Goal: Task Accomplishment & Management: Complete application form

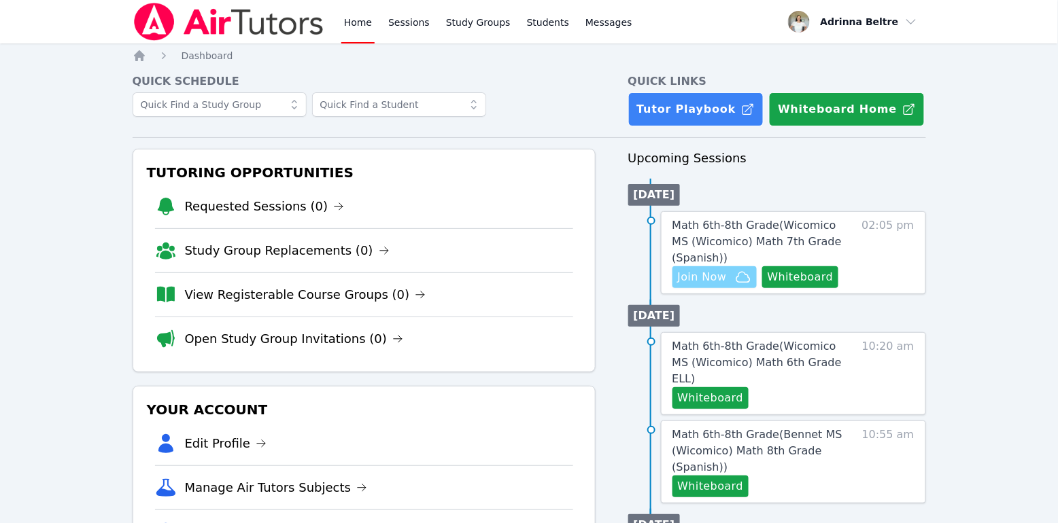
click at [708, 281] on span "Join Now" at bounding box center [702, 277] width 49 height 16
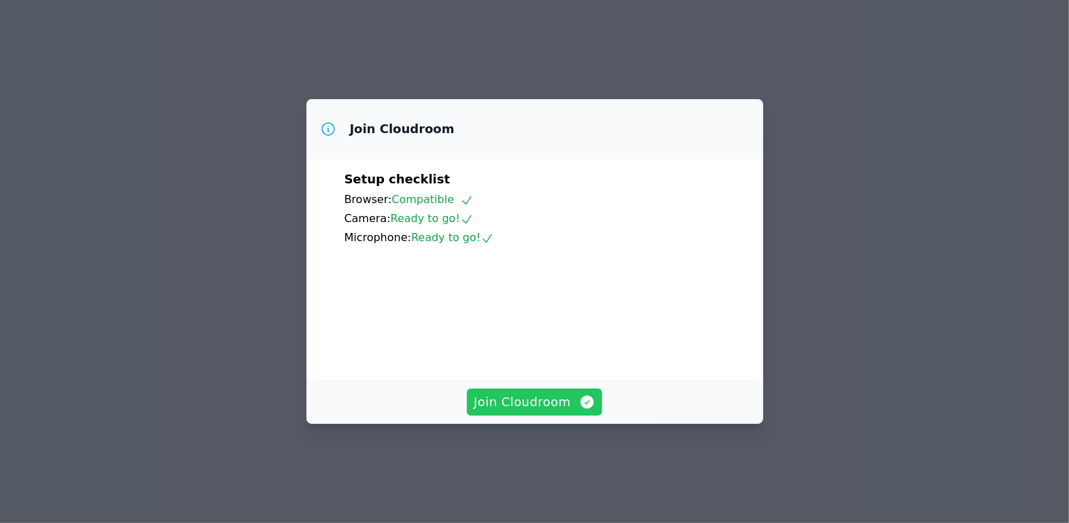
click at [532, 416] on button "Join Cloudroom" at bounding box center [534, 402] width 135 height 27
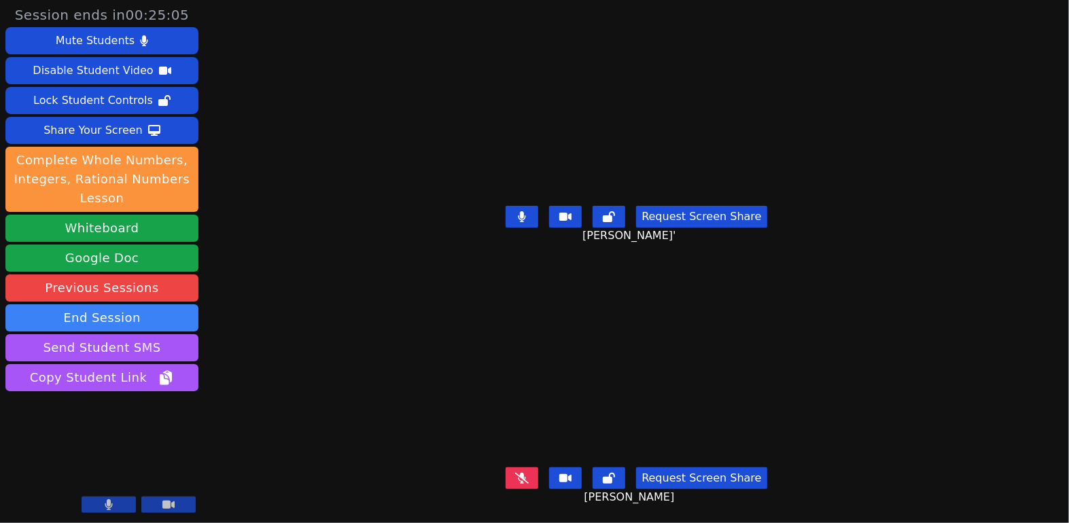
click at [530, 206] on button at bounding box center [522, 217] width 33 height 22
click at [533, 474] on button at bounding box center [522, 479] width 33 height 22
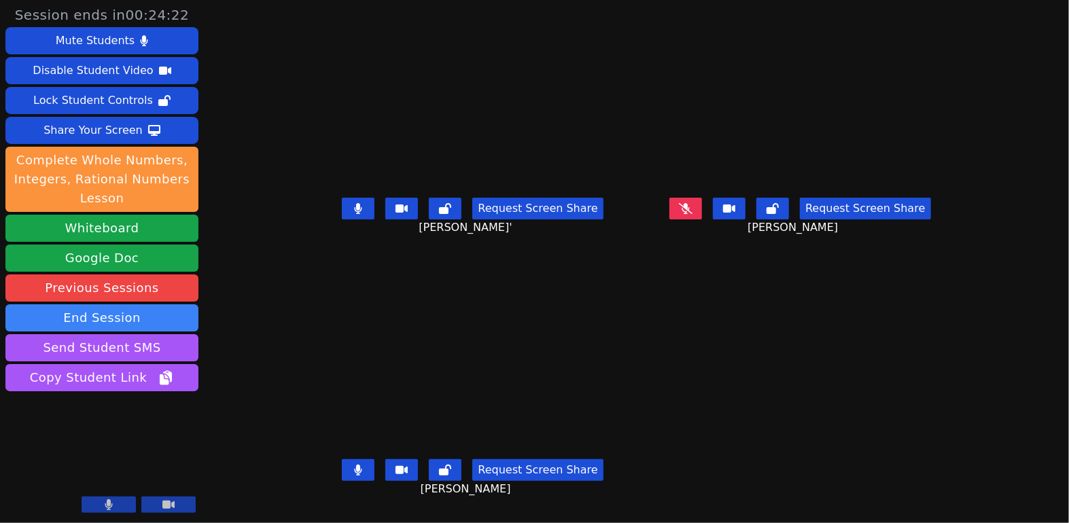
click at [342, 210] on button at bounding box center [358, 209] width 33 height 22
click at [354, 475] on icon at bounding box center [358, 470] width 8 height 11
click at [354, 214] on icon at bounding box center [358, 208] width 8 height 11
click at [342, 218] on button at bounding box center [358, 209] width 33 height 22
click at [354, 214] on icon at bounding box center [358, 208] width 8 height 11
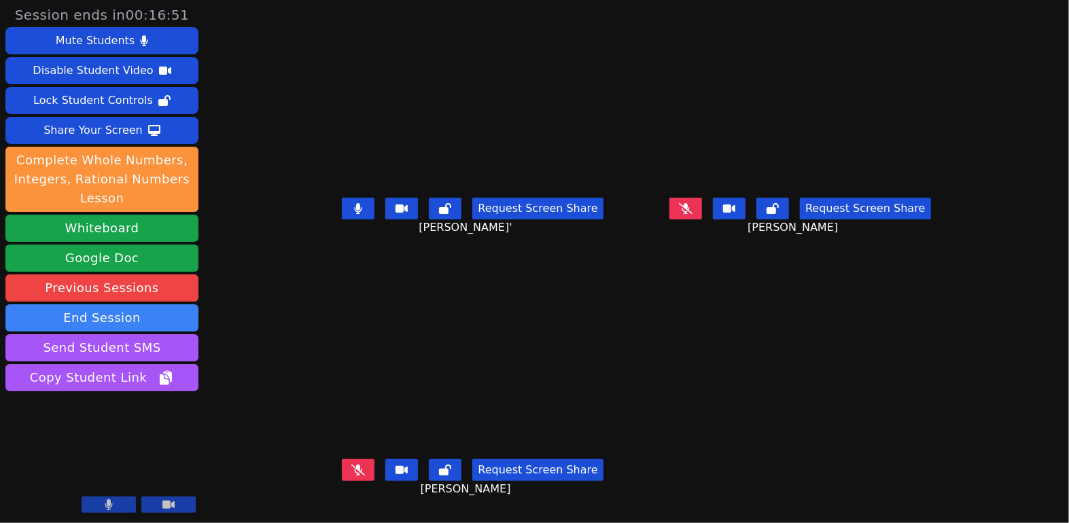
click at [354, 214] on icon at bounding box center [358, 208] width 8 height 11
click at [701, 218] on button at bounding box center [686, 209] width 33 height 22
click at [702, 220] on button at bounding box center [686, 209] width 33 height 22
click at [342, 481] on button at bounding box center [358, 471] width 33 height 22
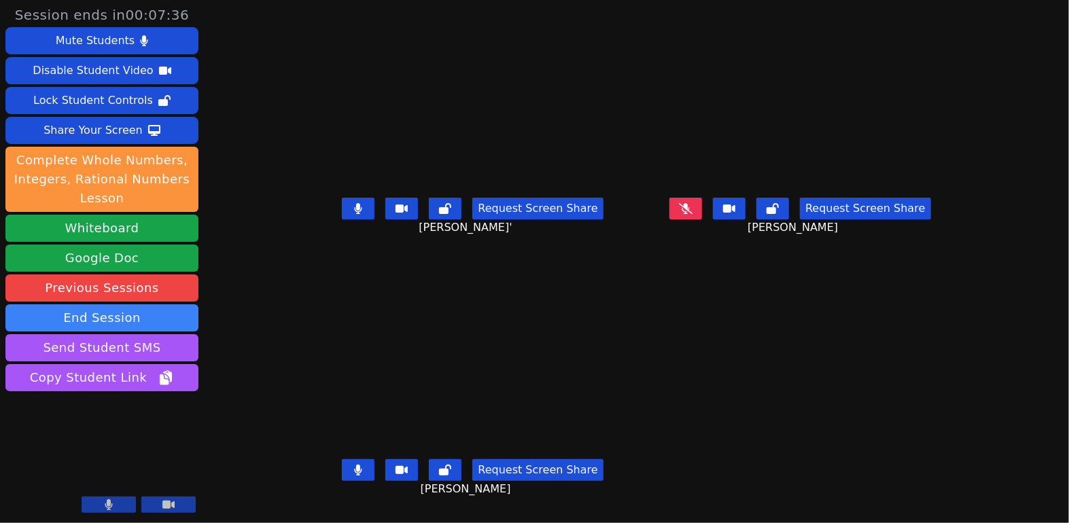
click at [342, 481] on button at bounding box center [358, 471] width 33 height 22
click at [342, 219] on button at bounding box center [358, 209] width 33 height 22
click at [702, 220] on button at bounding box center [686, 209] width 33 height 22
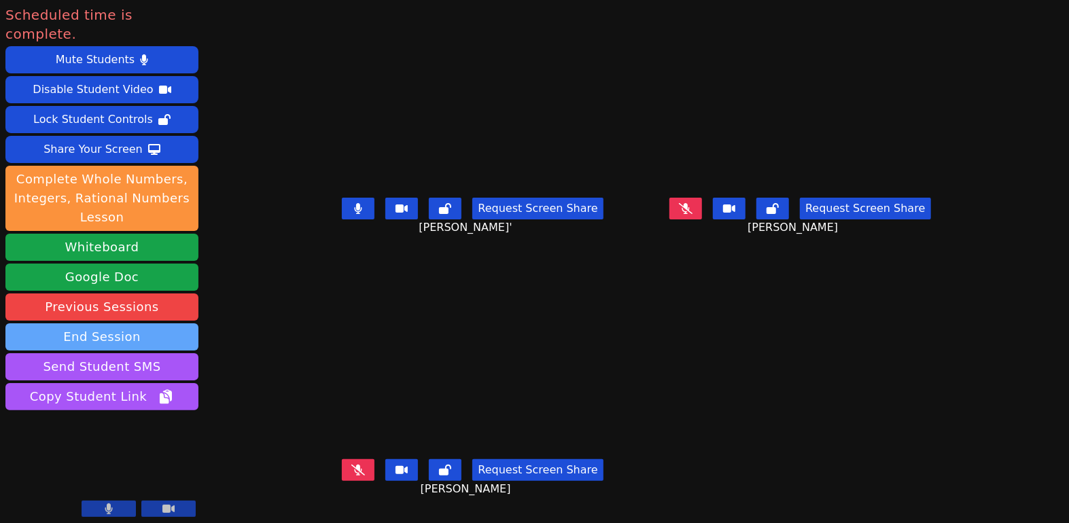
click at [160, 324] on button "End Session" at bounding box center [101, 337] width 193 height 27
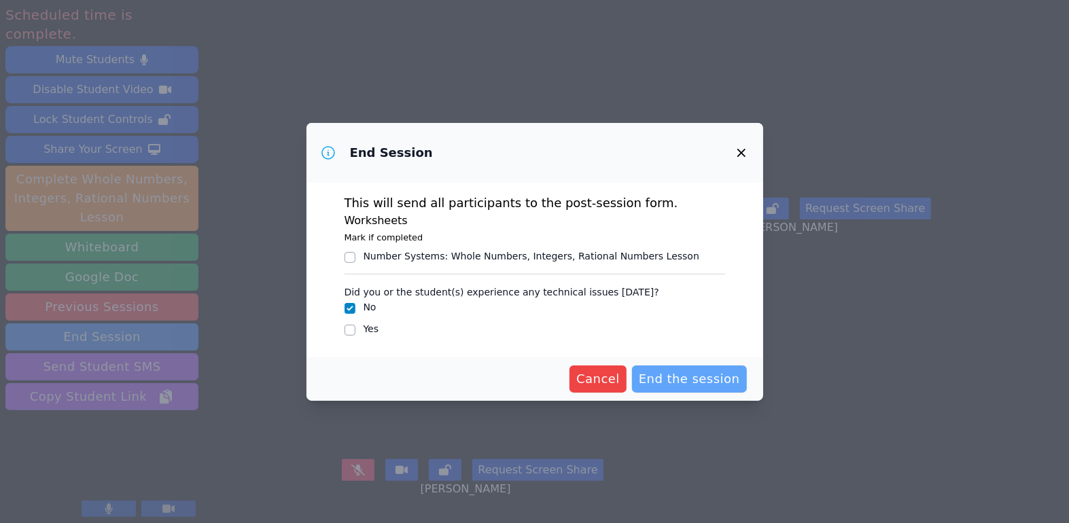
click at [735, 390] on button "End the session" at bounding box center [689, 379] width 115 height 27
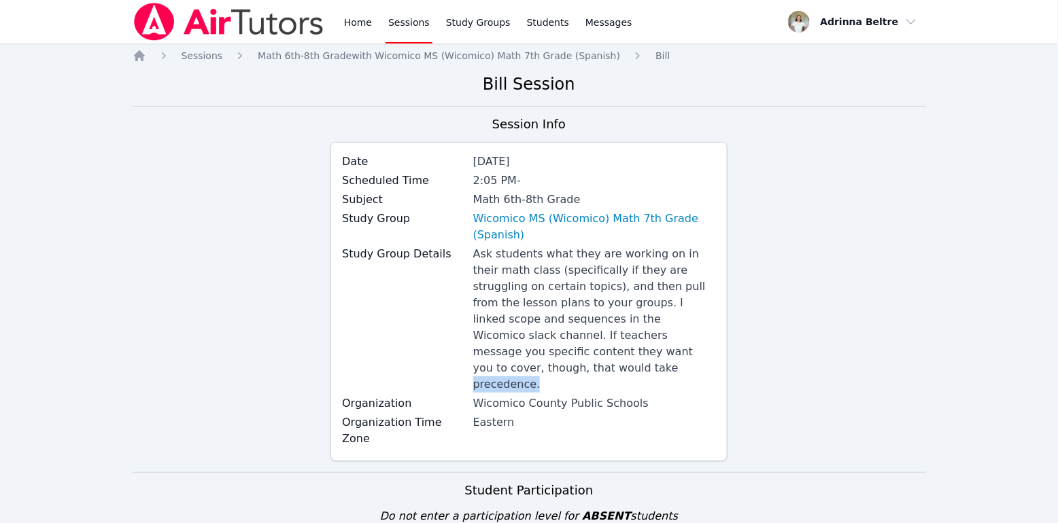
click at [855, 356] on div "Session Info Date Sep 22, 2025 Scheduled Time 2:05 PM - Subject Math 6th-8th Gr…" at bounding box center [529, 294] width 793 height 358
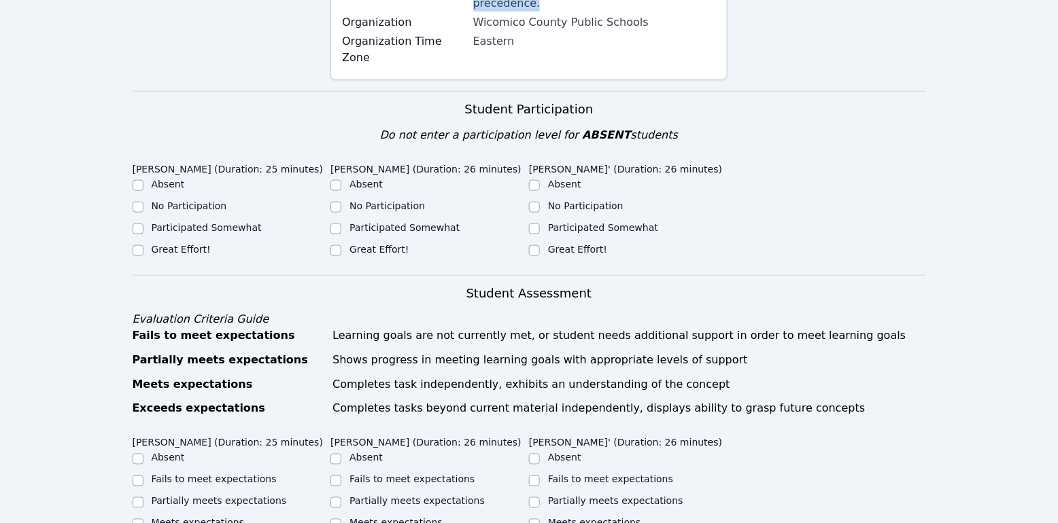
scroll to position [409, 0]
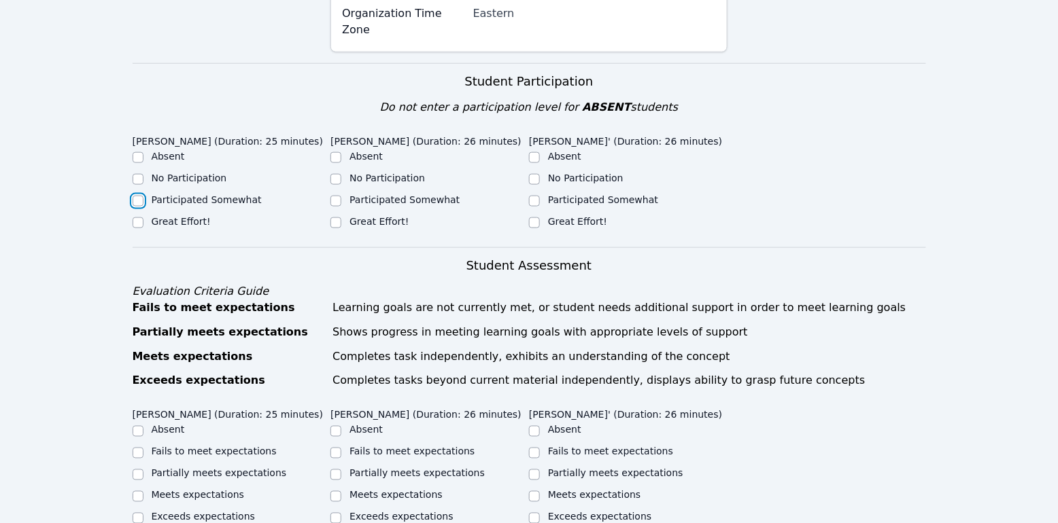
click at [137, 196] on input "Participated Somewhat" at bounding box center [138, 201] width 11 height 11
checkbox input "true"
click at [343, 193] on div "Participated Somewhat" at bounding box center [429, 201] width 198 height 16
click at [530, 196] on input "Participated Somewhat" at bounding box center [534, 201] width 11 height 11
checkbox input "true"
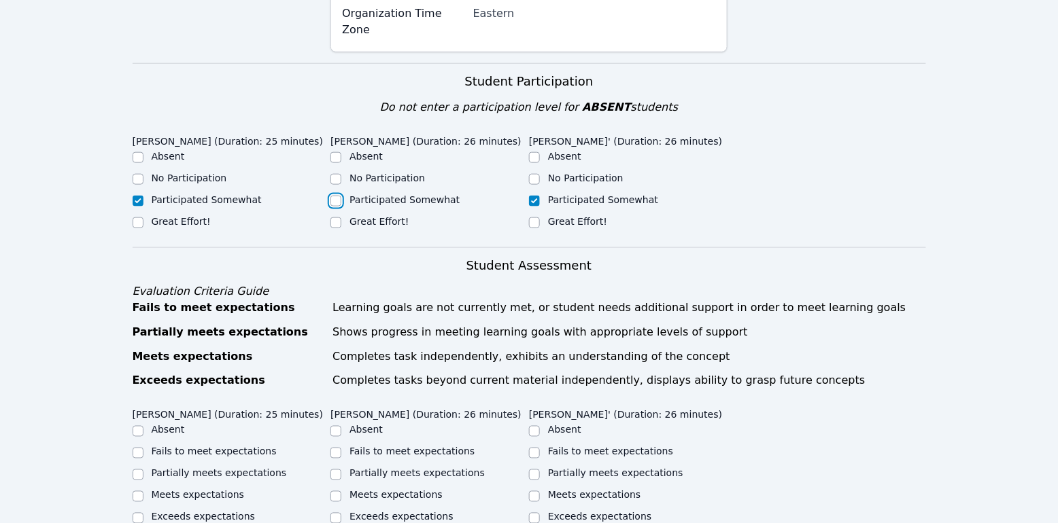
drag, startPoint x: 340, startPoint y: 183, endPoint x: 343, endPoint y: 151, distance: 32.1
click at [343, 151] on ul "Absent No Participation Participated Somewhat Great Effort!" at bounding box center [429, 191] width 198 height 82
click at [337, 196] on input "Participated Somewhat" at bounding box center [335, 201] width 11 height 11
checkbox input "true"
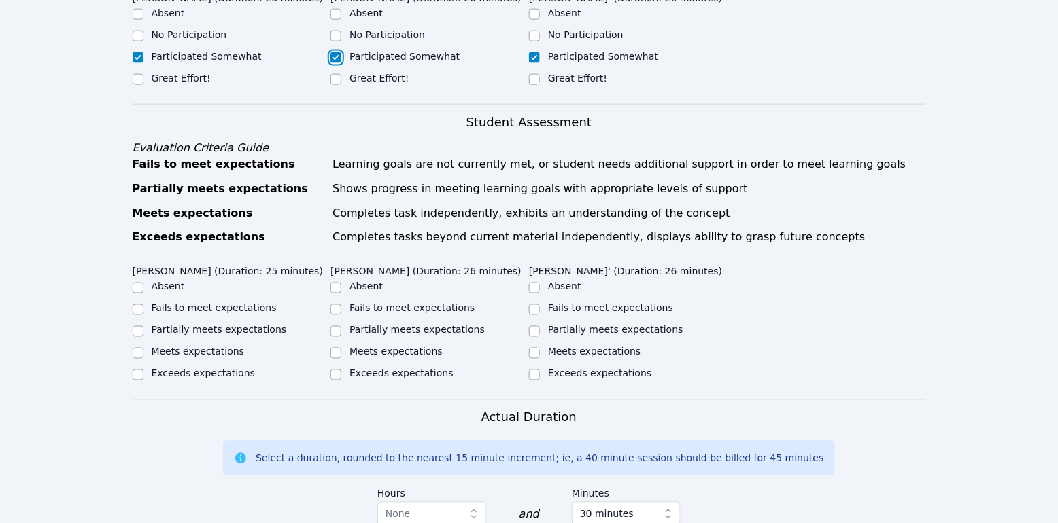
scroll to position [547, 0]
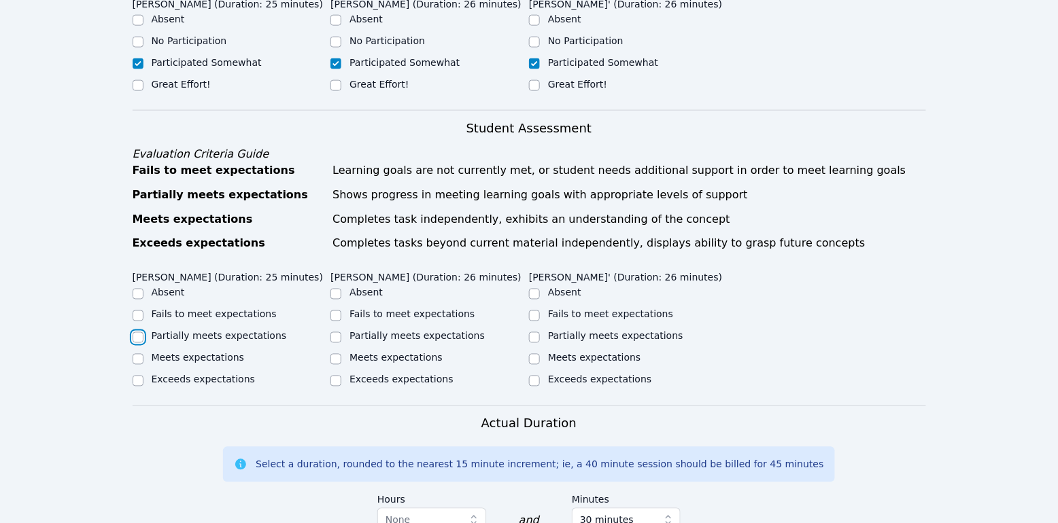
click at [141, 332] on input "Partially meets expectations" at bounding box center [138, 337] width 11 height 11
checkbox input "true"
click at [339, 334] on input "Partially meets expectations" at bounding box center [335, 337] width 11 height 11
checkbox input "true"
click at [534, 354] on input "Meets expectations" at bounding box center [534, 359] width 11 height 11
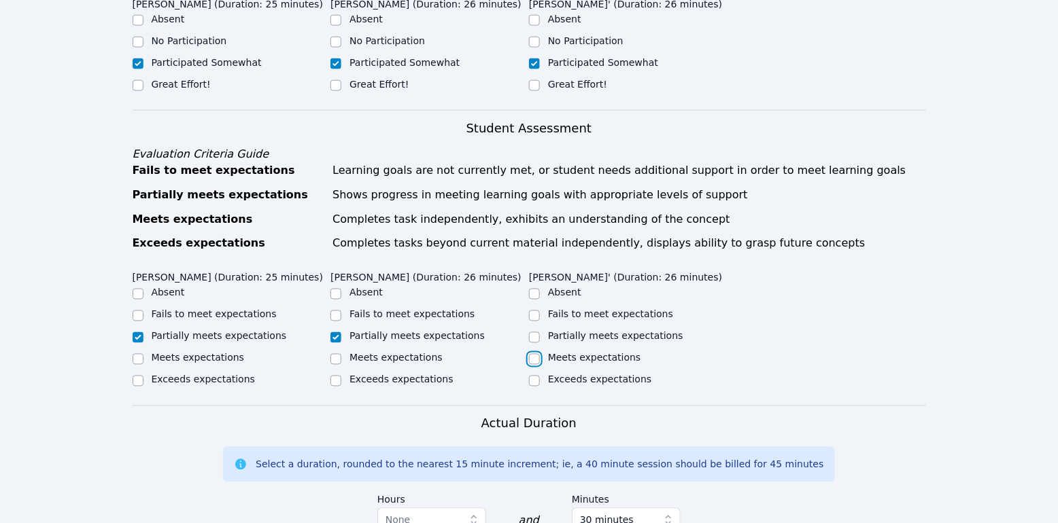
checkbox input "true"
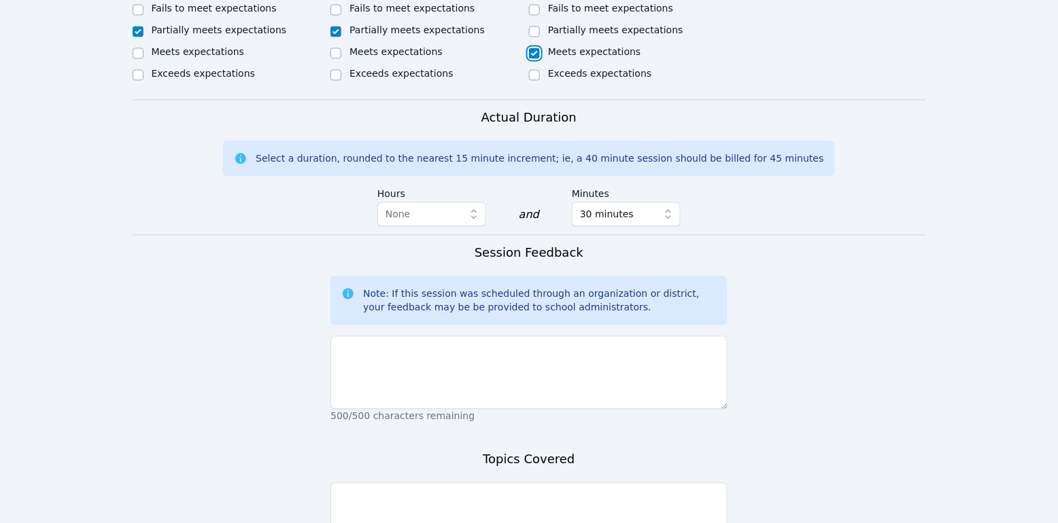
scroll to position [861, 0]
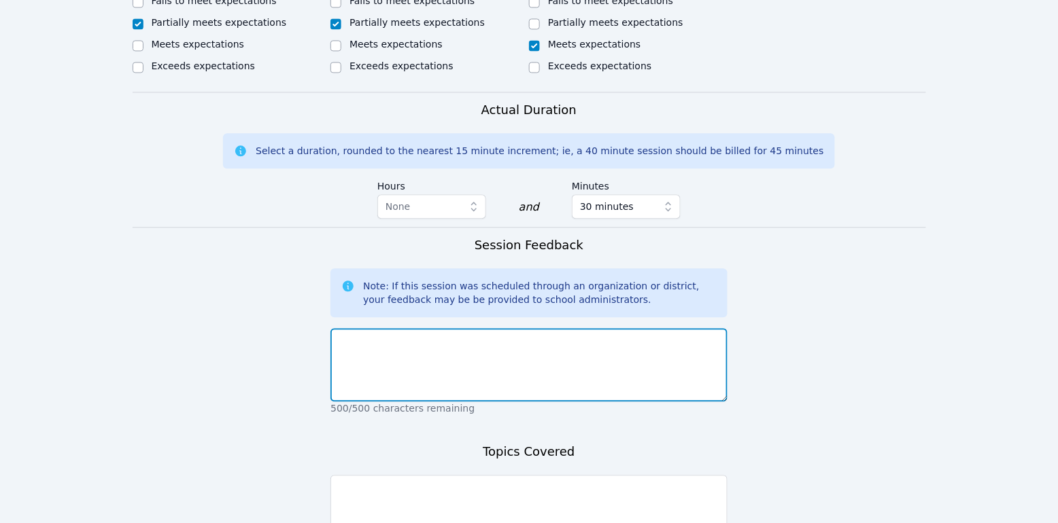
click at [566, 371] on textarea at bounding box center [528, 364] width 397 height 73
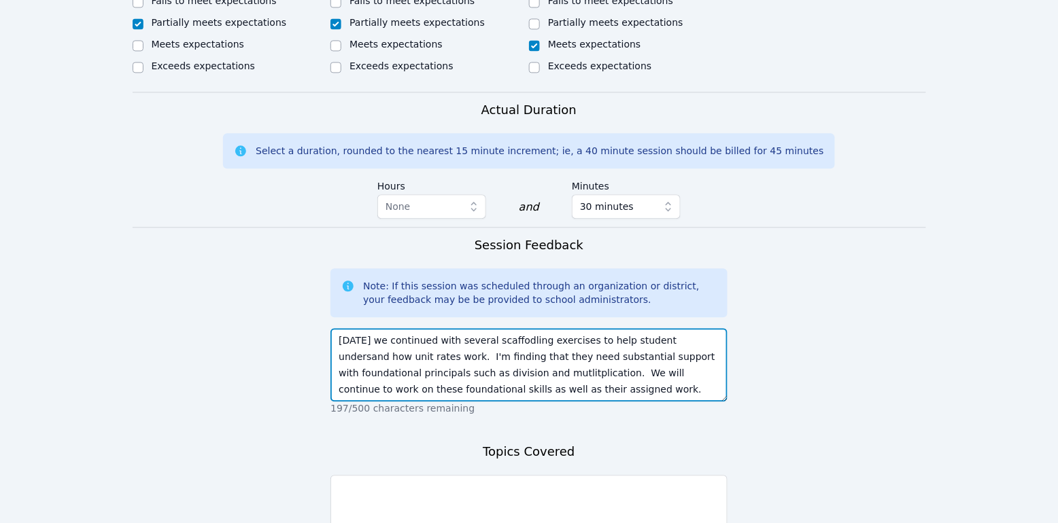
click at [513, 371] on textarea "Today we continued with several scaffodling exercises to help student undersand…" at bounding box center [528, 364] width 397 height 73
click at [510, 339] on textarea "Today we continued with several scaffodling exercises to help student undersand…" at bounding box center [528, 364] width 397 height 73
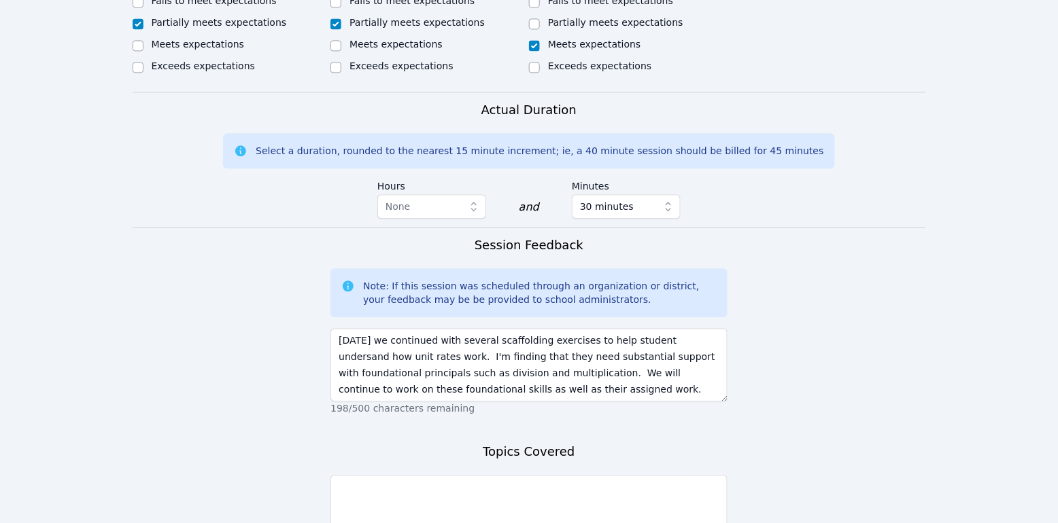
click at [856, 400] on form "Student Participation Do not enter a participation level for ABSENT students He…" at bounding box center [529, 124] width 793 height 1024
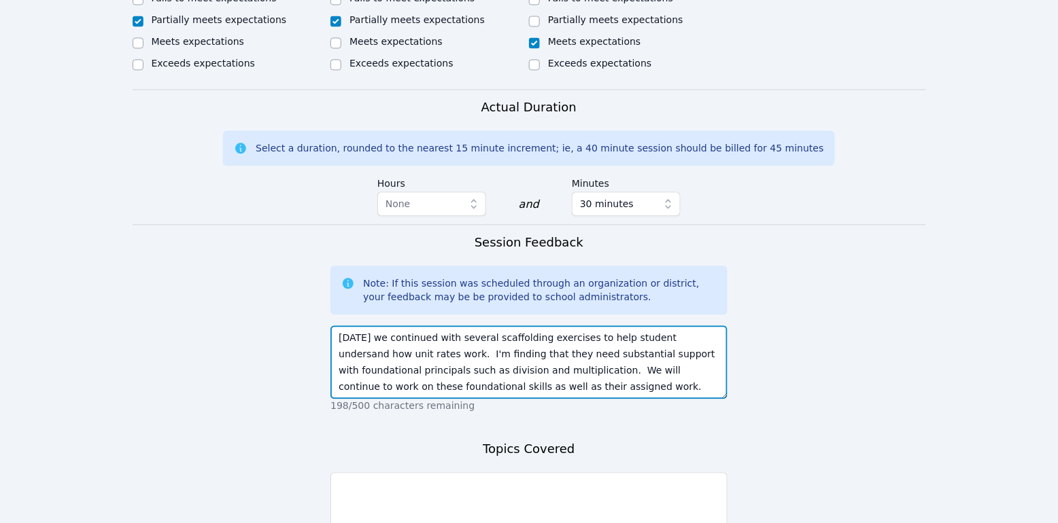
click at [680, 331] on textarea "Today we continued with several scaffolding exercises to help student undersand…" at bounding box center [528, 362] width 397 height 73
click at [674, 336] on textarea "Today we continued with several scaffolding exercises to help student undersand…" at bounding box center [528, 362] width 397 height 73
click at [677, 337] on textarea "Today we continued with several scaffolding exercises to help student undersand…" at bounding box center [528, 362] width 397 height 73
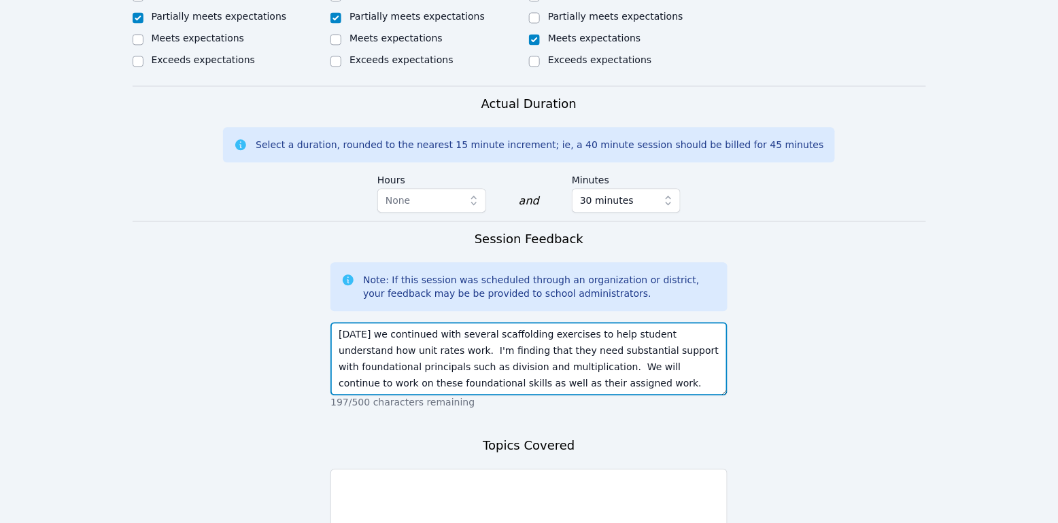
click at [643, 334] on textarea "Today we continued with several scaffolding exercises to help student understan…" at bounding box center [528, 358] width 397 height 73
type textarea "Today we continued with several scaffolding exercises to help students understa…"
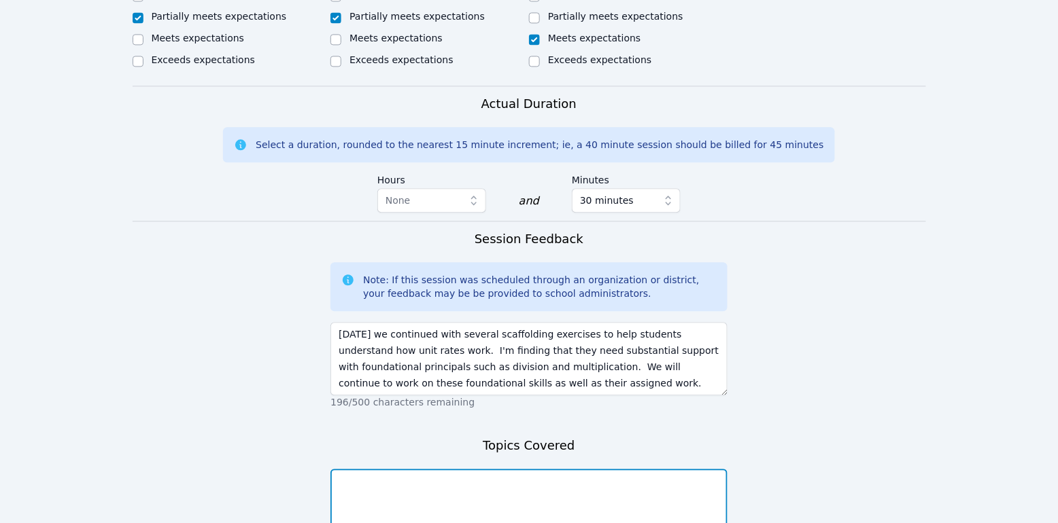
click at [559, 495] on textarea at bounding box center [528, 505] width 397 height 73
type textarea "unit rate, multiplication, division, ratios"
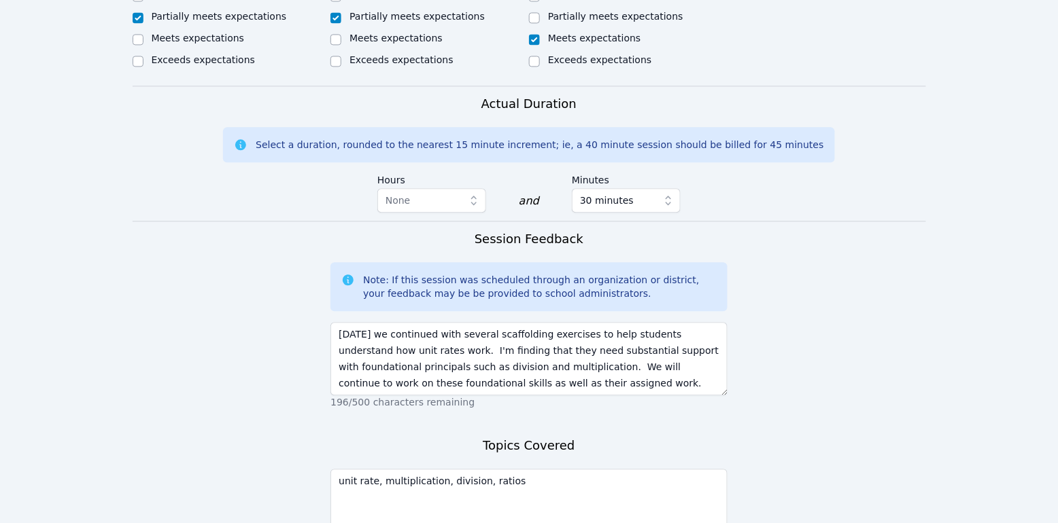
click at [784, 420] on form "Student Participation Do not enter a participation level for ABSENT students He…" at bounding box center [529, 118] width 793 height 1024
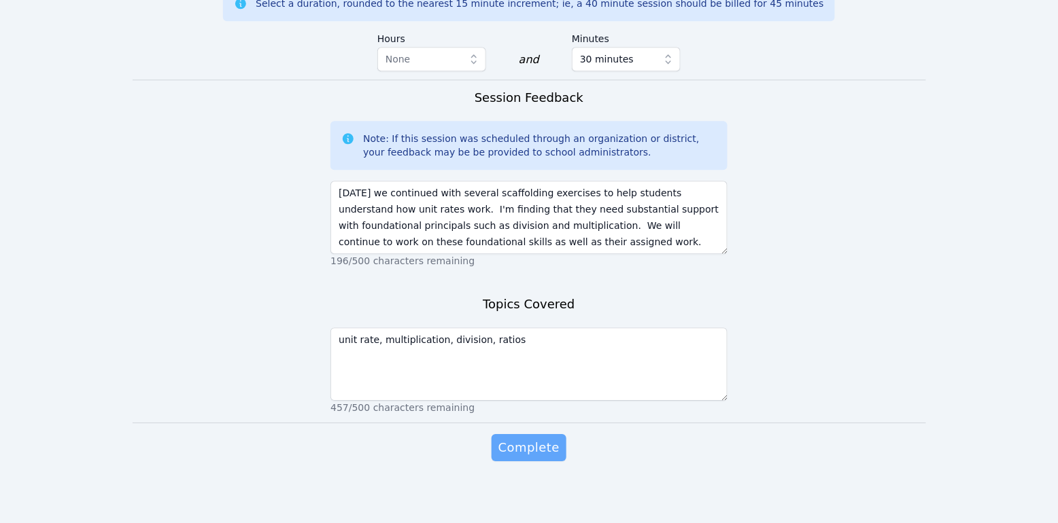
click at [511, 454] on button "Complete" at bounding box center [528, 447] width 75 height 27
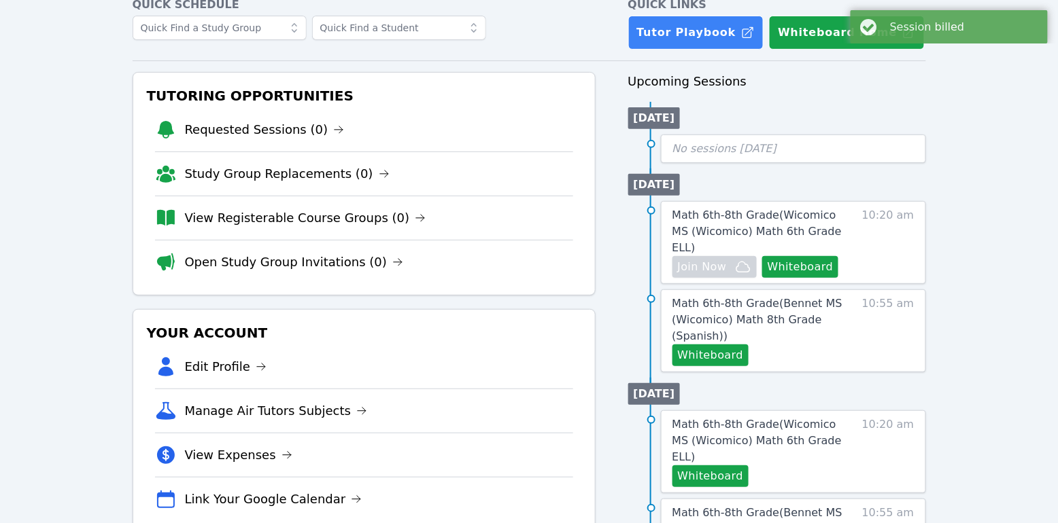
scroll to position [90, 0]
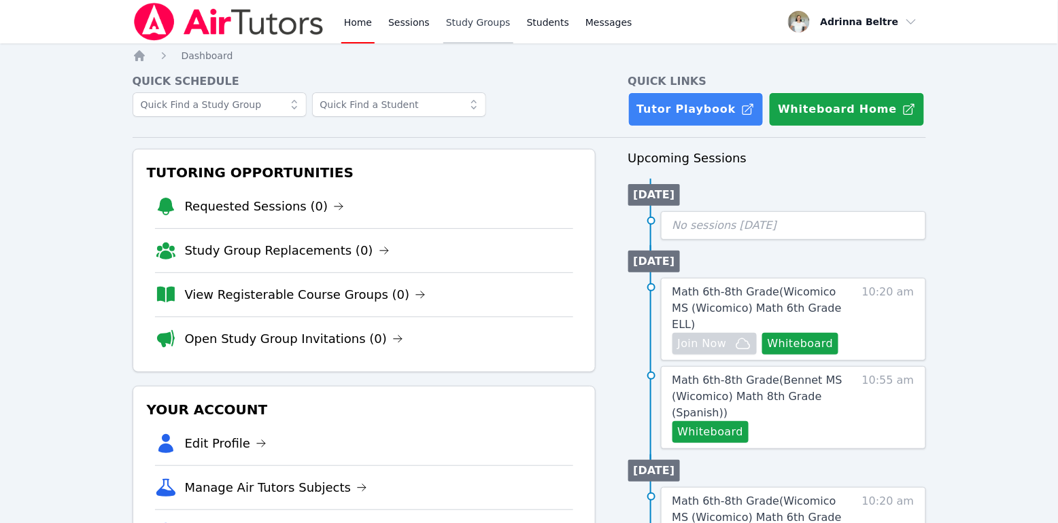
click at [469, 27] on link "Study Groups" at bounding box center [478, 22] width 70 height 44
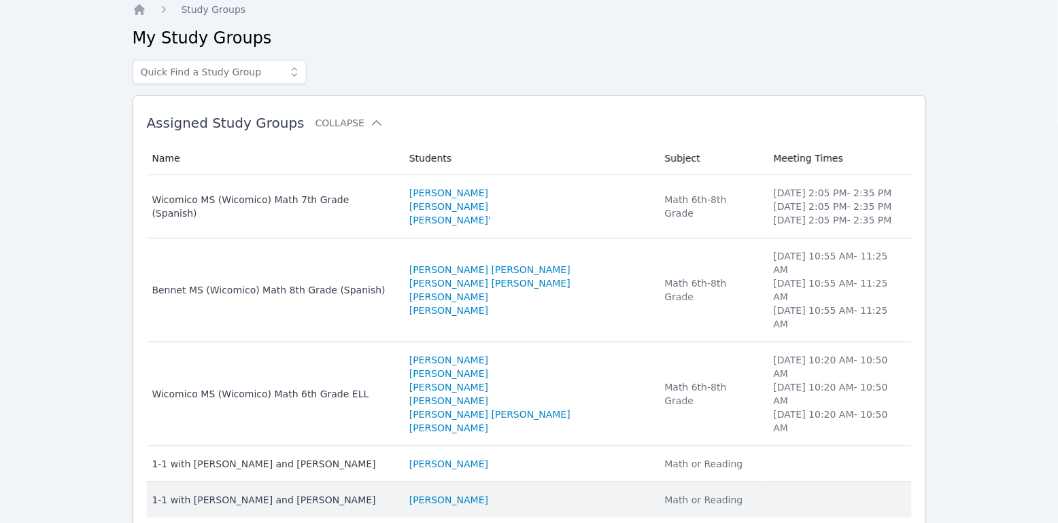
scroll to position [55, 0]
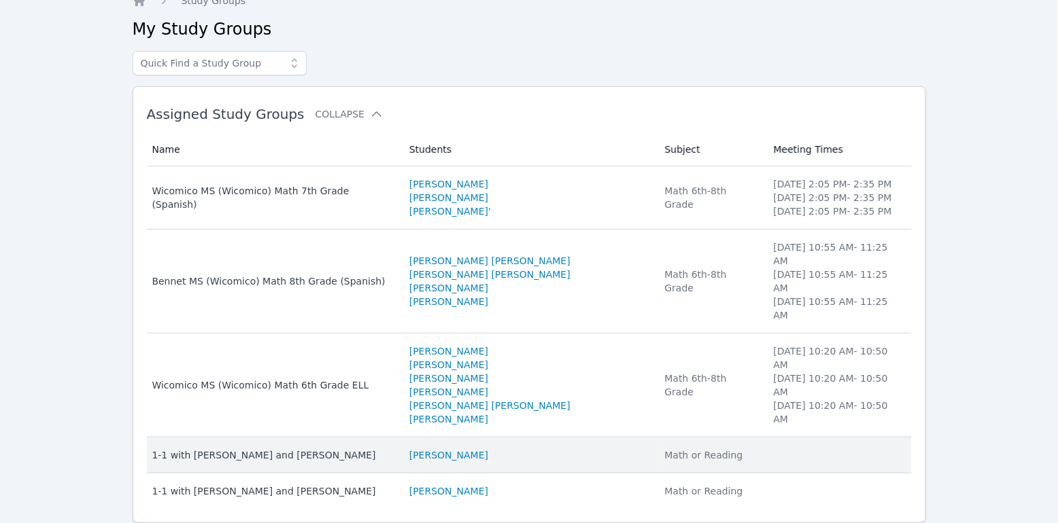
click at [305, 449] on div "1-1 with Daniel Zakhay and Adrinna Beltre" at bounding box center [272, 456] width 241 height 14
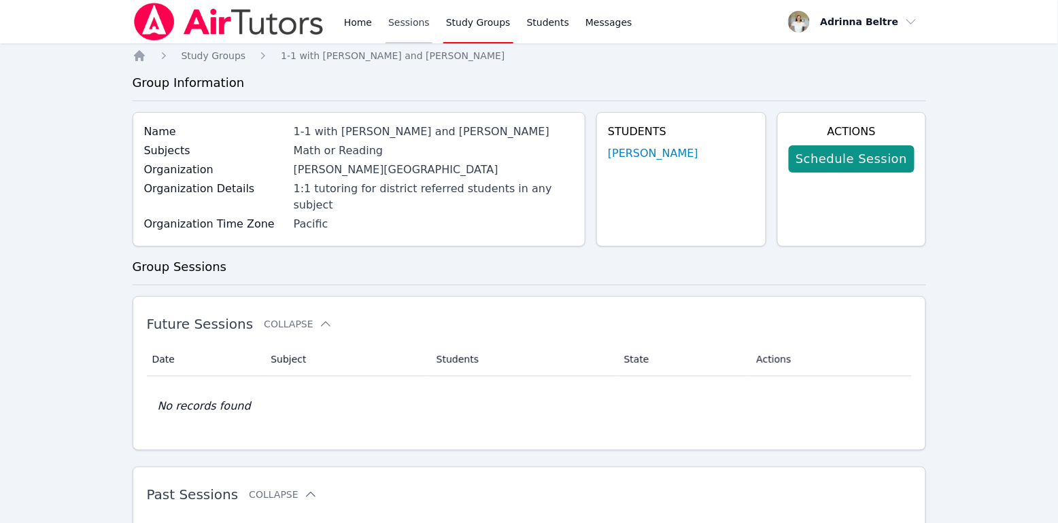
click at [412, 27] on link "Sessions" at bounding box center [408, 22] width 47 height 44
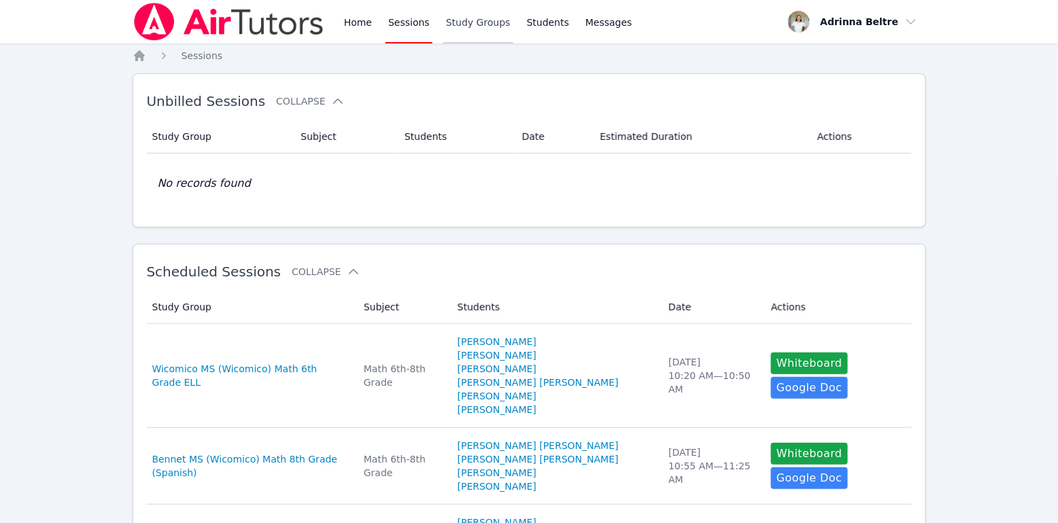
click at [468, 22] on link "Study Groups" at bounding box center [478, 22] width 70 height 44
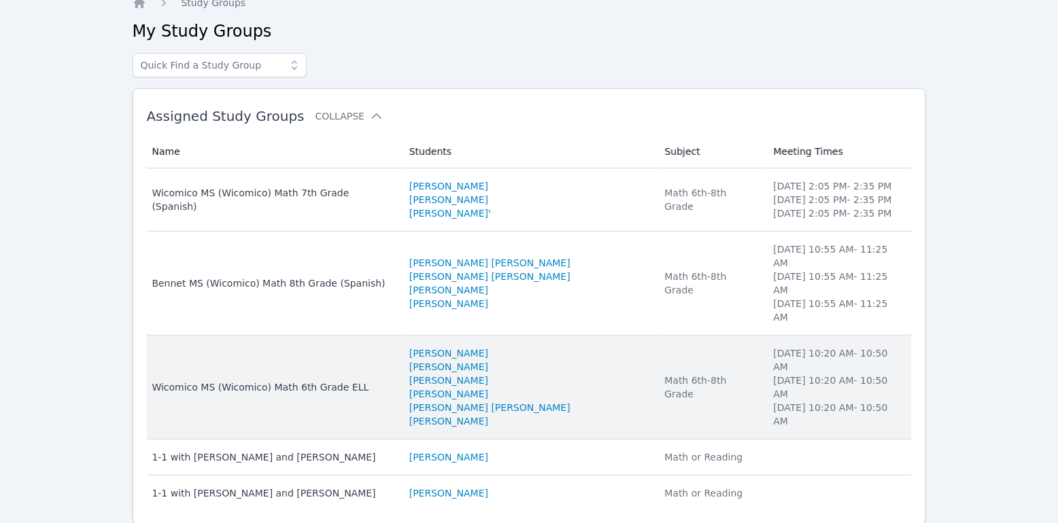
scroll to position [55, 0]
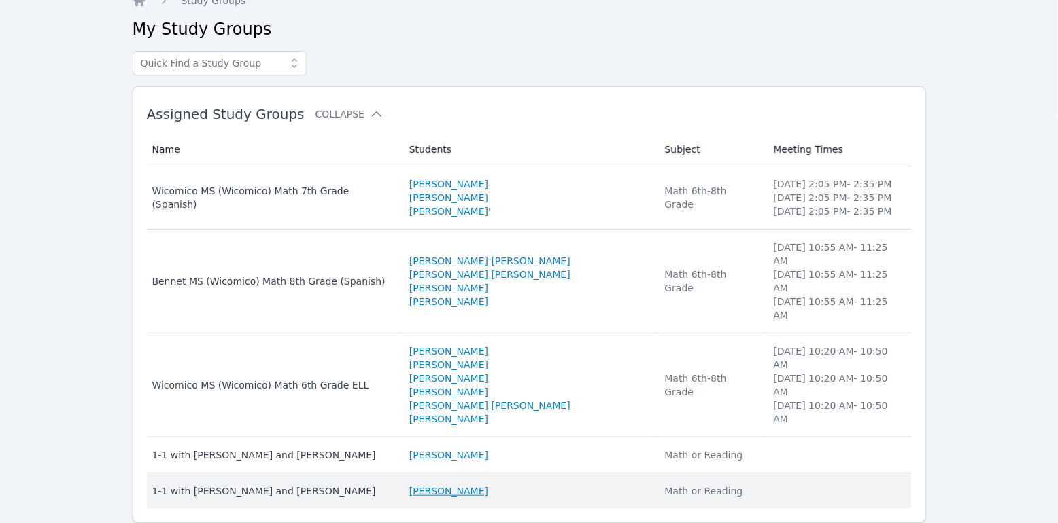
click at [468, 485] on link "Elie Allouche" at bounding box center [448, 492] width 79 height 14
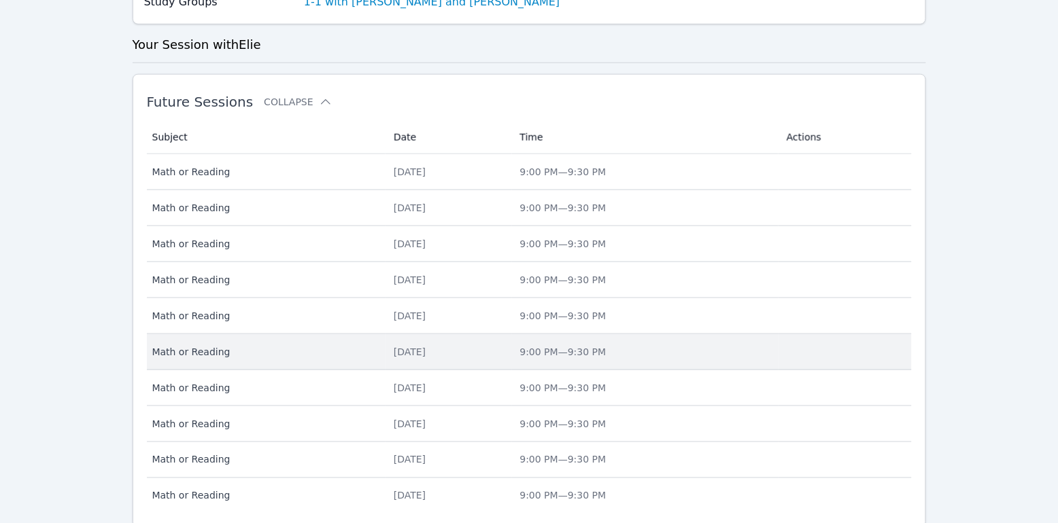
scroll to position [329, 0]
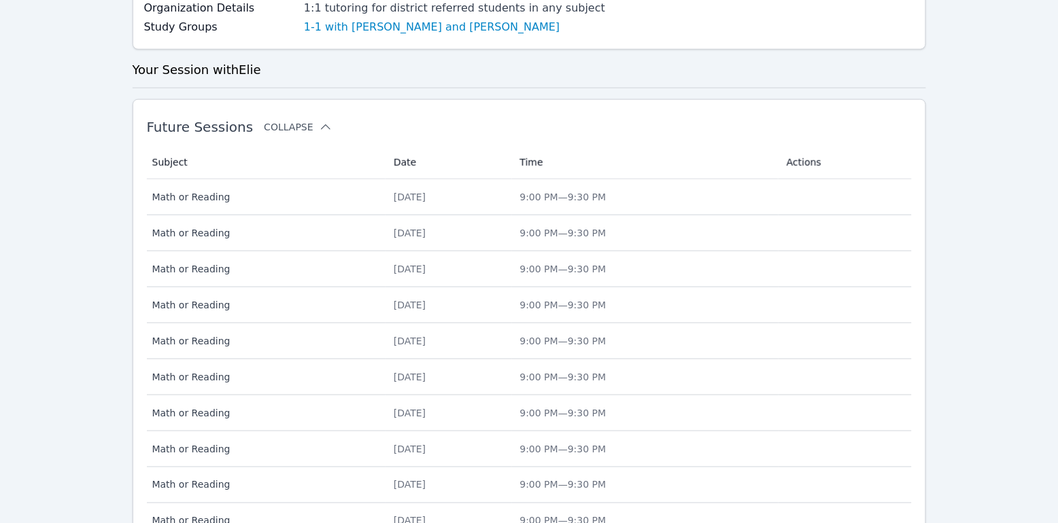
click at [321, 126] on icon at bounding box center [326, 126] width 10 height 5
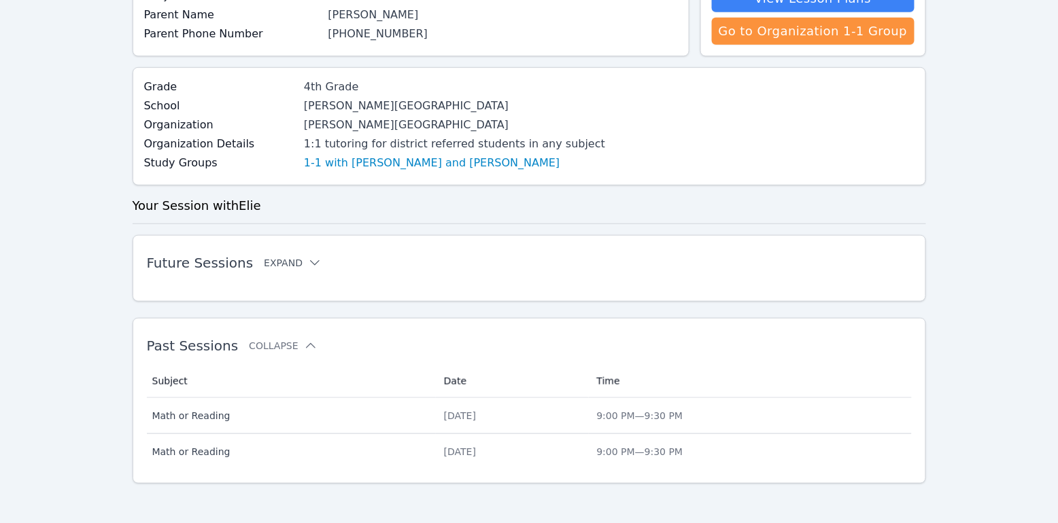
click at [264, 258] on button "Expand" at bounding box center [293, 263] width 58 height 14
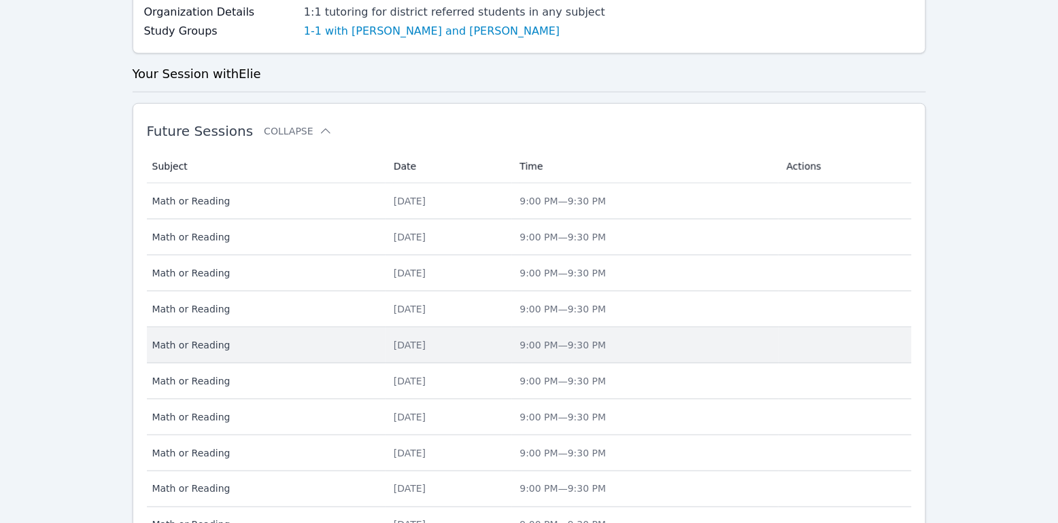
scroll to position [0, 0]
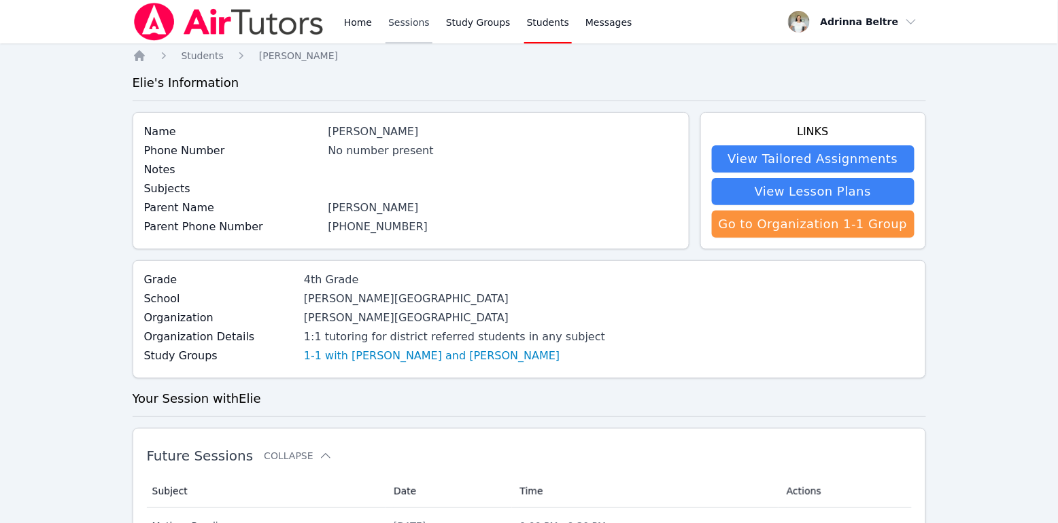
click at [404, 20] on link "Sessions" at bounding box center [408, 22] width 47 height 44
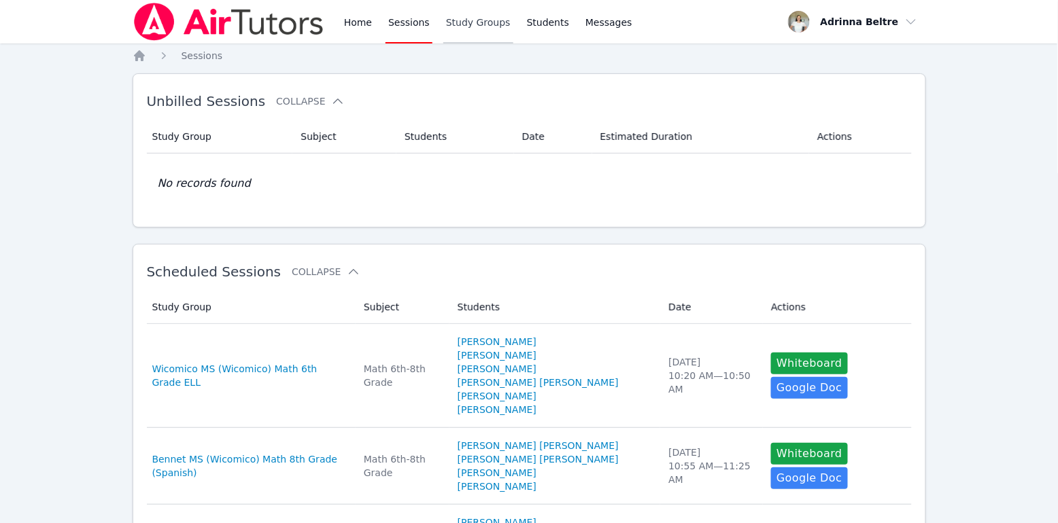
click at [472, 26] on link "Study Groups" at bounding box center [478, 22] width 70 height 44
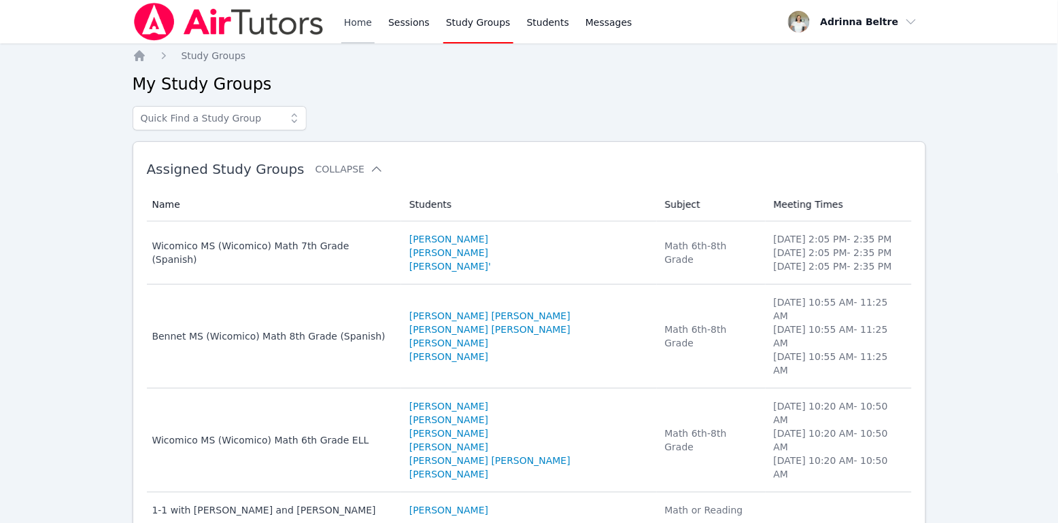
click at [360, 23] on link "Home" at bounding box center [357, 22] width 33 height 44
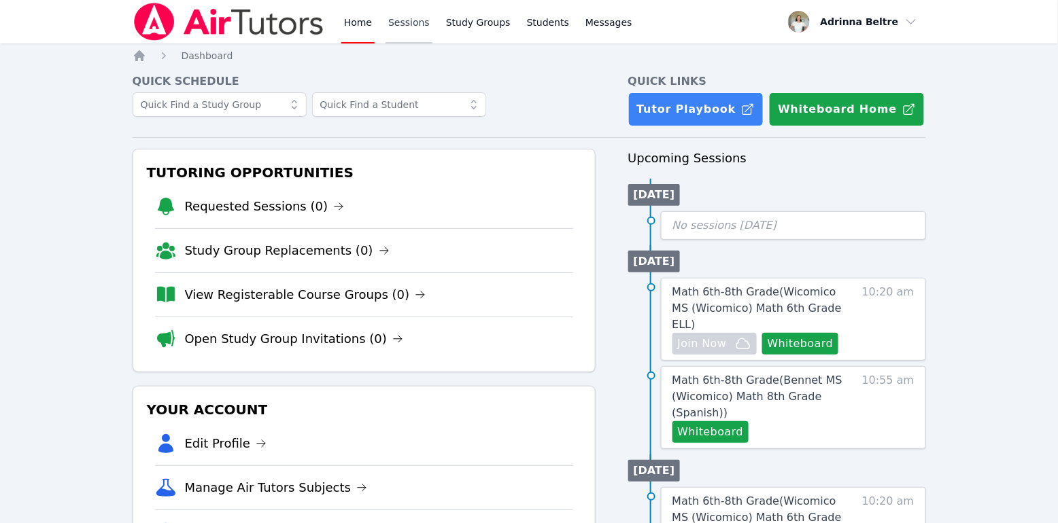
click at [400, 26] on link "Sessions" at bounding box center [408, 22] width 47 height 44
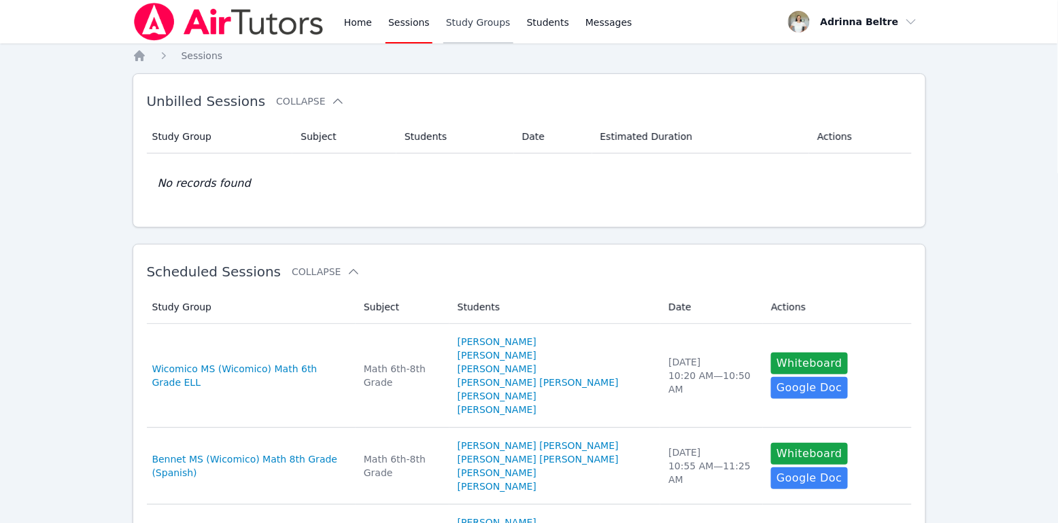
click at [472, 16] on link "Study Groups" at bounding box center [478, 22] width 70 height 44
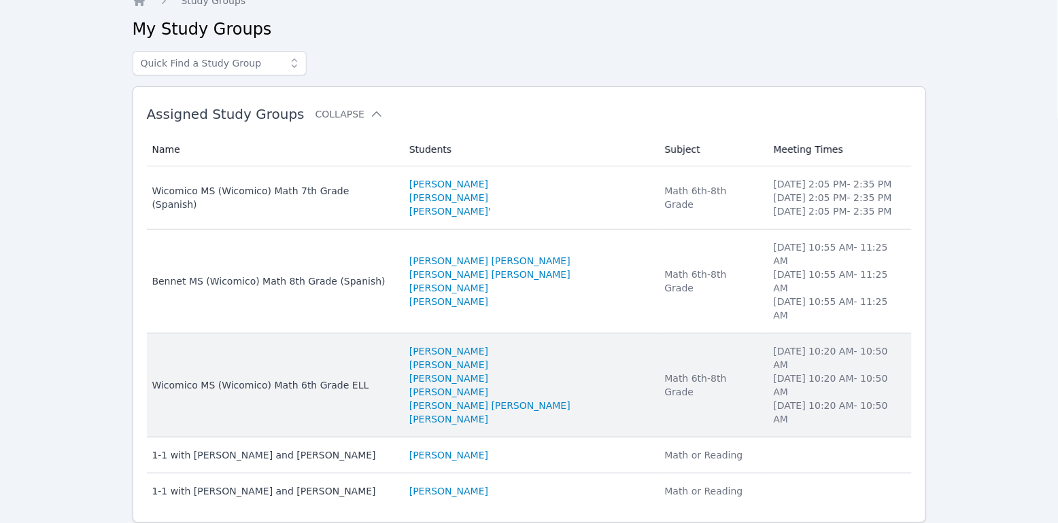
scroll to position [55, 0]
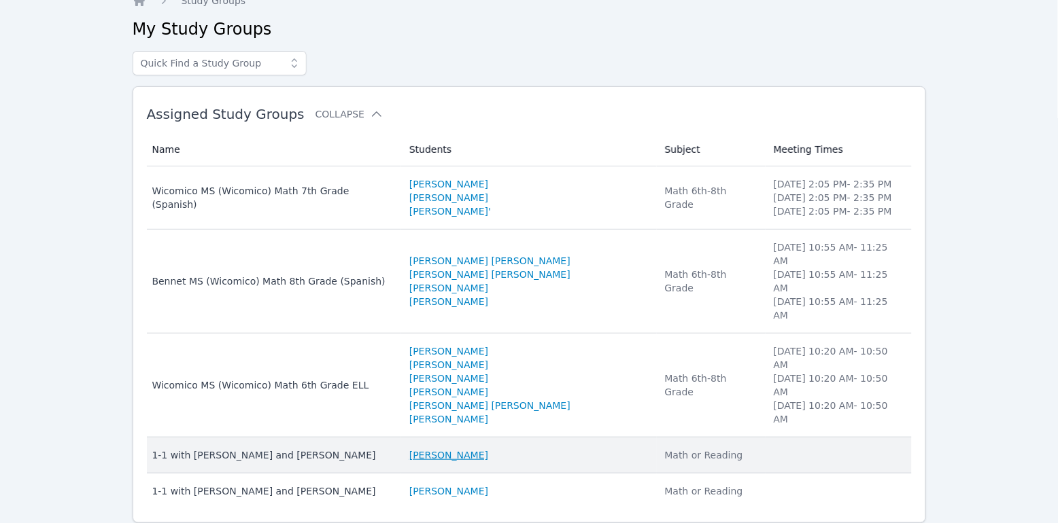
click at [480, 449] on link "Daniel Zakhay" at bounding box center [448, 456] width 79 height 14
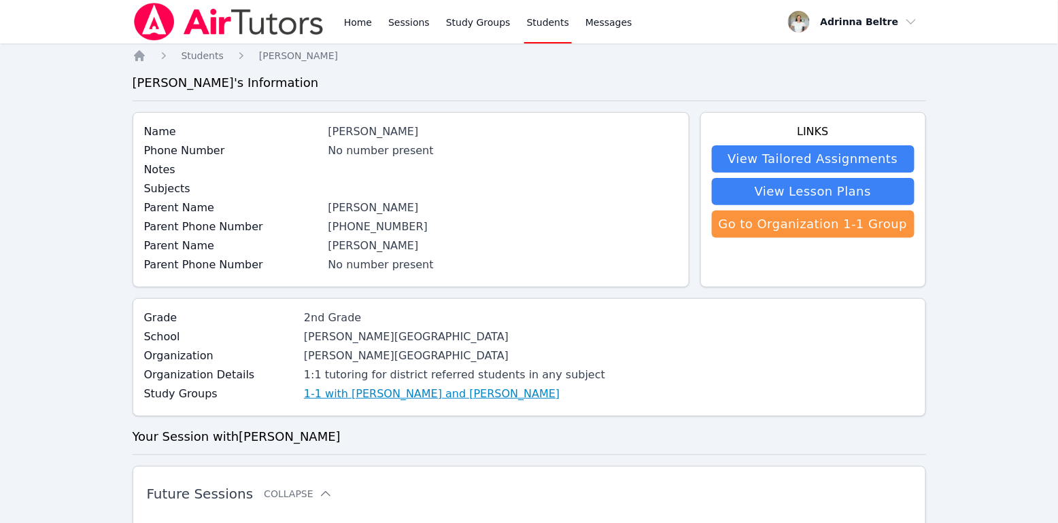
click at [444, 397] on link "1-1 with [PERSON_NAME] and [PERSON_NAME]" at bounding box center [432, 394] width 256 height 16
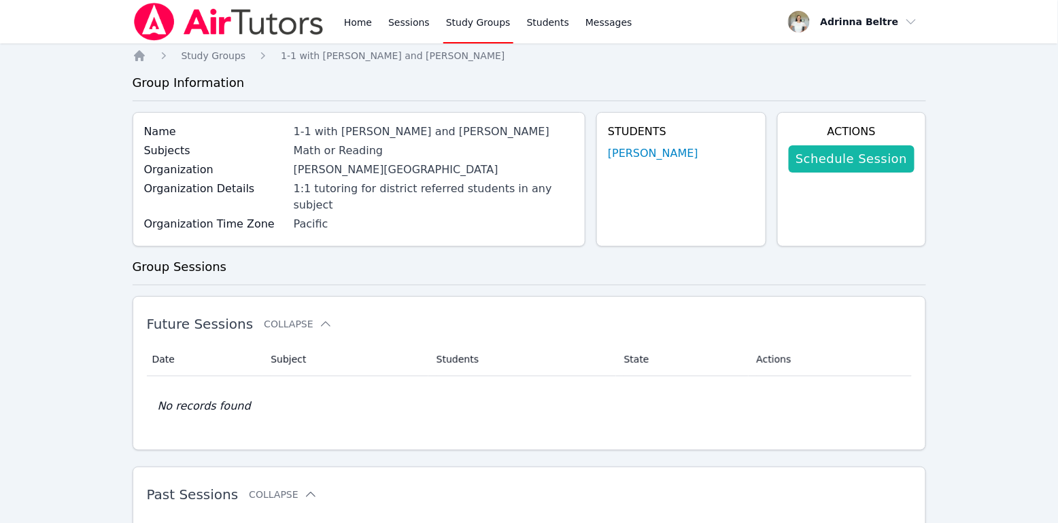
click at [881, 154] on link "Schedule Session" at bounding box center [851, 158] width 125 height 27
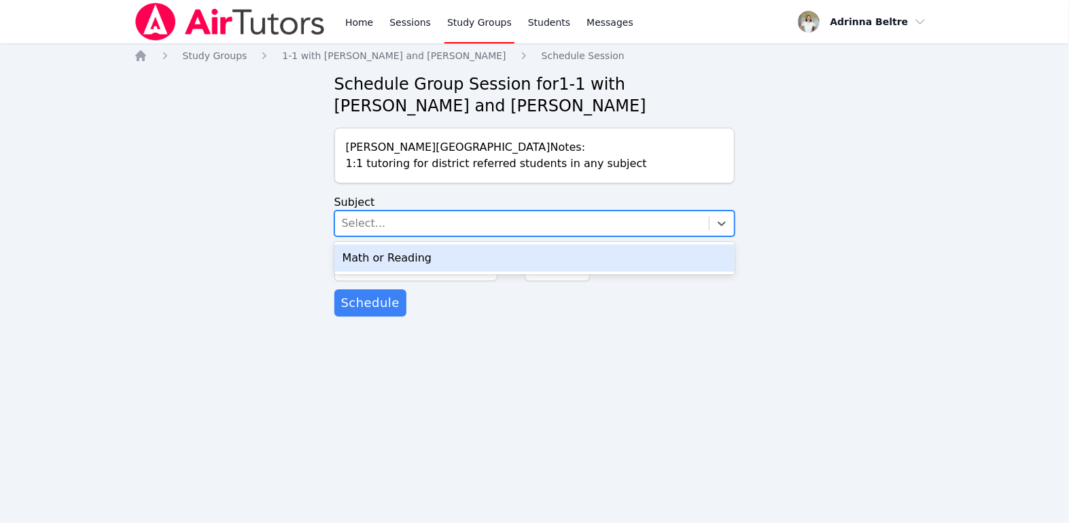
click at [400, 216] on div "Select..." at bounding box center [522, 223] width 375 height 24
click at [407, 251] on div "Math or Reading" at bounding box center [534, 258] width 401 height 27
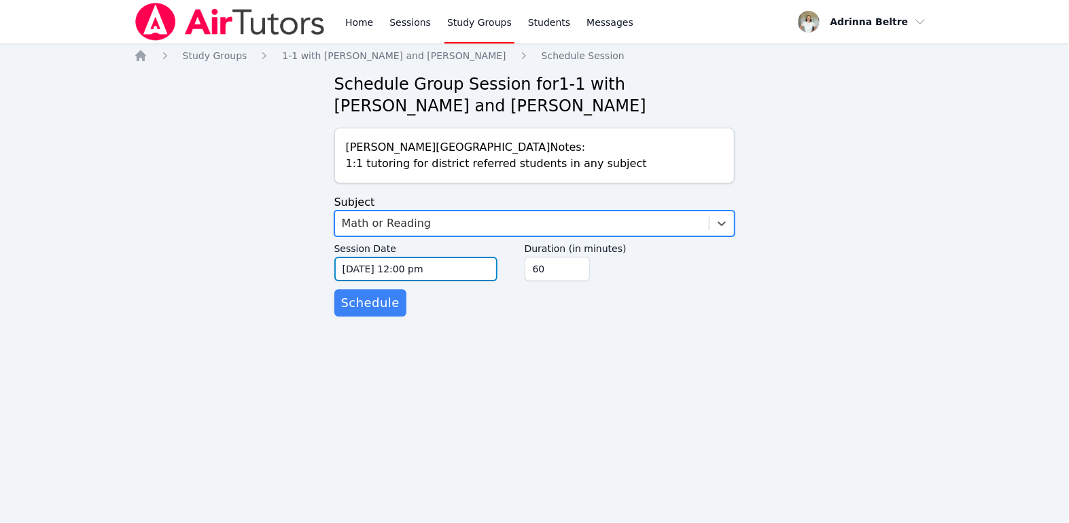
click at [396, 264] on input "09/22/2025 12:00 pm" at bounding box center [415, 269] width 163 height 24
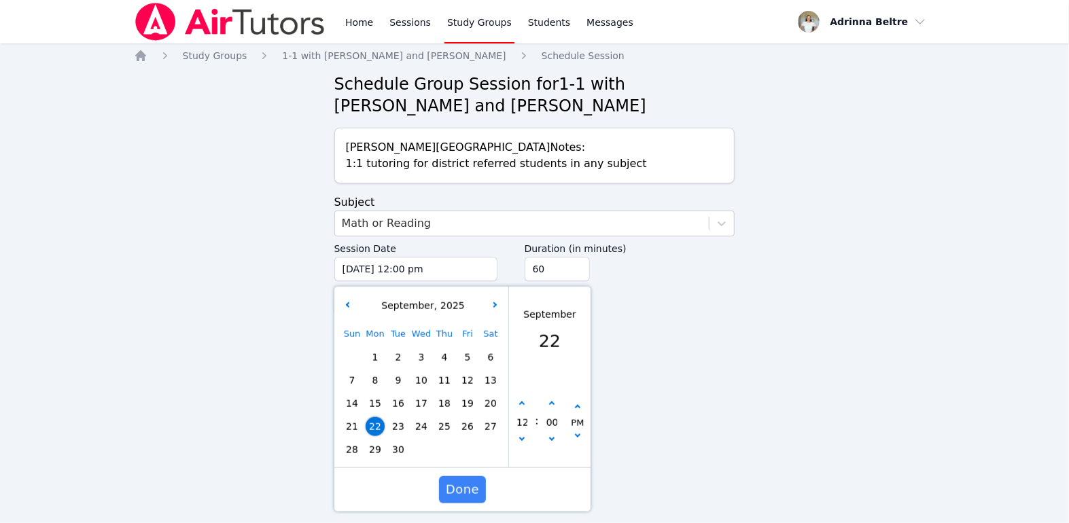
click at [449, 426] on span "25" at bounding box center [444, 426] width 19 height 19
click at [521, 404] on icon "button" at bounding box center [521, 404] width 5 height 5
type input "09/25/2025 01:00 pm"
type input "01"
click at [521, 404] on icon "button" at bounding box center [521, 404] width 5 height 5
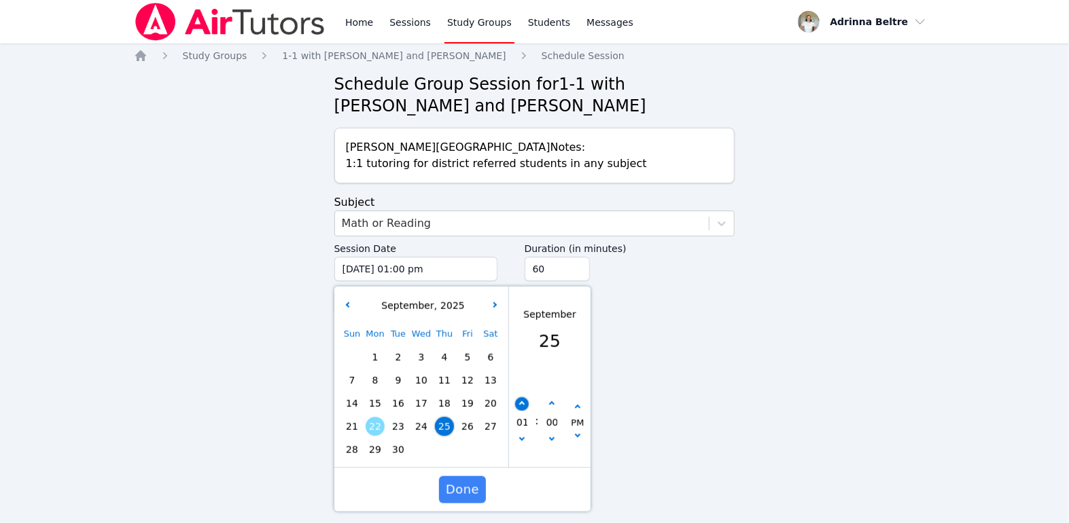
type input "09/25/2025 02:00 pm"
type input "02"
click at [521, 404] on icon "button" at bounding box center [521, 404] width 5 height 5
type input "09/25/2025 03:00 pm"
type input "03"
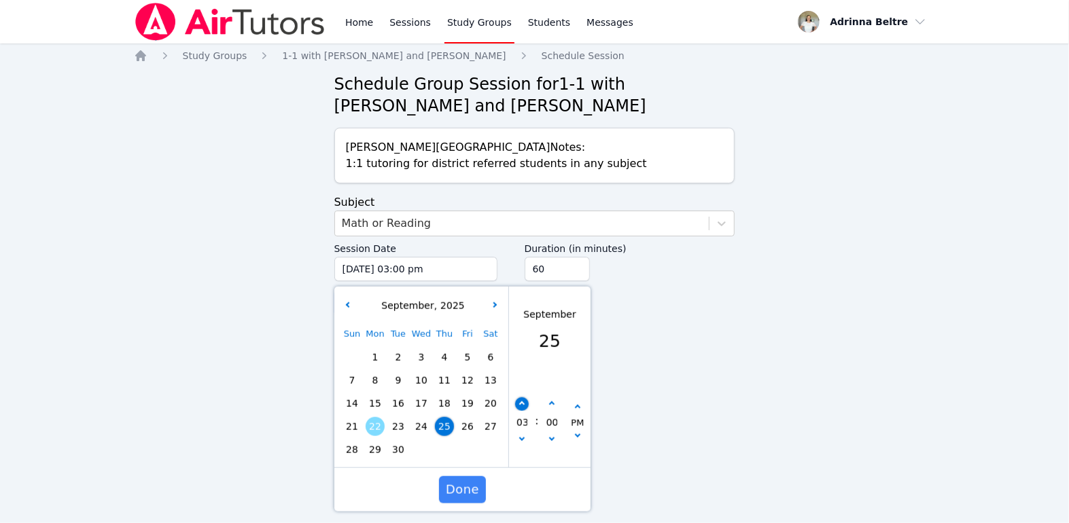
click at [521, 404] on icon "button" at bounding box center [521, 404] width 5 height 5
type input "09/25/2025 04:00 pm"
type input "04"
click at [521, 404] on icon "button" at bounding box center [521, 404] width 5 height 5
type input "09/25/2025 05:00 pm"
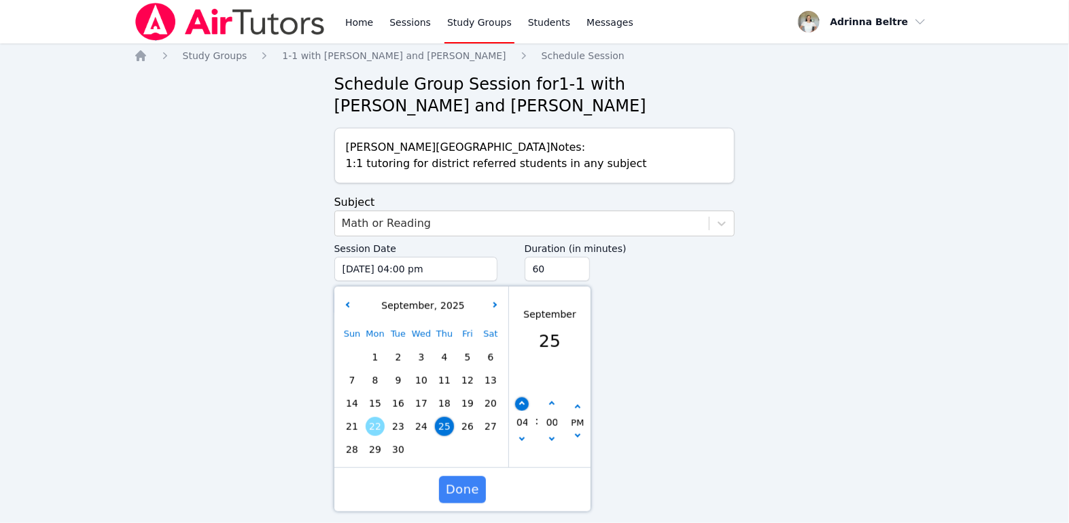
type input "05"
click at [521, 404] on icon "button" at bounding box center [521, 404] width 5 height 5
type input "09/25/2025 06:00 pm"
type input "06"
click at [521, 404] on icon "button" at bounding box center [521, 404] width 5 height 5
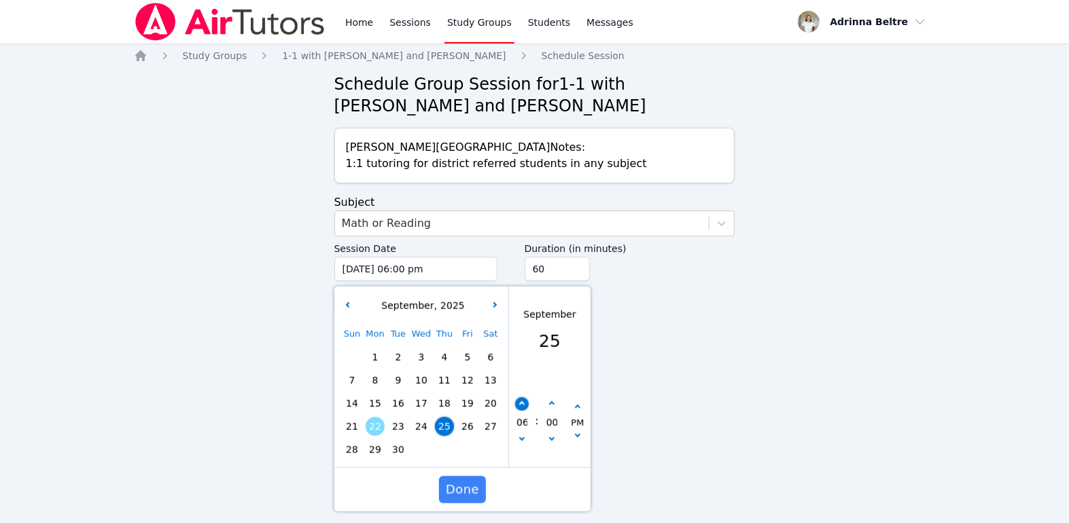
type input "09/25/2025 07:00 pm"
type input "07"
click at [521, 404] on icon "button" at bounding box center [521, 404] width 5 height 5
type input "09/25/2025 08:00 pm"
type input "08"
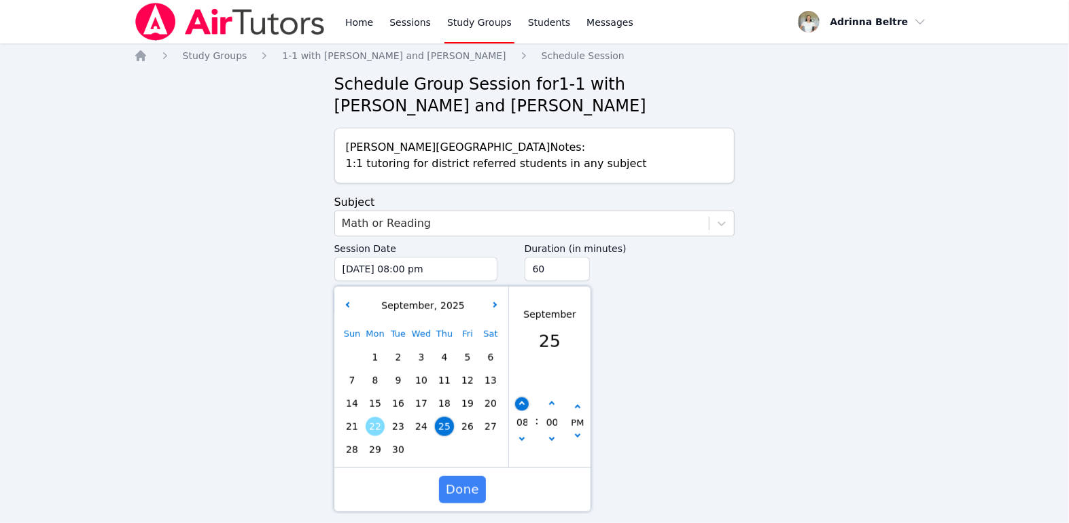
click at [521, 404] on icon "button" at bounding box center [521, 404] width 5 height 5
type input "09/25/2025 09:00 pm"
type input "09"
click at [551, 424] on input "00" at bounding box center [551, 422] width 14 height 23
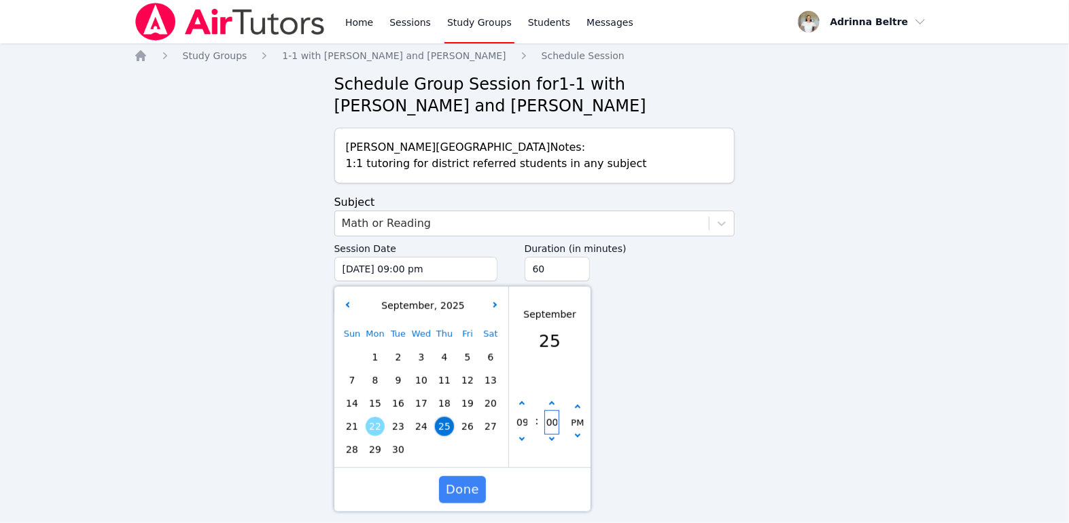
click at [551, 424] on input "00" at bounding box center [551, 422] width 14 height 23
type input "09/25/2025 09:05 pm"
type input "05"
type input "09/25/2025 09:50 pm"
type input "50"
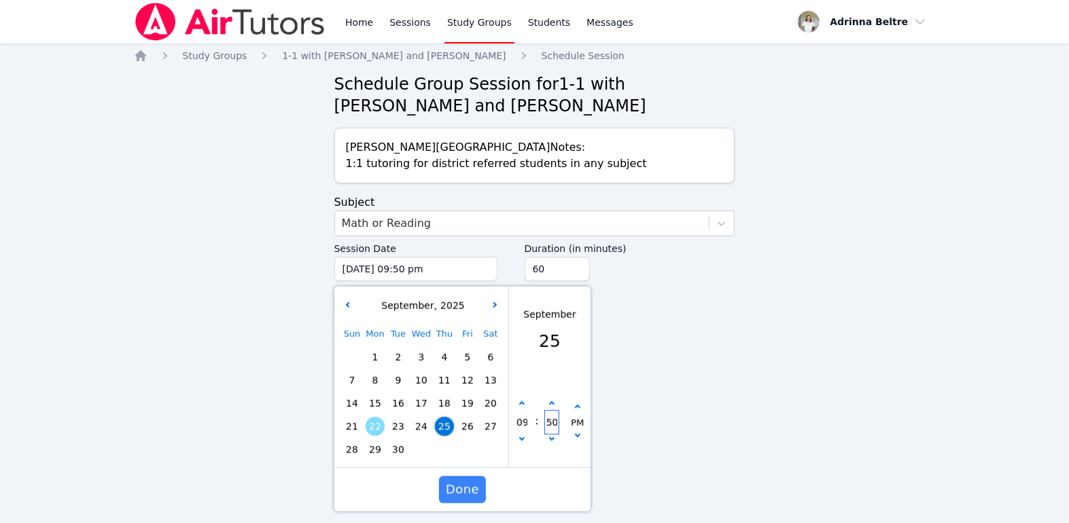
scroll to position [0, 1]
type input "09/25/2025 09:05 pm"
type input "05"
type input "09/25/2025 09:00 pm"
type input "00"
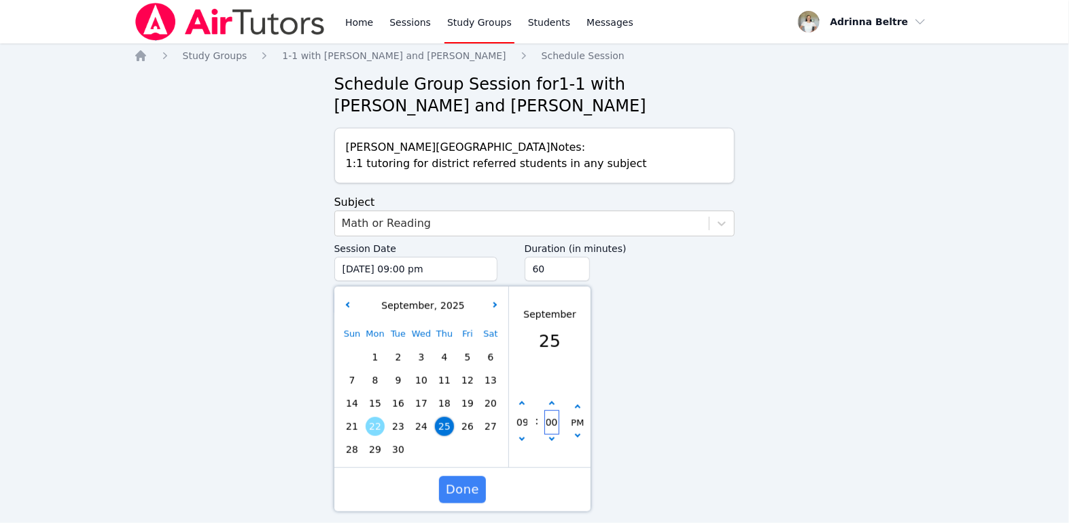
type input "09/25/2025 09:05 pm"
type input "05"
type input "09/25/2025 09:50 pm"
type input "50"
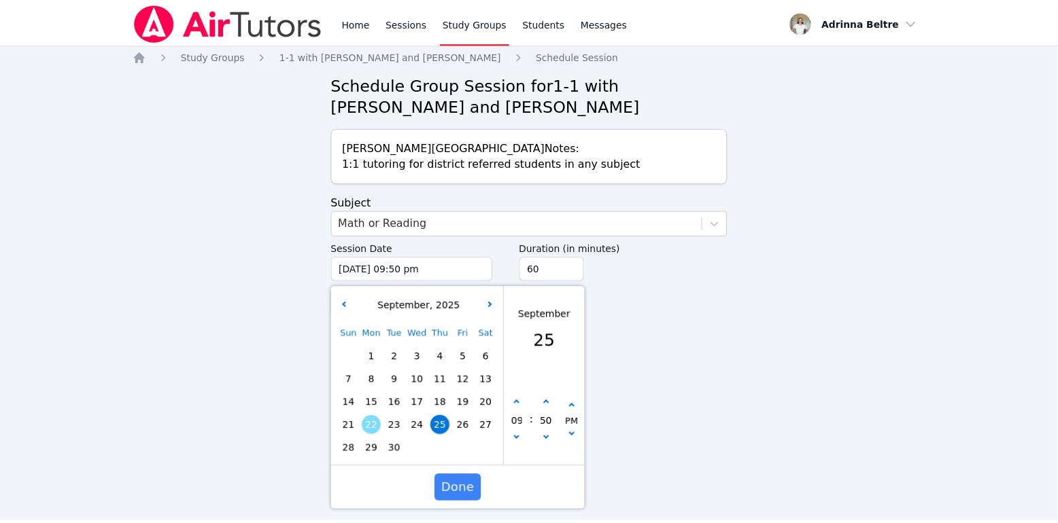
scroll to position [0, 0]
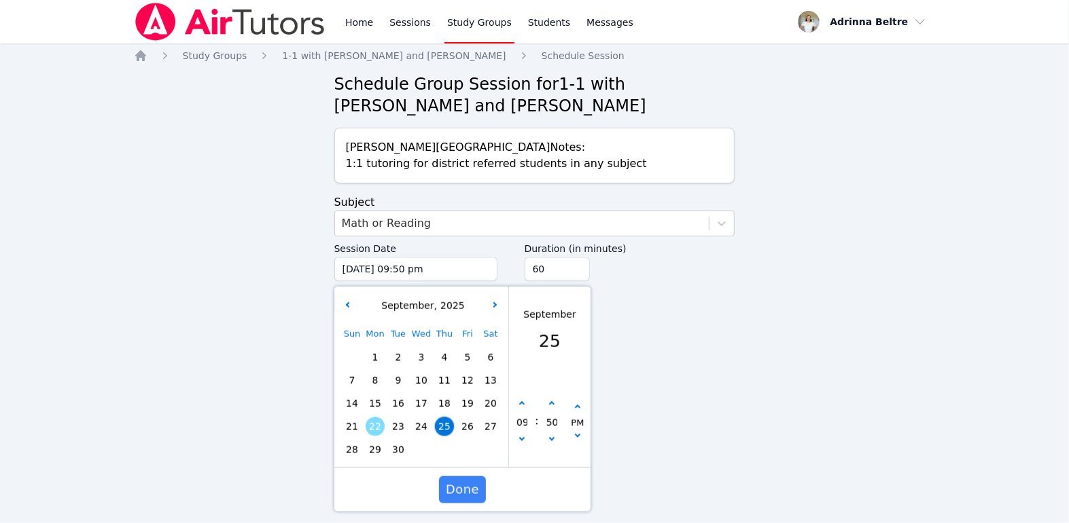
click at [698, 368] on div "Home Sessions Study Groups Students Messages Open user menu Adrinna Beltre Open…" at bounding box center [534, 261] width 1069 height 523
click at [542, 444] on div "50" at bounding box center [551, 423] width 26 height 50
click at [549, 442] on button "button" at bounding box center [551, 441] width 14 height 14
type input "09/25/2025 09:45 pm"
type input "45"
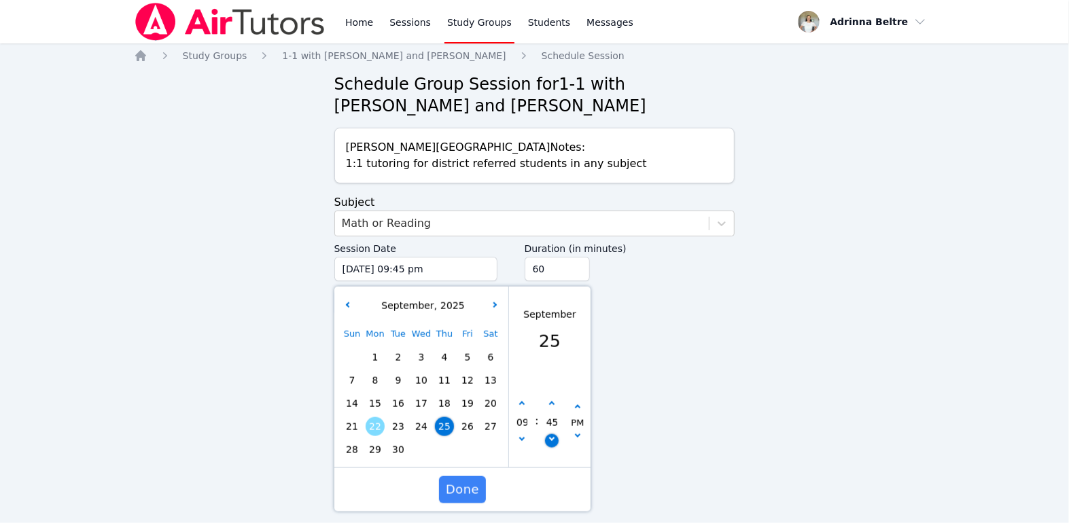
click at [549, 442] on button "button" at bounding box center [551, 441] width 14 height 14
type input "09/25/2025 09:40 pm"
type input "40"
click at [549, 442] on button "button" at bounding box center [551, 441] width 14 height 14
type input "09/25/2025 09:35 pm"
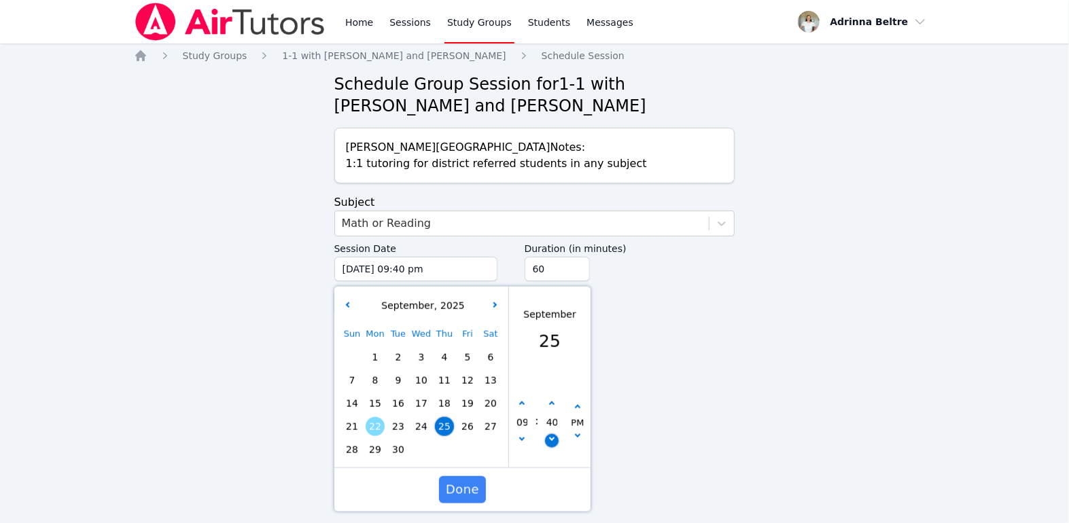
type input "35"
click at [549, 442] on button "button" at bounding box center [551, 441] width 14 height 14
type input "09/25/2025 09:30 pm"
type input "30"
click at [686, 428] on div "Home Sessions Study Groups Students Messages Open user menu Adrinna Beltre Open…" at bounding box center [534, 261] width 1069 height 523
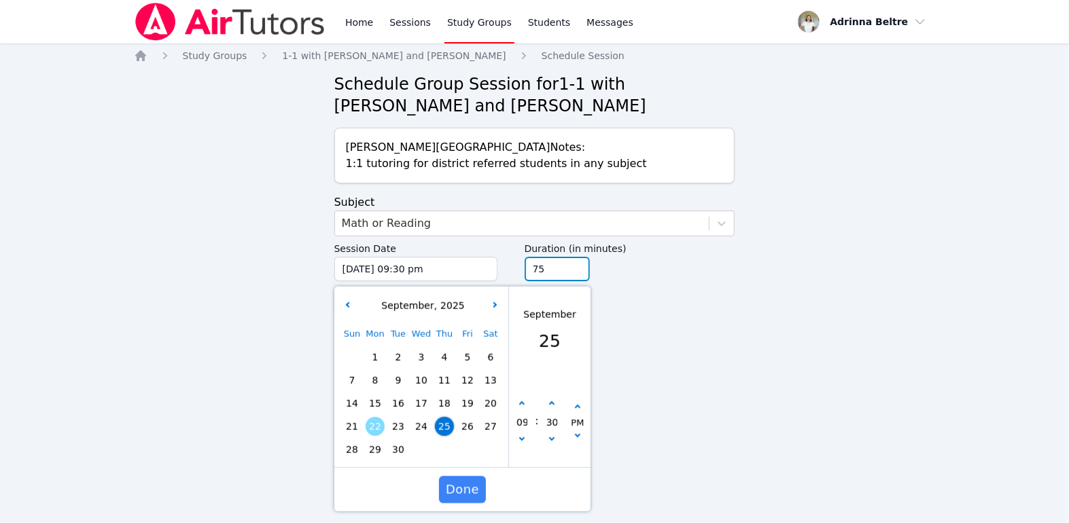
click at [578, 264] on input "75" at bounding box center [557, 269] width 65 height 24
click at [551, 269] on input "75" at bounding box center [557, 269] width 65 height 24
type input "30"
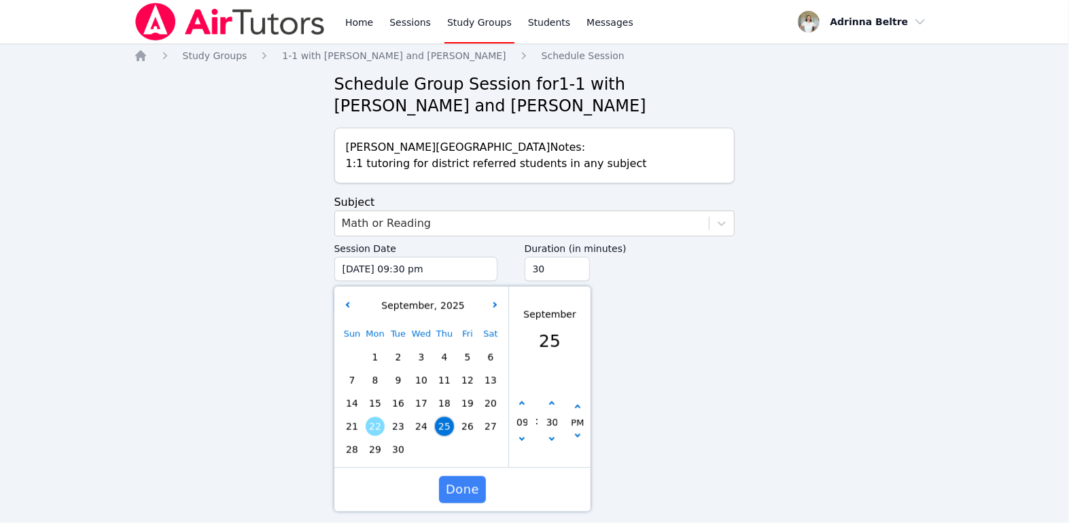
click at [734, 305] on form "Subject Math or Reading Session Date 09/25/2025 09:30 pm 9/25/2025 9:30 pm Sept…" at bounding box center [534, 255] width 401 height 122
click at [473, 488] on span "Done" at bounding box center [461, 490] width 33 height 19
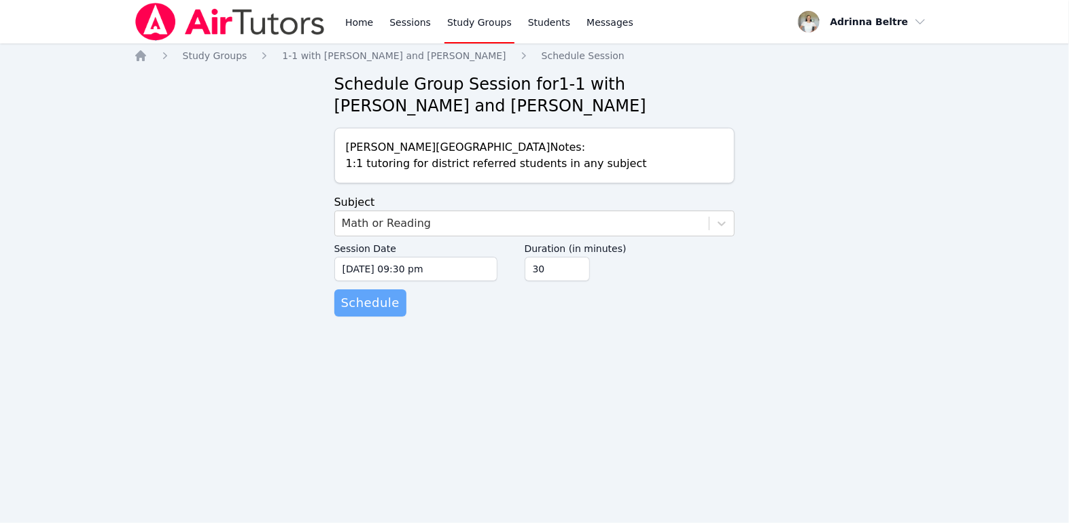
click at [373, 305] on span "Schedule" at bounding box center [370, 303] width 58 height 19
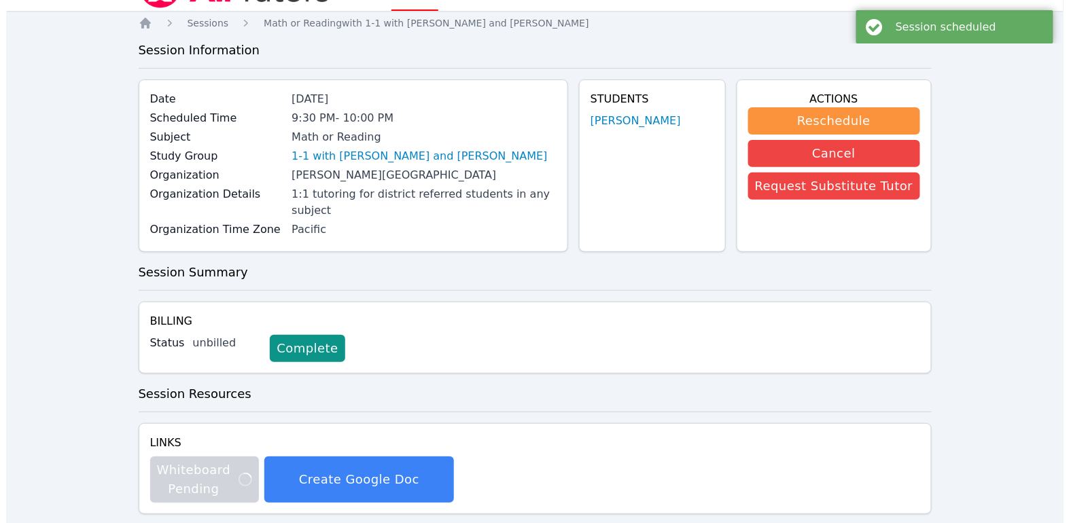
scroll to position [42, 0]
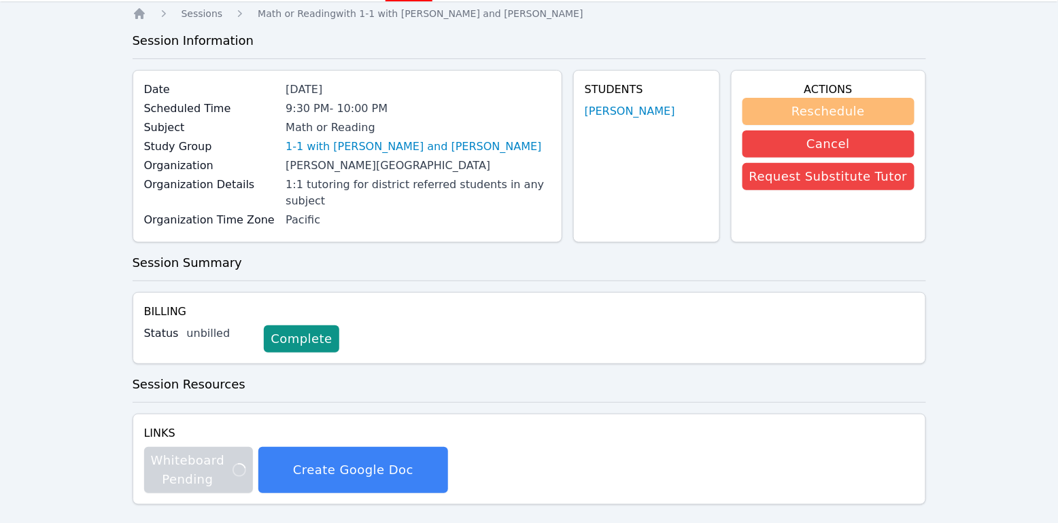
click at [818, 116] on button "Reschedule" at bounding box center [828, 111] width 172 height 27
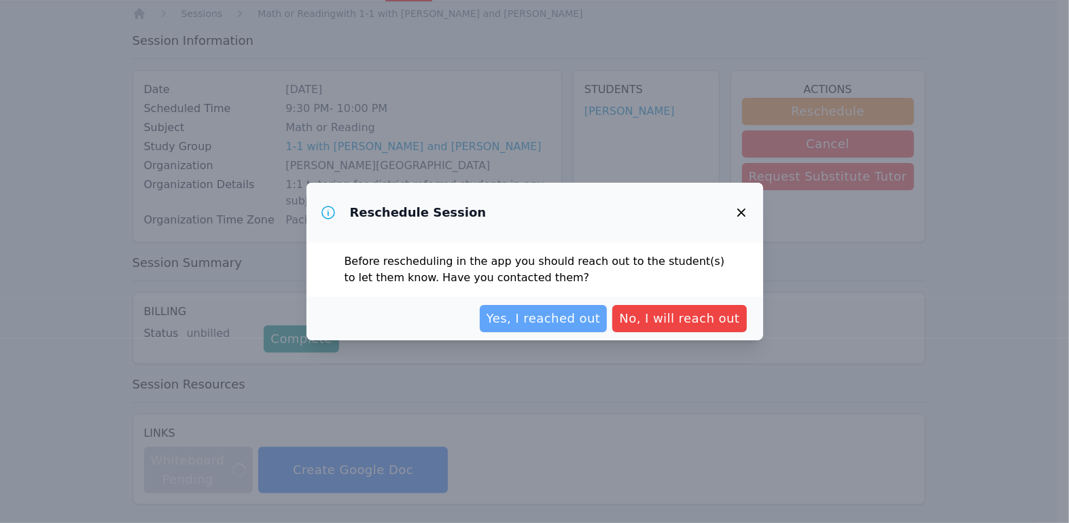
click at [598, 318] on span "Yes, I reached out" at bounding box center [544, 318] width 114 height 19
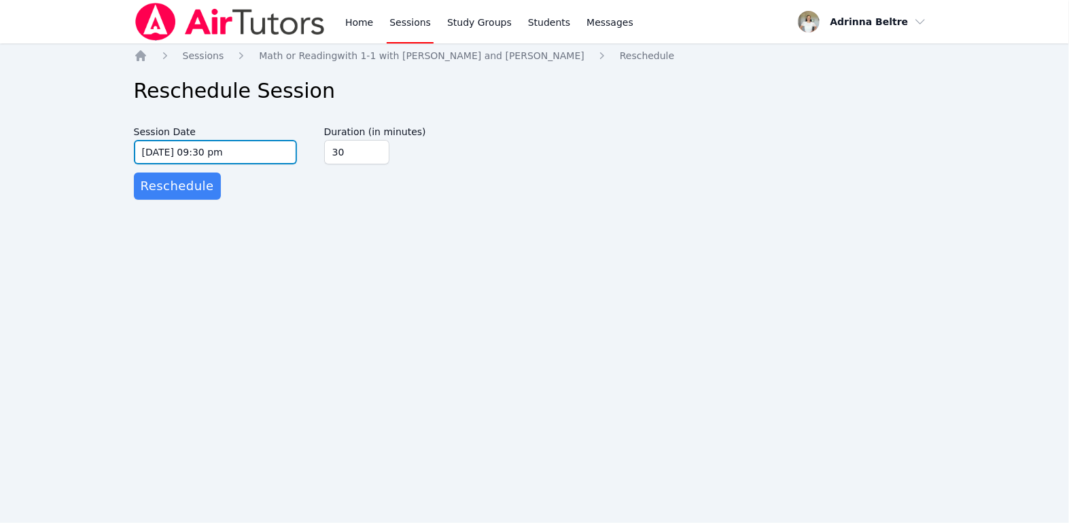
click at [192, 154] on input "09/25/2025 09:30 pm" at bounding box center [215, 152] width 163 height 24
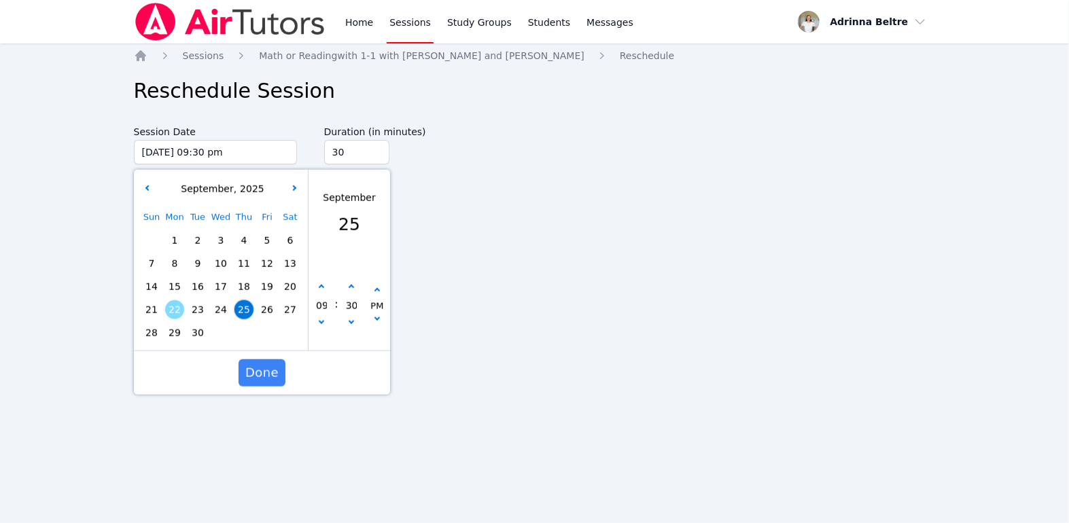
click at [198, 332] on span "30" at bounding box center [197, 333] width 19 height 19
type input "09/30/2025 09:30 pm"
click at [260, 375] on span "Done" at bounding box center [261, 373] width 33 height 19
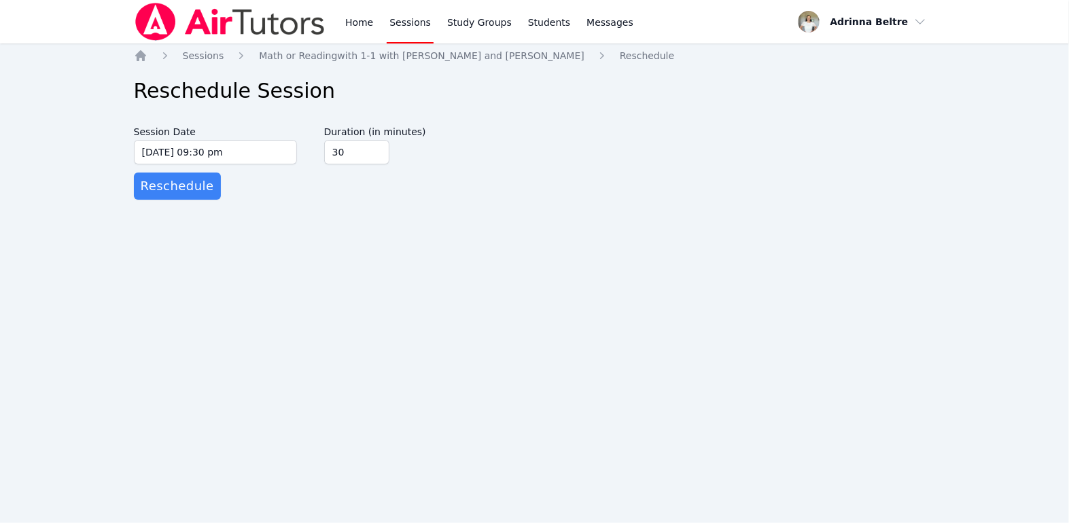
click at [353, 88] on h1 "Reschedule Session" at bounding box center [535, 91] width 802 height 24
click at [408, 21] on link "Sessions" at bounding box center [410, 22] width 47 height 44
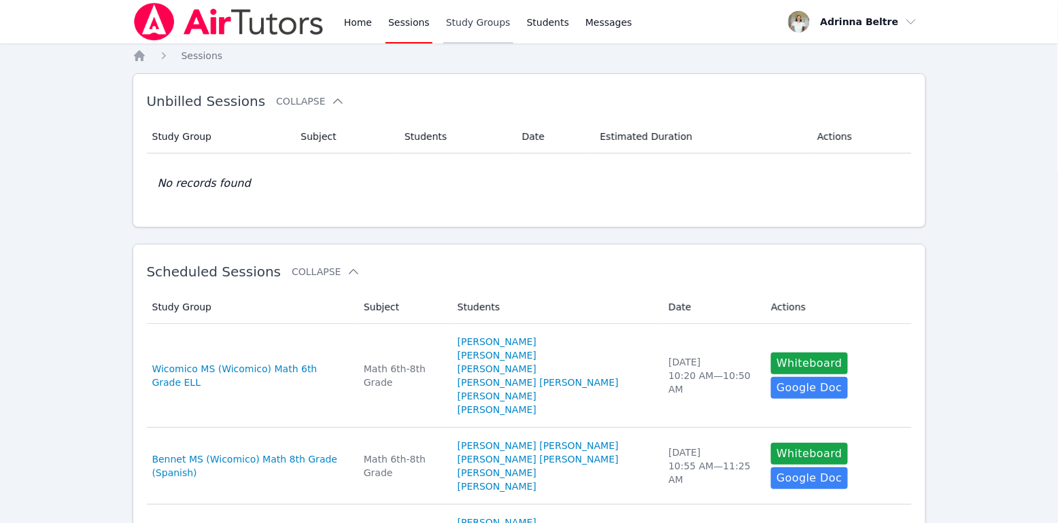
click at [470, 19] on link "Study Groups" at bounding box center [478, 22] width 70 height 44
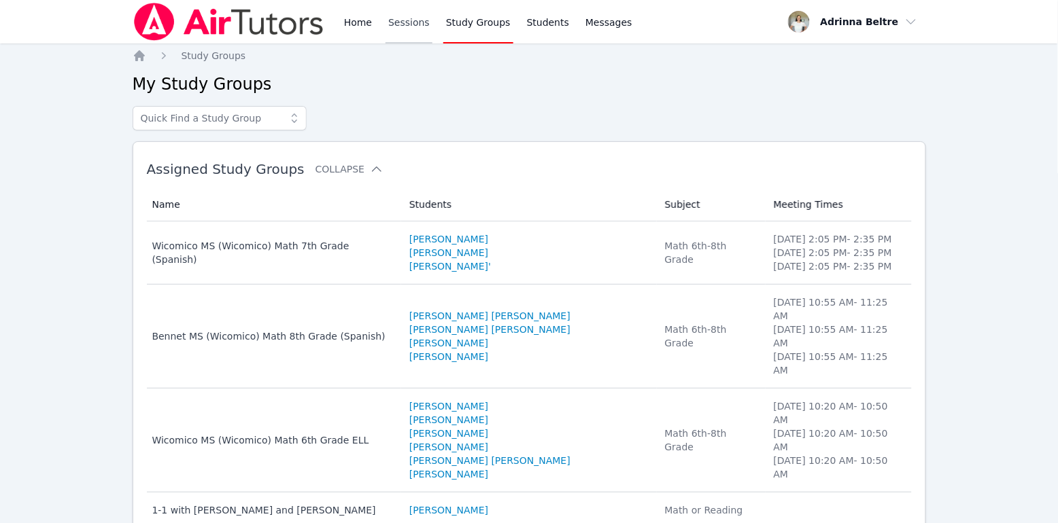
click at [406, 24] on link "Sessions" at bounding box center [408, 22] width 47 height 44
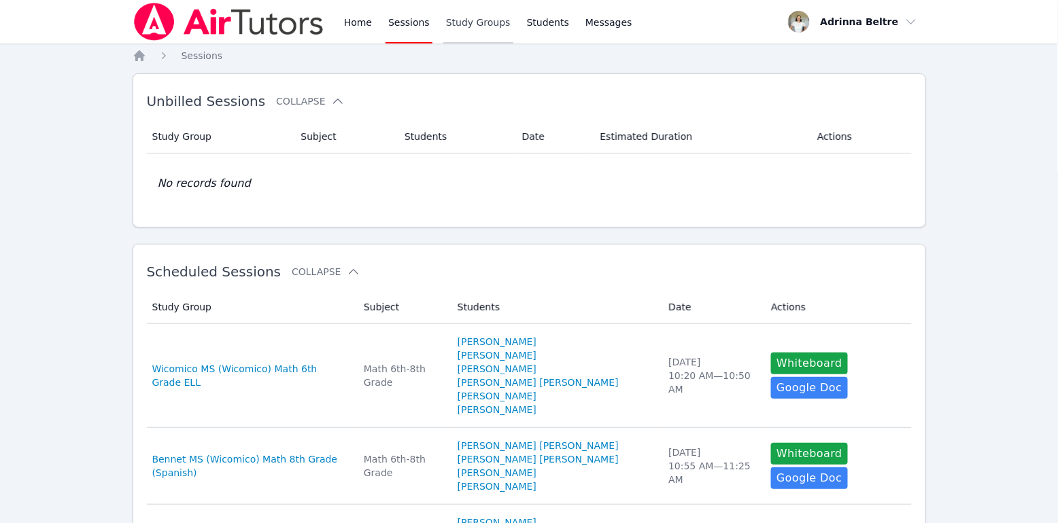
click at [460, 22] on link "Study Groups" at bounding box center [478, 22] width 70 height 44
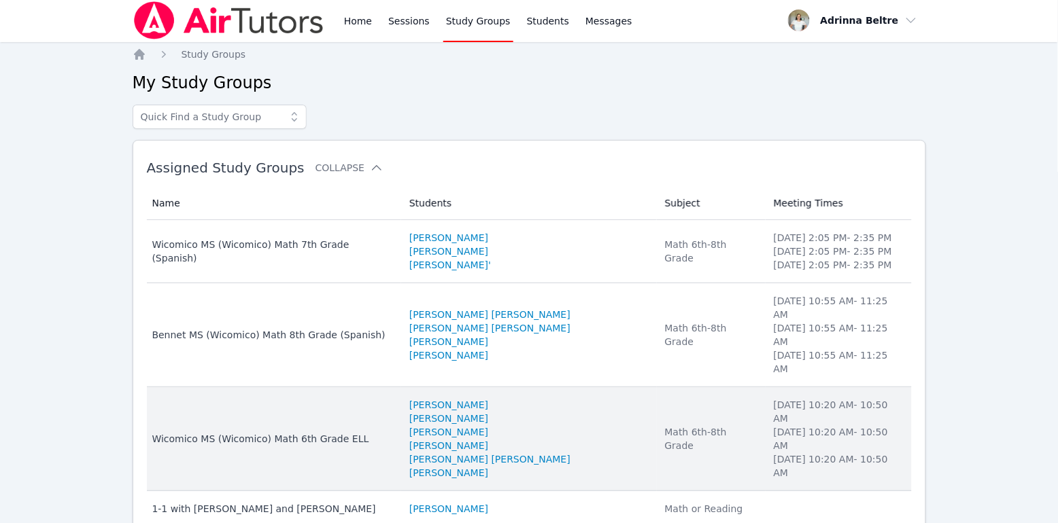
scroll to position [55, 0]
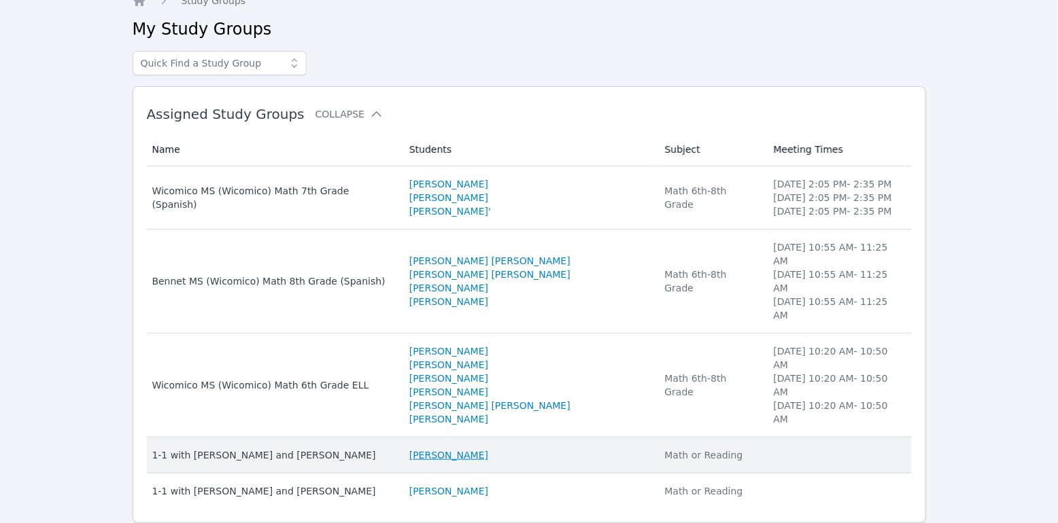
click at [468, 449] on link "Daniel Zakhay" at bounding box center [448, 456] width 79 height 14
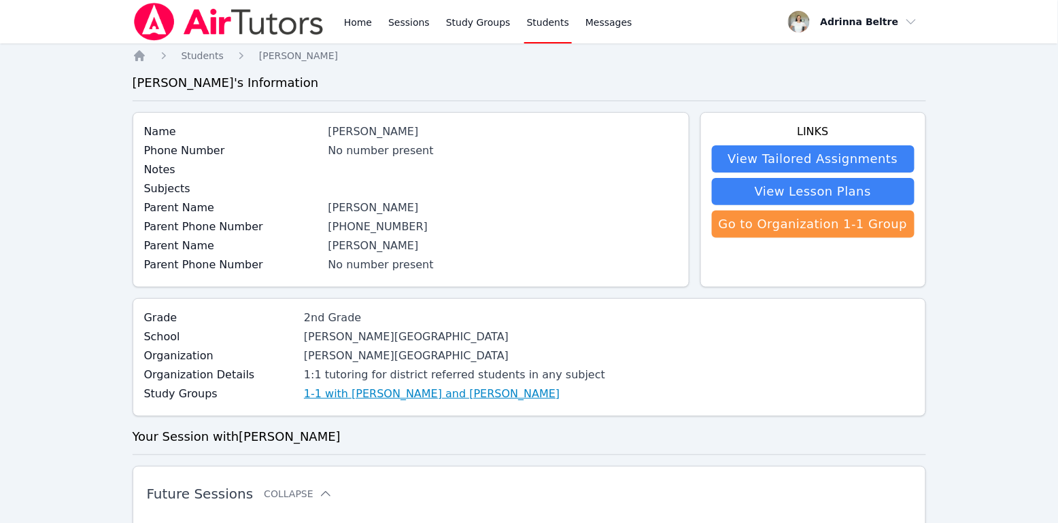
click at [365, 386] on link "1-1 with [PERSON_NAME] and [PERSON_NAME]" at bounding box center [432, 394] width 256 height 16
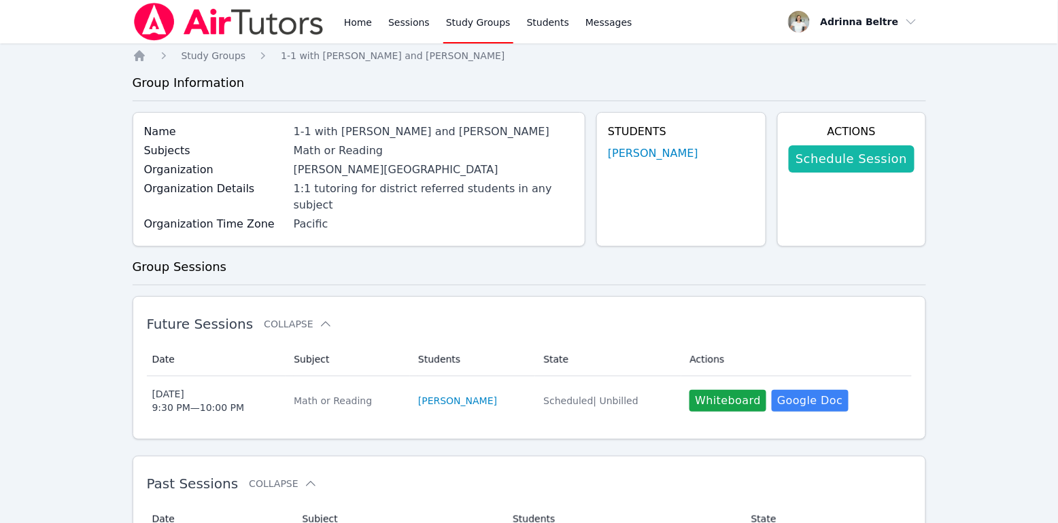
click at [845, 168] on link "Schedule Session" at bounding box center [851, 158] width 125 height 27
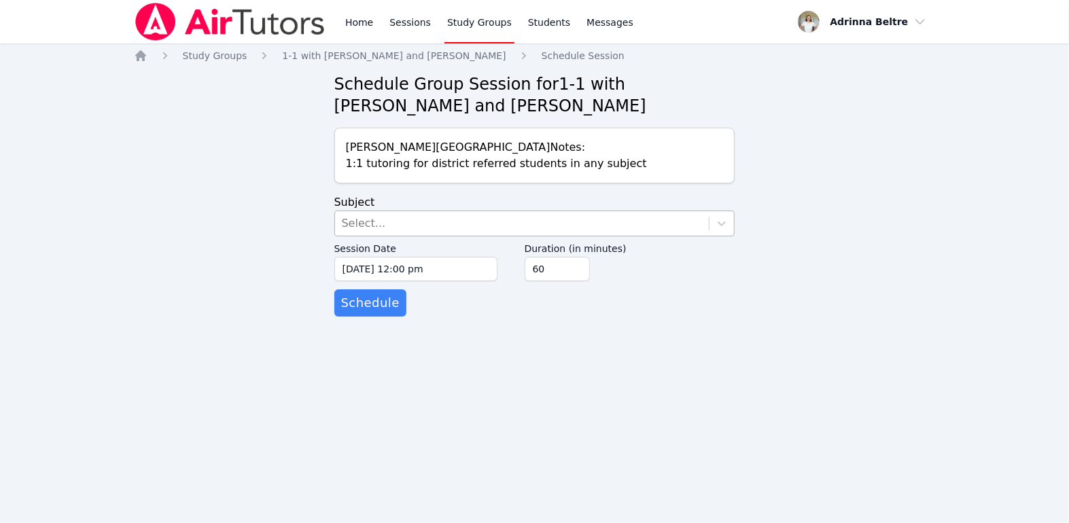
click at [405, 228] on div "Select..." at bounding box center [522, 223] width 375 height 24
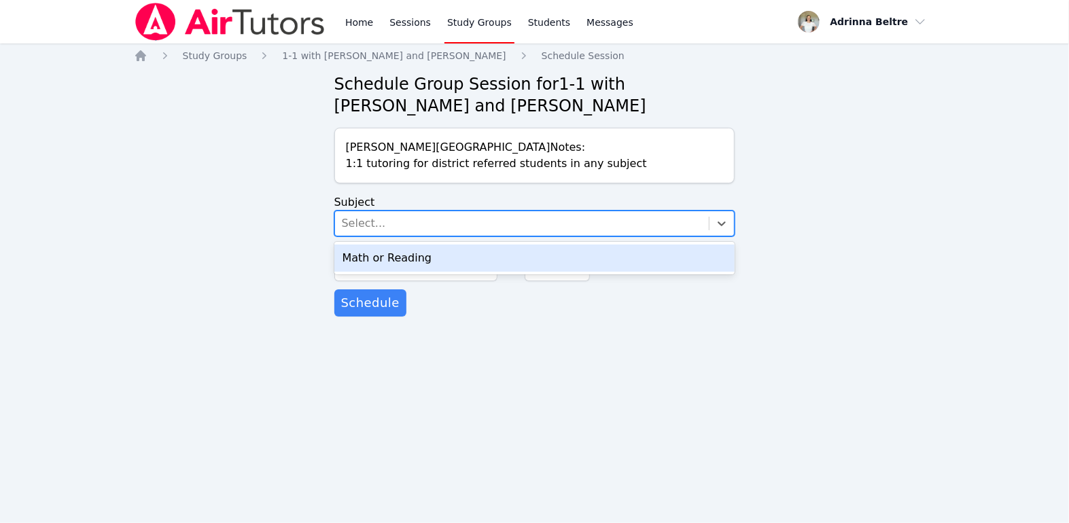
click at [405, 256] on div "Math or Reading" at bounding box center [534, 258] width 401 height 27
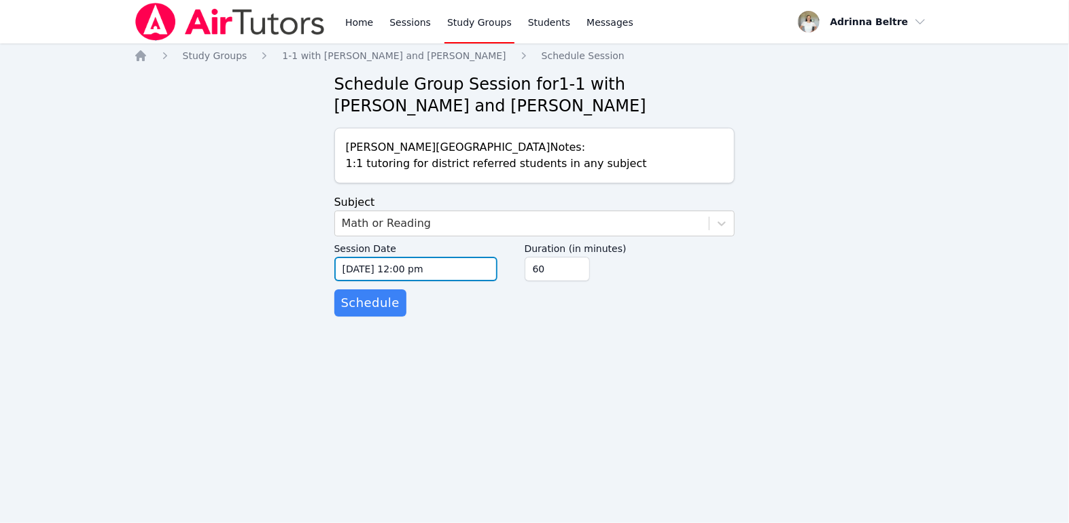
click at [358, 270] on input "09/22/2025 12:00 pm" at bounding box center [415, 269] width 163 height 24
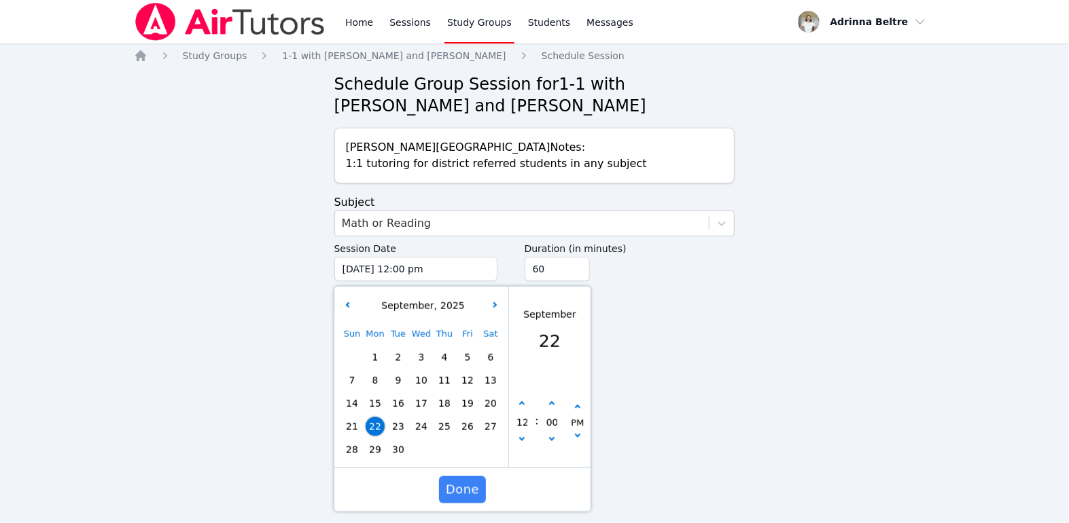
click at [396, 446] on span "30" at bounding box center [398, 449] width 19 height 19
type input "09/30/2025 12:00 pm"
click at [550, 269] on input "60" at bounding box center [557, 269] width 65 height 24
click at [562, 271] on input "60" at bounding box center [557, 269] width 65 height 24
click at [561, 272] on input "60" at bounding box center [557, 269] width 65 height 24
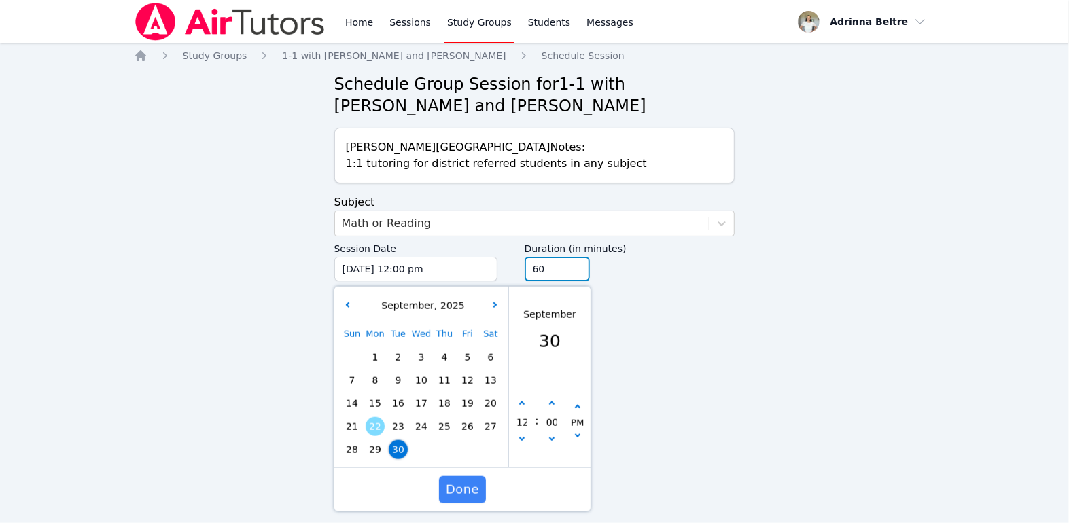
click at [561, 273] on input "60" at bounding box center [557, 269] width 65 height 24
click at [537, 268] on input "60" at bounding box center [557, 269] width 65 height 24
type input "30"
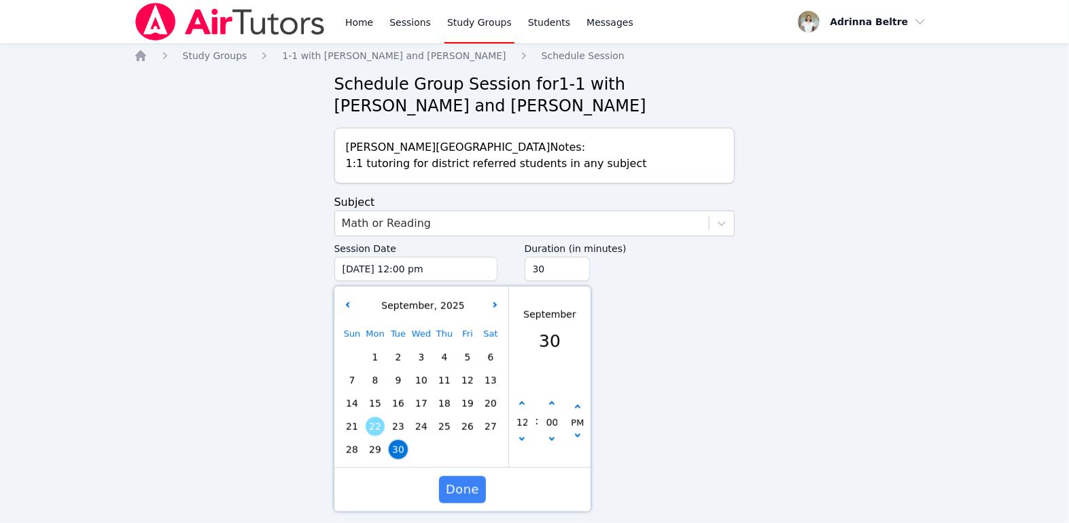
click at [672, 307] on form "Subject Math or Reading Session Date 09/30/2025 12:00 pm 9/30/2025 12:00 pm Sep…" at bounding box center [534, 255] width 401 height 122
click at [521, 423] on input "12" at bounding box center [522, 422] width 14 height 23
type input "09/30/2025 12:00 am"
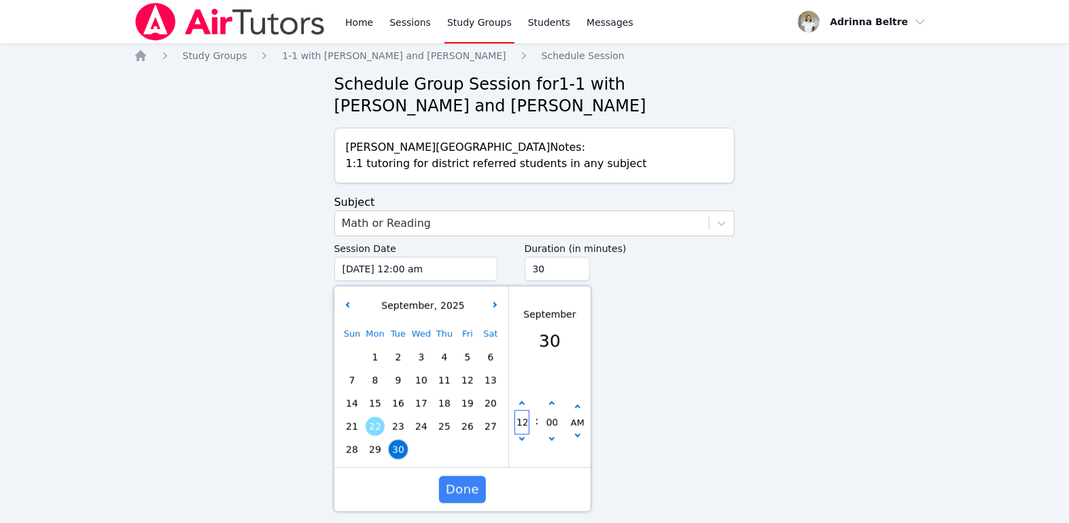
type input "12"
type input "09/30/2025 01:00 am"
type input "01"
type input "09/30/2025 12:00 am"
type input "12"
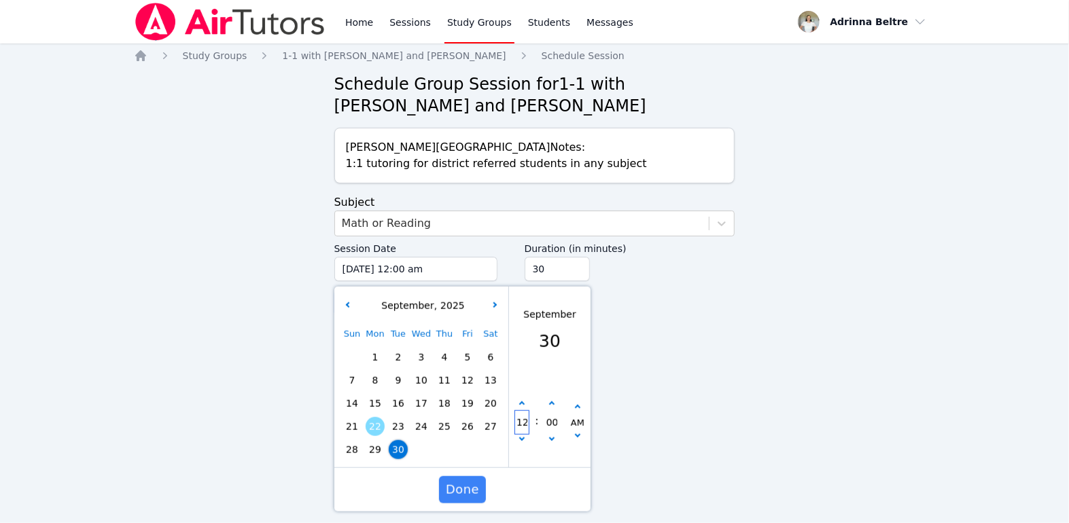
type input "09/30/2025 01:00 am"
type input "01"
type input "09/30/2025 12:00 am"
type input "12"
type input "09/30/2025 01:00 am"
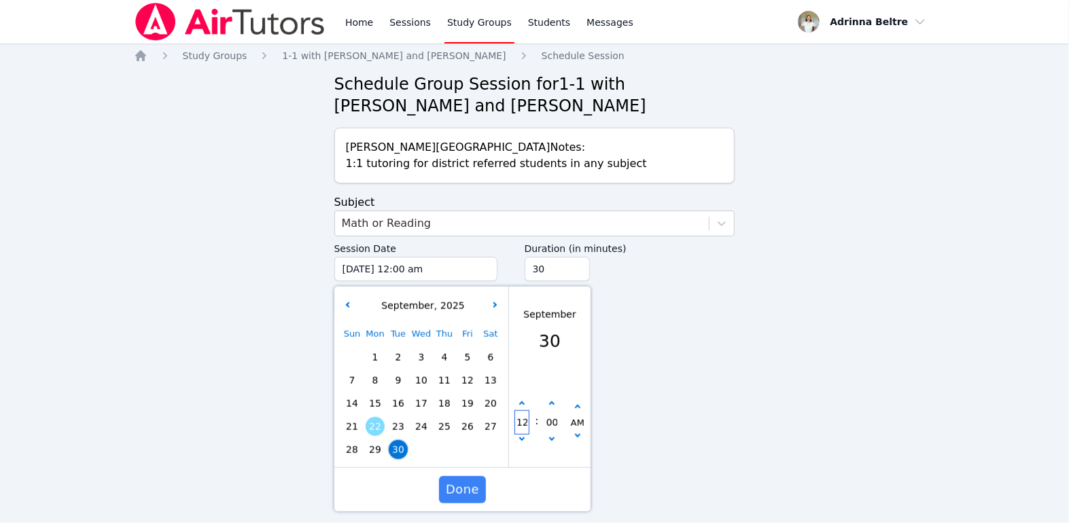
type input "01"
type input "09/30/2025 12:00 am"
type input "12"
type input "09/30/2025 01:00 am"
type input "01"
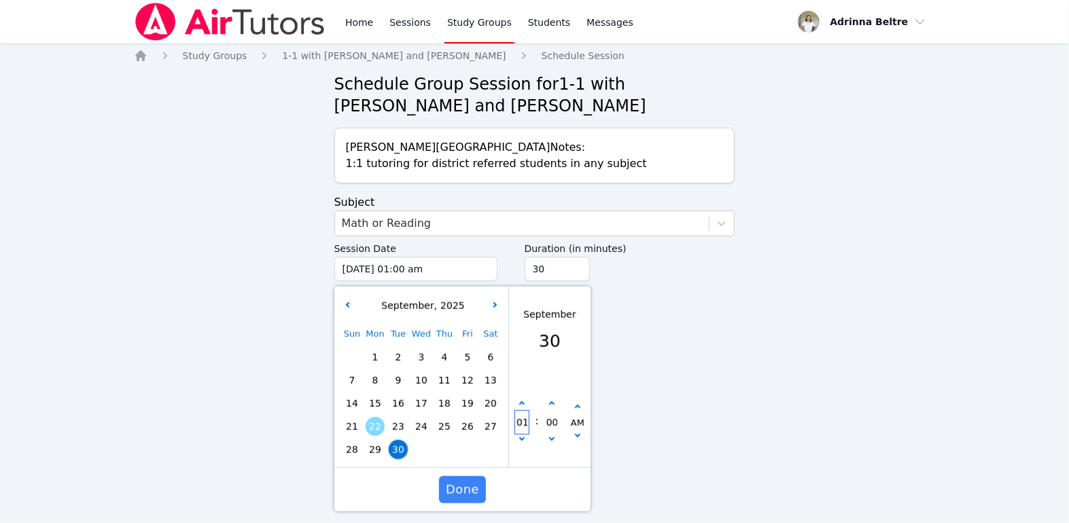
type input "09/30/2025 12:00 am"
type input "12"
type input "09/30/2025 01:00 am"
type input "01"
type input "09/30/2025 12:00 am"
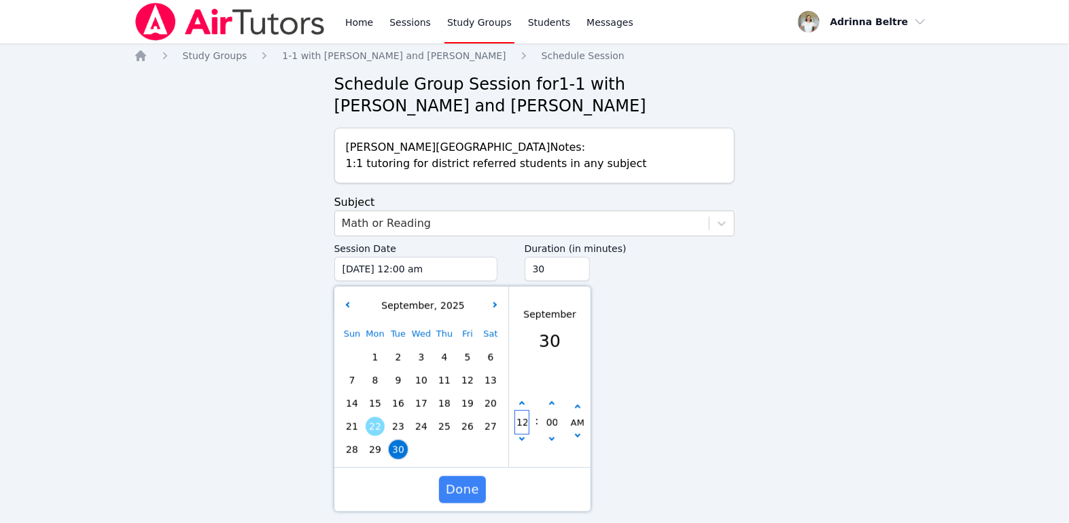
type input "12"
click at [522, 439] on icon "button" at bounding box center [521, 438] width 5 height 5
type input "09/29/2025 11:00 pm"
type input "11"
click at [522, 439] on icon "button" at bounding box center [521, 438] width 5 height 5
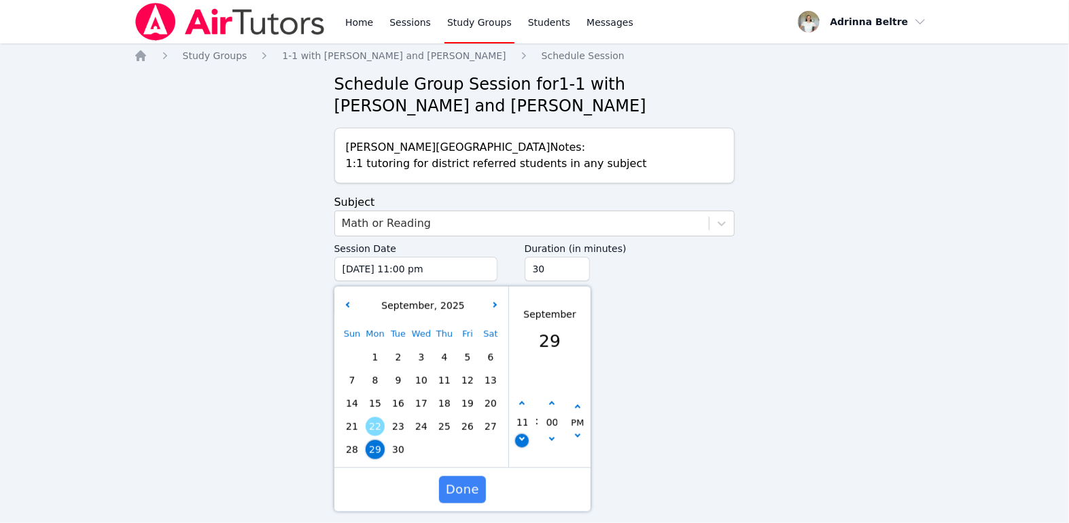
type input "09/29/2025 10:00 pm"
type input "10"
click at [522, 439] on icon "button" at bounding box center [521, 438] width 5 height 5
type input "09/29/2025 09:00 pm"
type input "09"
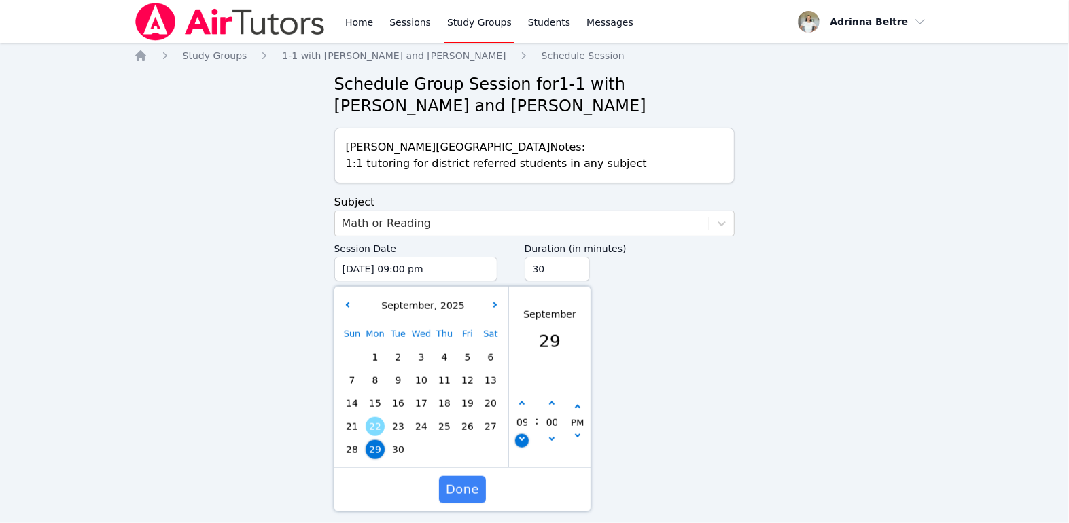
click at [522, 439] on icon "button" at bounding box center [521, 438] width 5 height 5
type input "09/29/2025 08:00 pm"
type input "08"
click at [523, 404] on icon "button" at bounding box center [521, 404] width 5 height 5
type input "09/29/2025 09:00 pm"
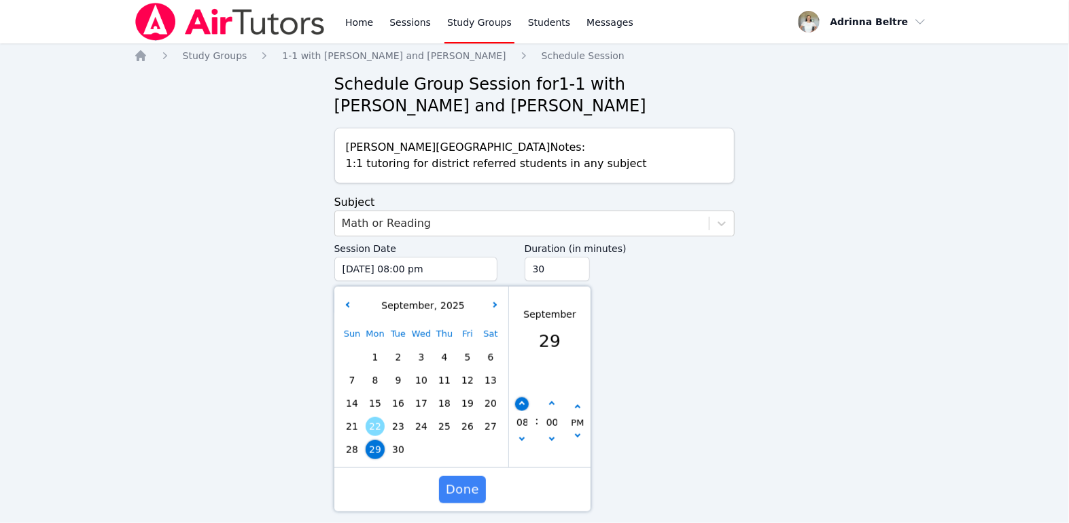
type input "09"
click at [549, 423] on input "00" at bounding box center [551, 422] width 14 height 23
type input "00"
type input "09/29/2025 09:05 pm"
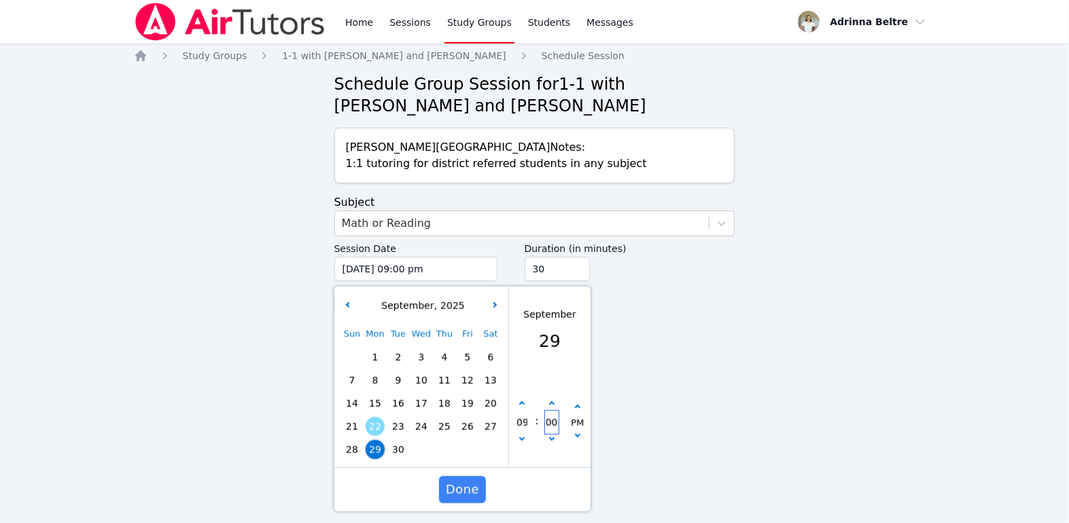
type input "05"
type input "09/29/2025 09:00 pm"
type input "00"
type input "09/29/2025 08:00 pm"
type input "08"
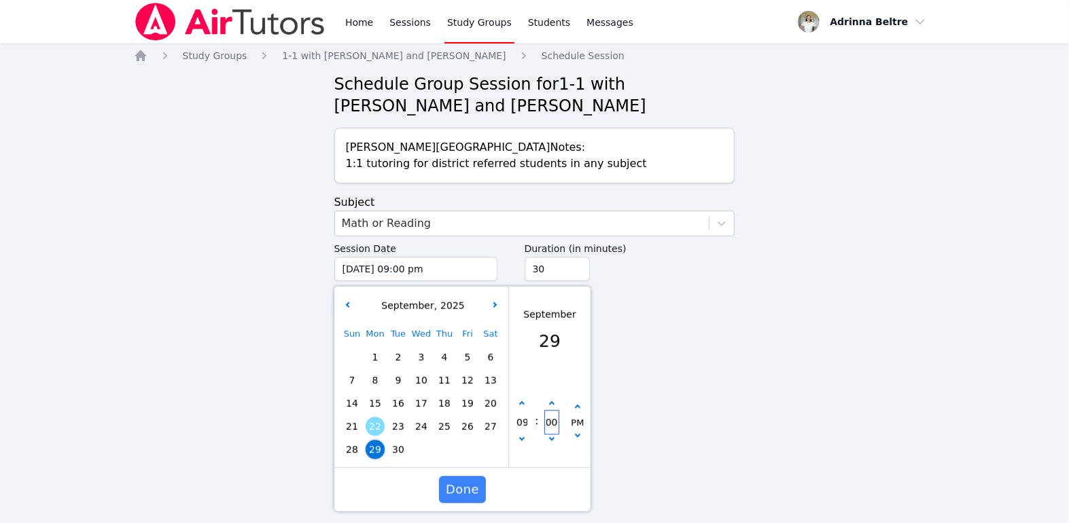
type input "00"
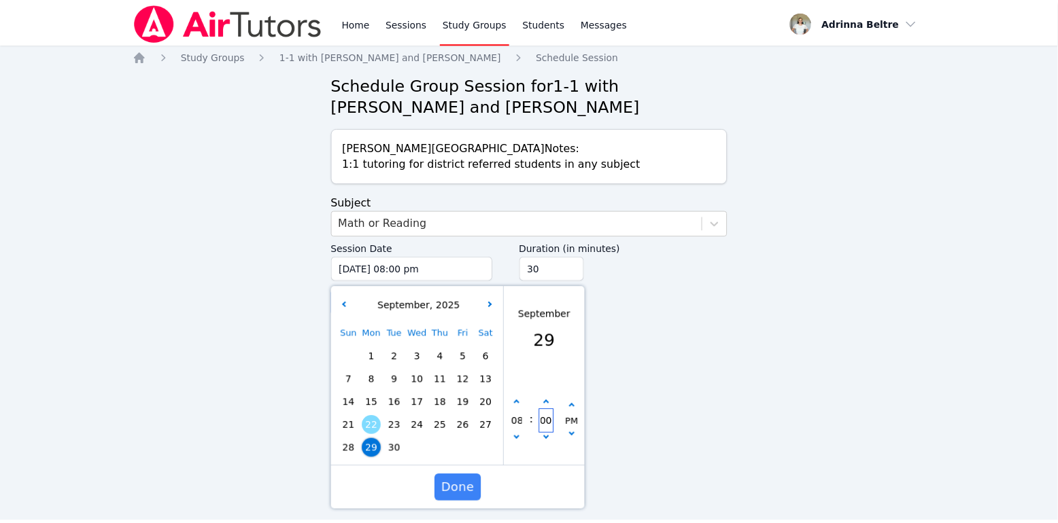
scroll to position [0, 0]
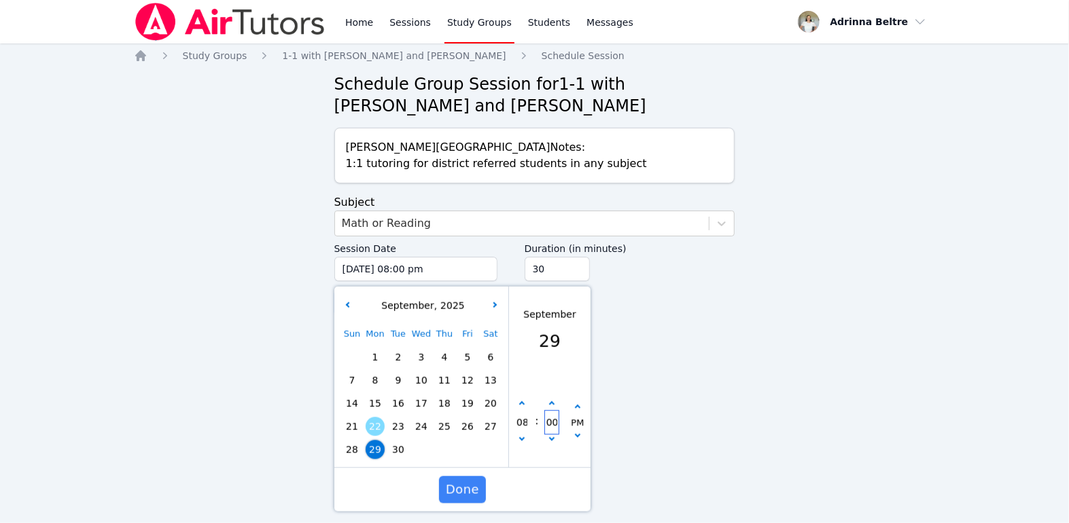
type input "09/29/2025 07:00 pm"
type input "07"
type input "00"
type input "09/29/2025 06:00 pm"
type input "06"
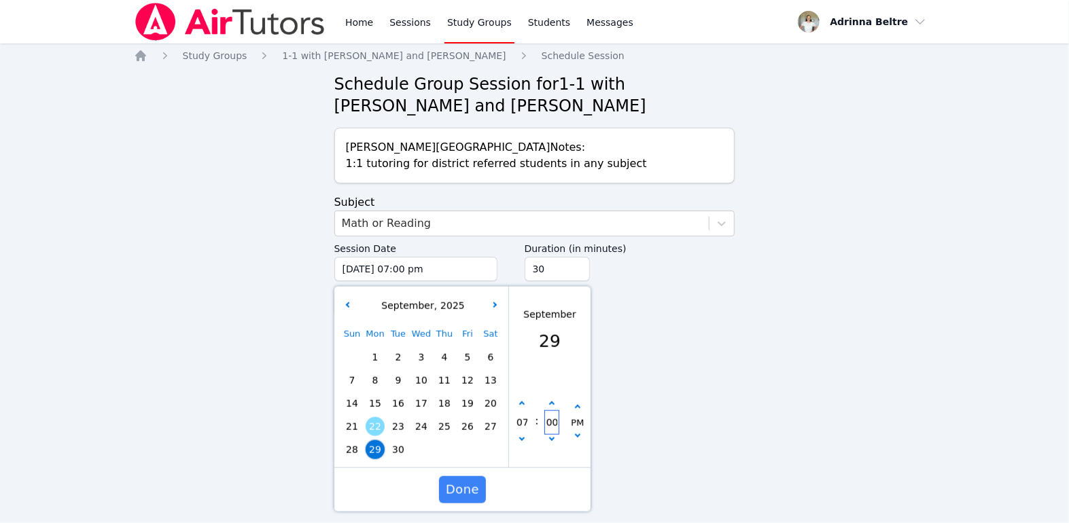
type input "00"
type input "09/29/2025 06:00 pm"
type input "00"
type input "09/29/2025 06:00 pm"
type input "00"
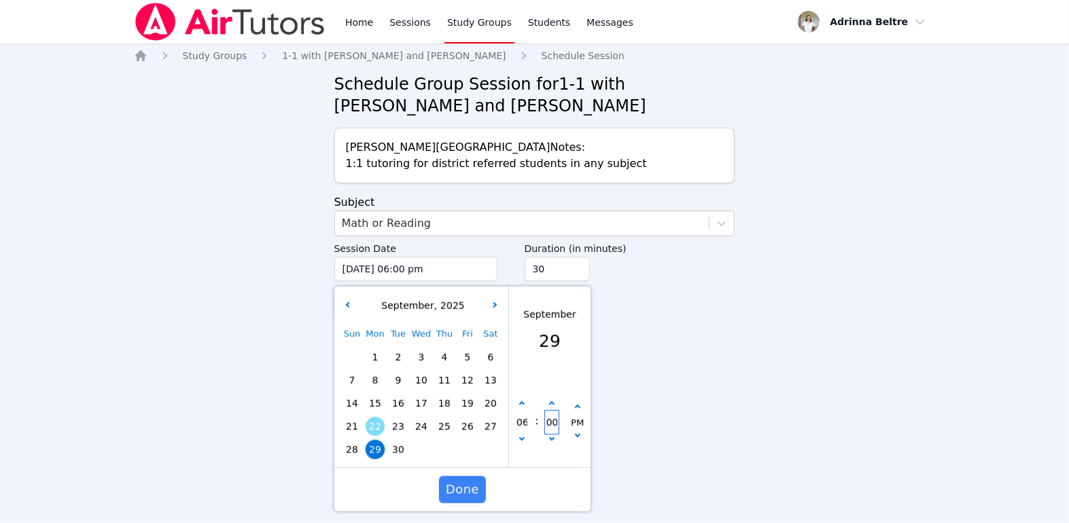
type input "09/29/2025 06:00 pm"
type input "00"
type input "09/29/2025 06:00 pm"
type input "00"
type input "09/29/2025 06:00 pm"
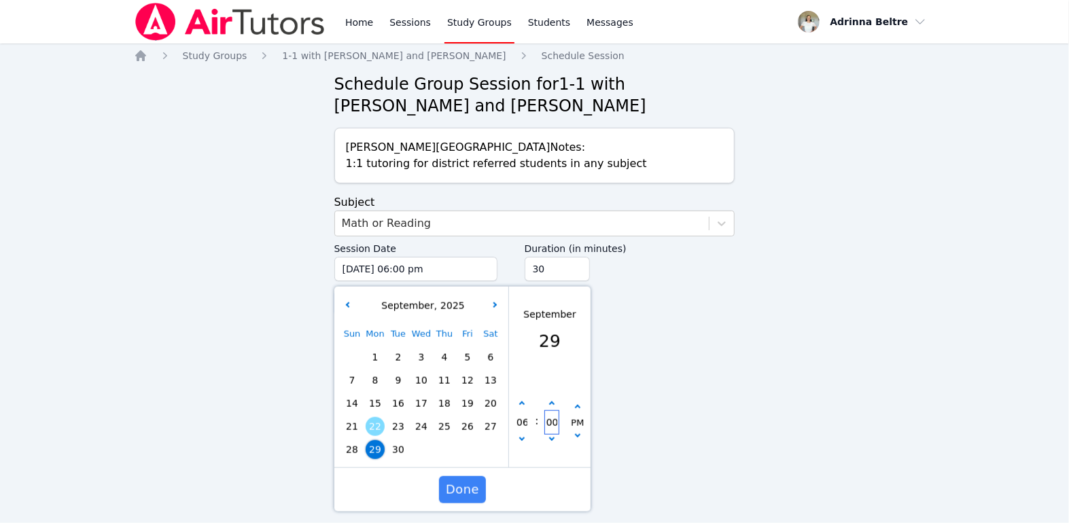
type input "00"
click at [519, 402] on button "button" at bounding box center [522, 405] width 14 height 14
type input "09/29/2025 07:00 pm"
type input "07"
click at [519, 402] on button "button" at bounding box center [522, 405] width 14 height 14
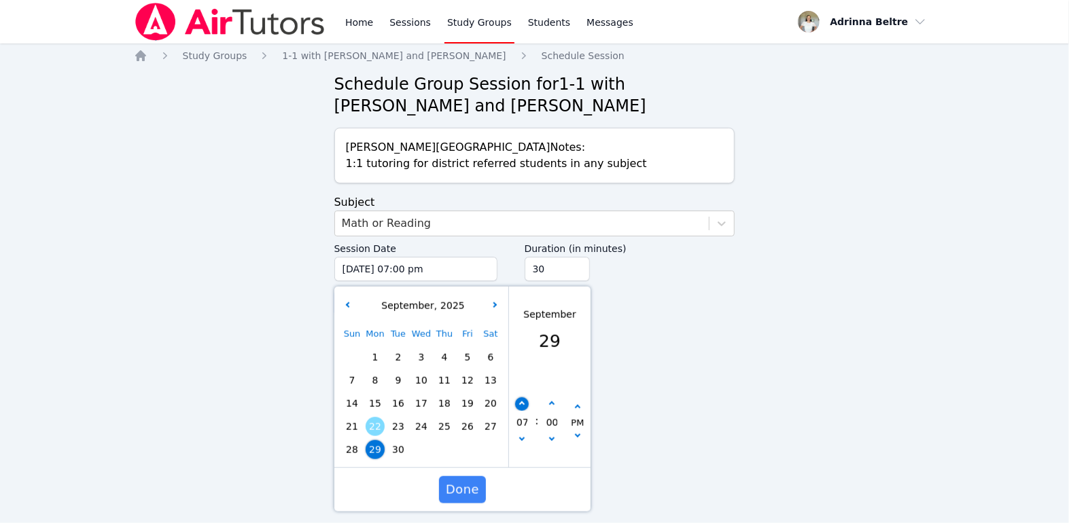
type input "09/29/2025 08:00 pm"
type input "08"
click at [518, 402] on button "button" at bounding box center [522, 405] width 14 height 14
type input "09/29/2025 09:00 pm"
type input "09"
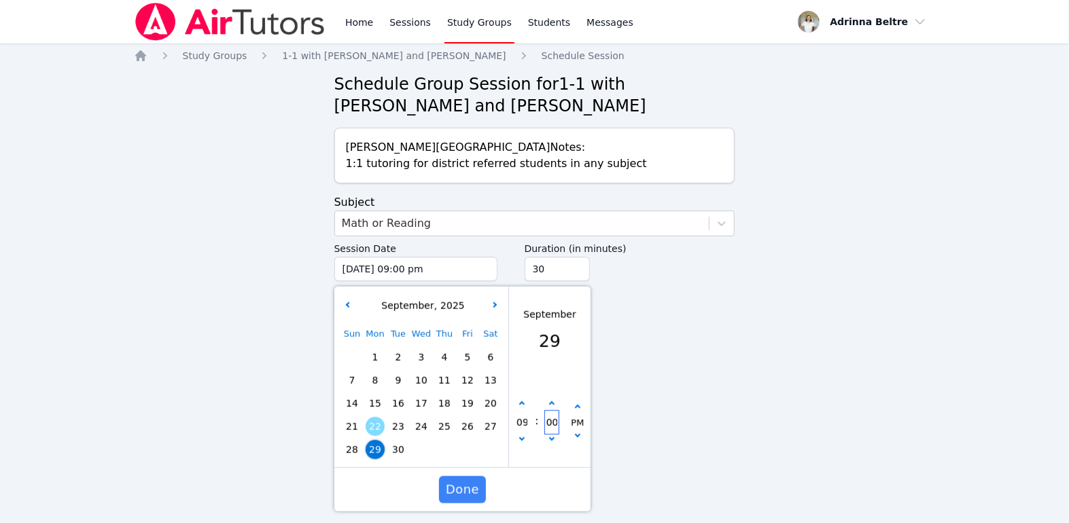
click at [551, 421] on input "00" at bounding box center [551, 422] width 14 height 23
click at [555, 405] on button "button" at bounding box center [551, 405] width 14 height 14
type input "09/29/2025 09:05 pm"
type input "05"
click at [555, 405] on button "button" at bounding box center [551, 405] width 14 height 14
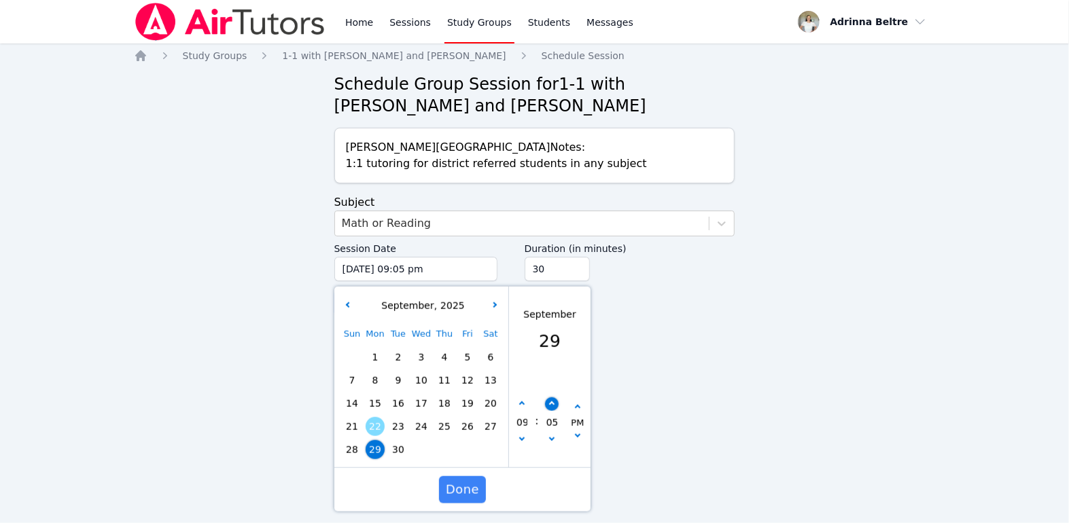
type input "09/29/2025 09:10 pm"
type input "10"
click at [555, 405] on button "button" at bounding box center [551, 405] width 14 height 14
type input "09/29/2025 09:15 pm"
type input "15"
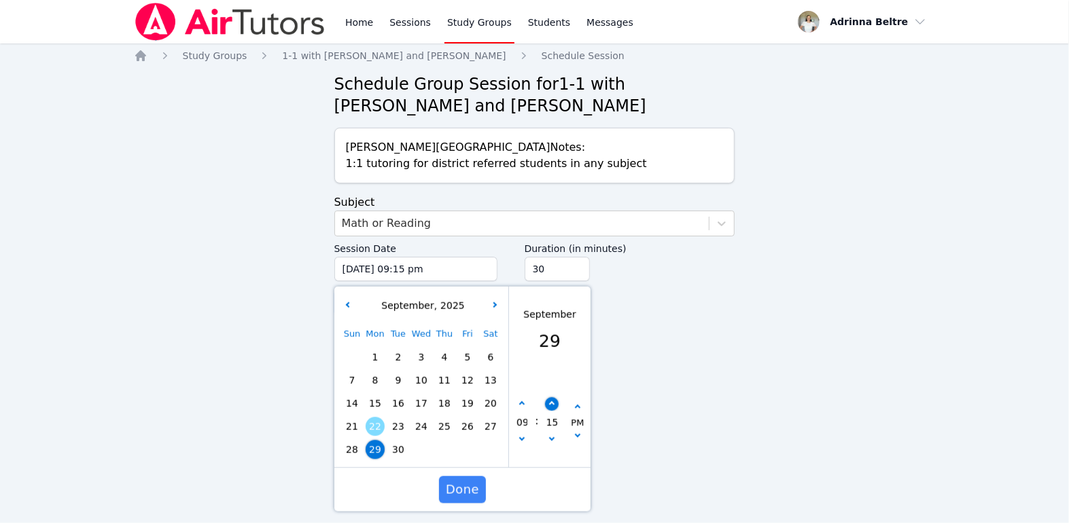
click at [555, 405] on button "button" at bounding box center [551, 405] width 14 height 14
type input "09/29/2025 09:20 pm"
type input "20"
click at [555, 405] on button "button" at bounding box center [551, 405] width 14 height 14
type input "09/29/2025 09:25 pm"
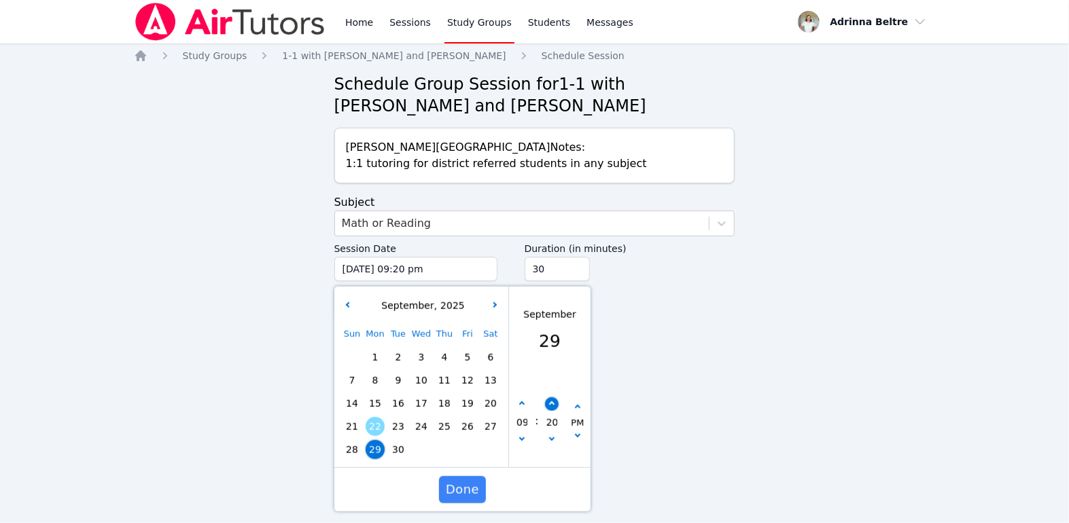
type input "25"
click at [555, 405] on button "button" at bounding box center [551, 405] width 14 height 14
type input "09/29/2025 09:30 pm"
type input "30"
click at [687, 432] on div "Home Sessions Study Groups Students Messages Open user menu Adrinna Beltre Open…" at bounding box center [534, 261] width 1069 height 523
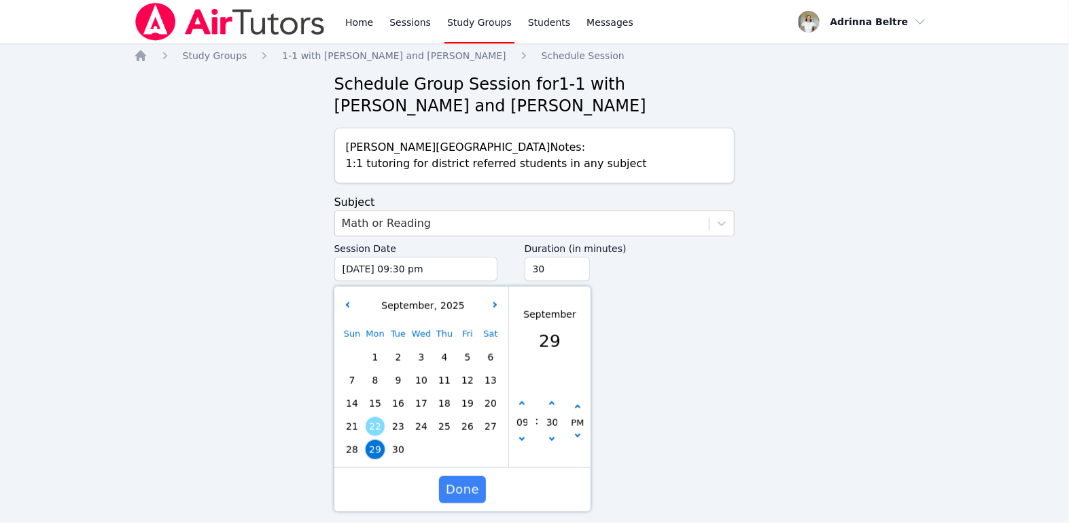
click at [396, 452] on span "30" at bounding box center [398, 449] width 19 height 19
type input "09/30/2025 09:30 pm"
click at [472, 494] on span "Done" at bounding box center [461, 490] width 33 height 19
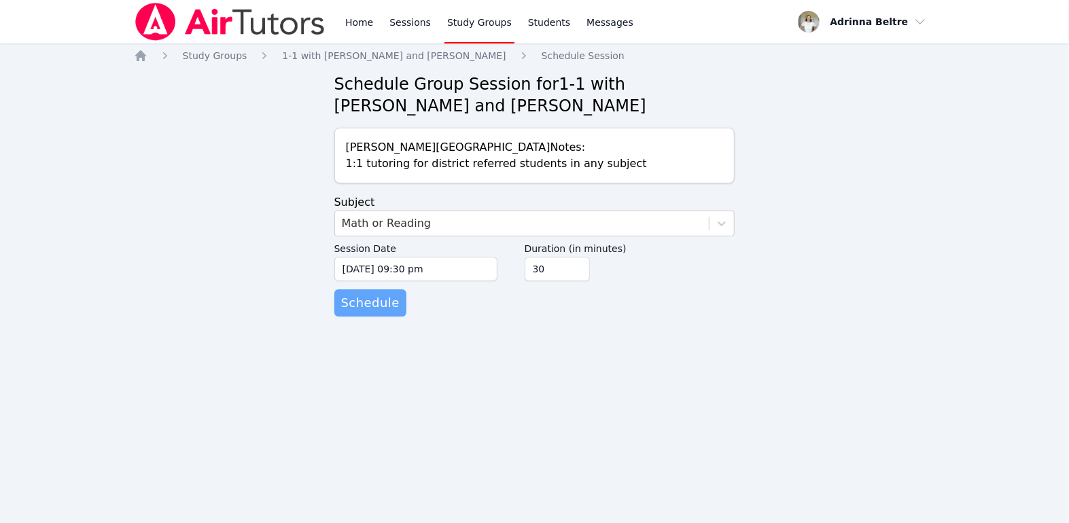
click at [389, 312] on button "Schedule" at bounding box center [370, 303] width 72 height 27
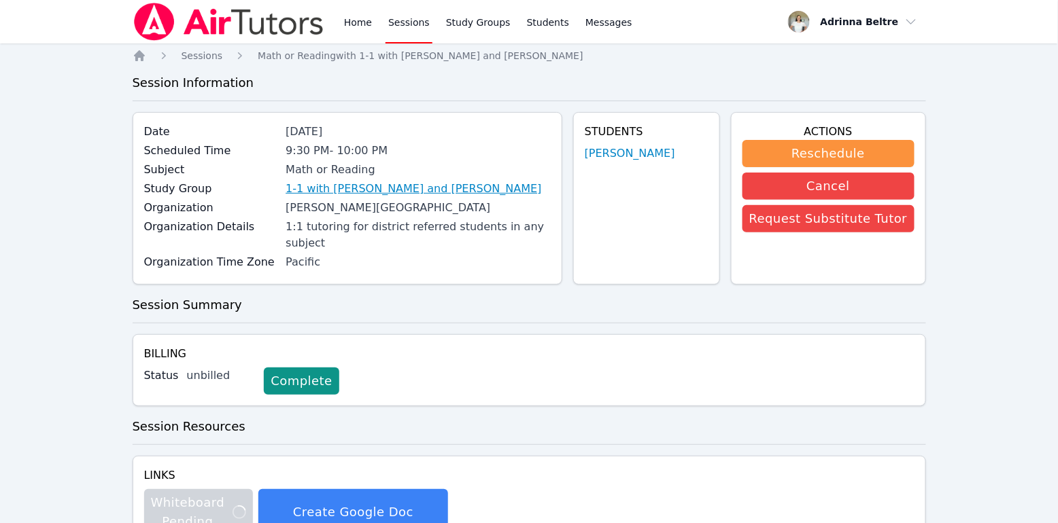
click at [455, 188] on link "1-1 with [PERSON_NAME] and [PERSON_NAME]" at bounding box center [413, 189] width 256 height 16
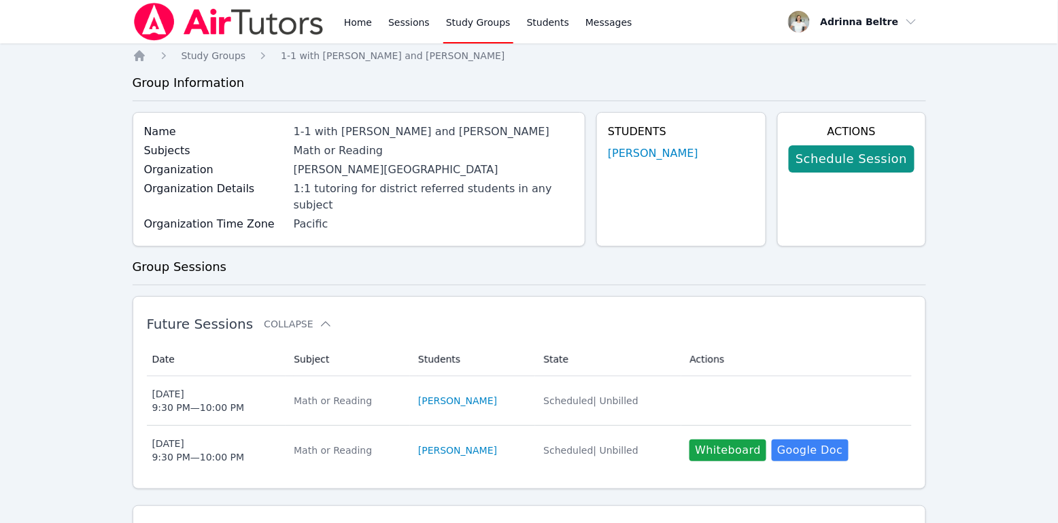
click at [905, 149] on link "Schedule Session" at bounding box center [851, 158] width 125 height 27
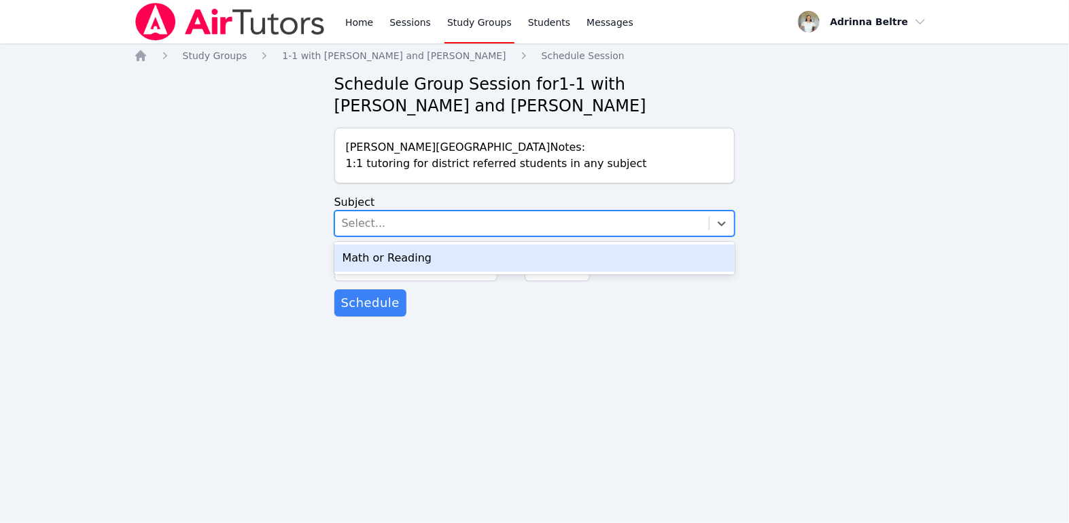
click at [406, 224] on div "Select..." at bounding box center [522, 223] width 375 height 24
click at [405, 257] on div "Math or Reading" at bounding box center [534, 258] width 401 height 27
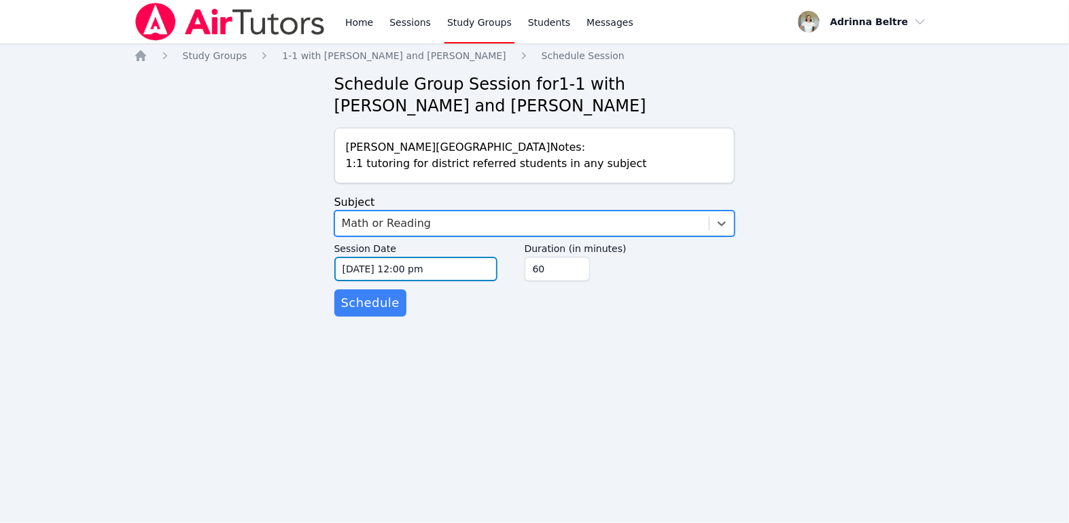
click at [396, 273] on input "09/22/2025 12:00 pm" at bounding box center [415, 269] width 163 height 24
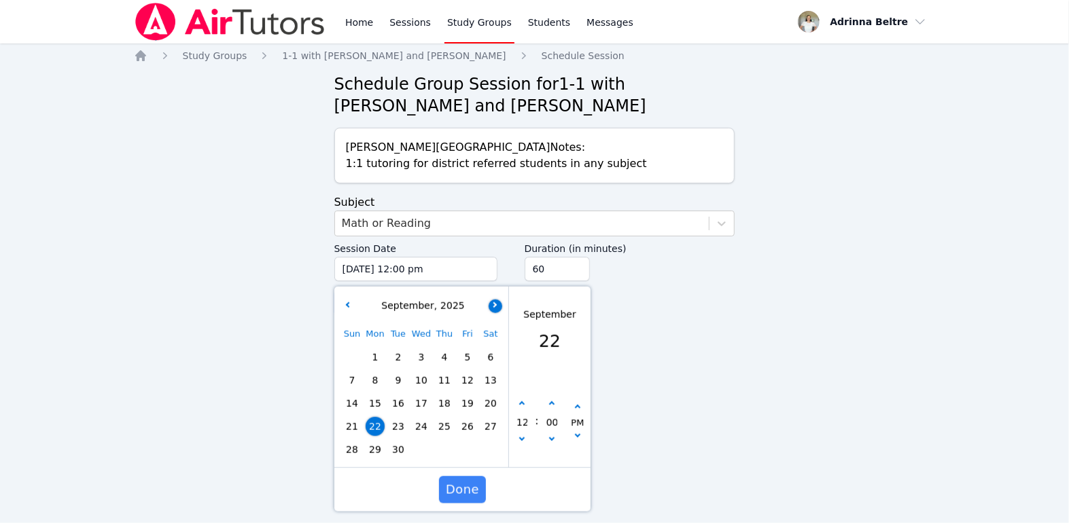
click at [493, 302] on icon "button" at bounding box center [493, 304] width 5 height 5
click at [445, 350] on span "2" at bounding box center [444, 357] width 19 height 19
click at [523, 421] on input "12" at bounding box center [522, 422] width 14 height 23
click at [525, 437] on button "button" at bounding box center [522, 441] width 14 height 14
type input "10/02/2025 11:00 am"
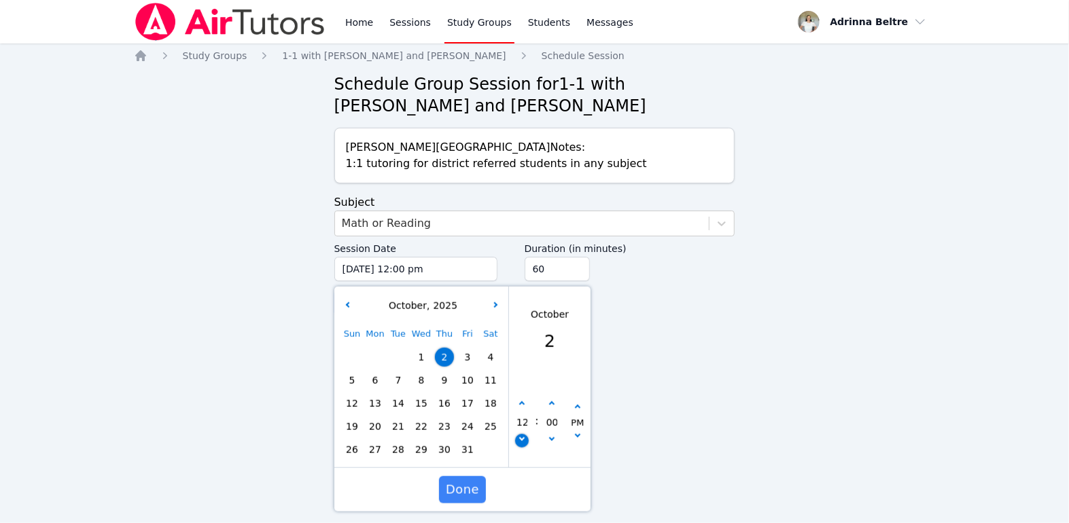
type input "11"
click at [525, 437] on button "button" at bounding box center [522, 441] width 14 height 14
type input "10/02/2025 10:00 am"
type input "10"
click at [525, 437] on button "button" at bounding box center [522, 441] width 14 height 14
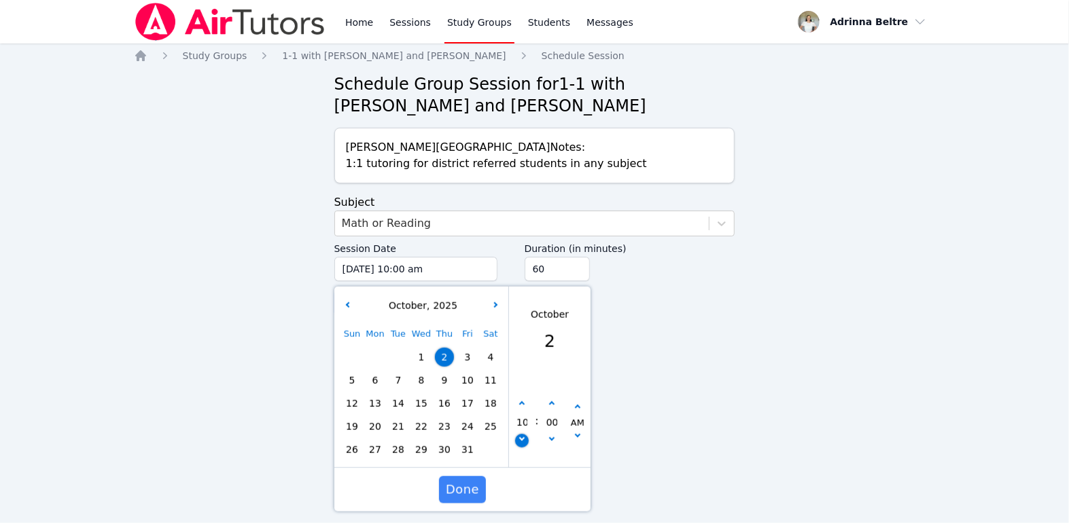
type input "10/02/2025 09:00 am"
type input "09"
click at [550, 406] on button "button" at bounding box center [551, 405] width 14 height 14
type input "10/02/2025 09:05 am"
type input "05"
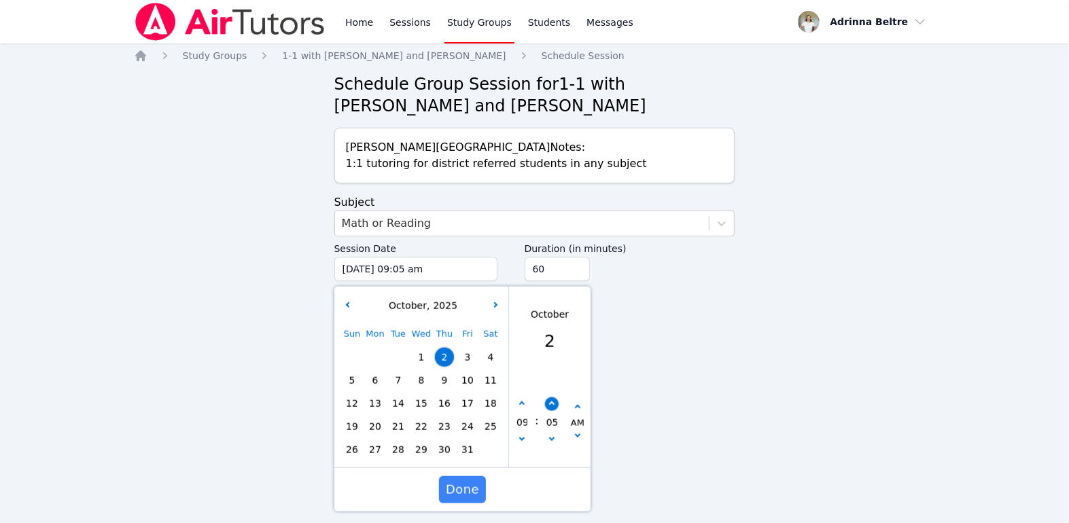
click at [550, 406] on button "button" at bounding box center [551, 405] width 14 height 14
type input "10/02/2025 09:10 am"
type input "10"
click at [550, 406] on button "button" at bounding box center [551, 405] width 14 height 14
type input "10/02/2025 09:15 am"
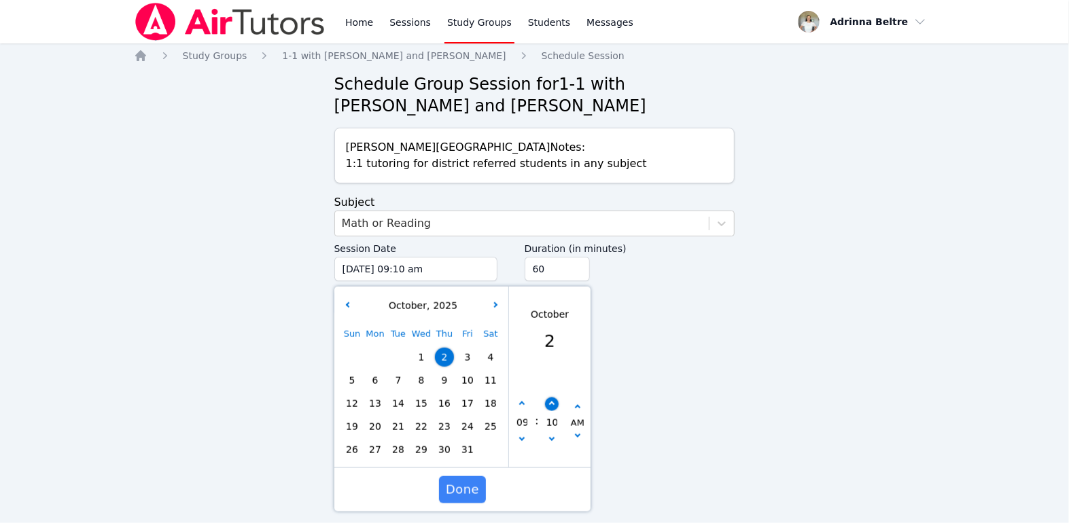
type input "15"
click at [550, 406] on button "button" at bounding box center [551, 405] width 14 height 14
type input "10/02/2025 09:20 am"
type input "20"
click at [550, 406] on button "button" at bounding box center [551, 405] width 14 height 14
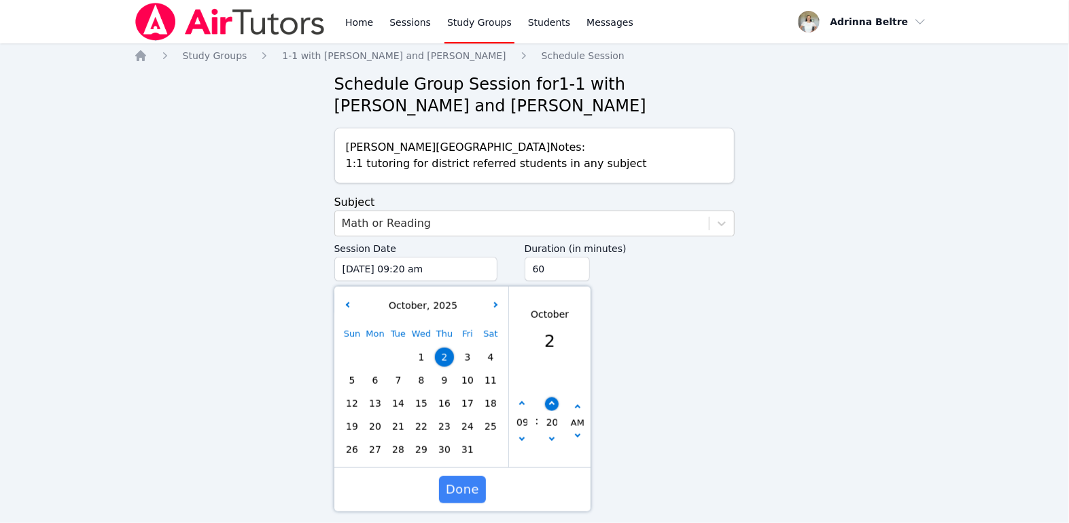
type input "10/02/2025 09:25 am"
type input "25"
click at [550, 406] on button "button" at bounding box center [551, 405] width 14 height 14
type input "10/02/2025 09:30 am"
type input "30"
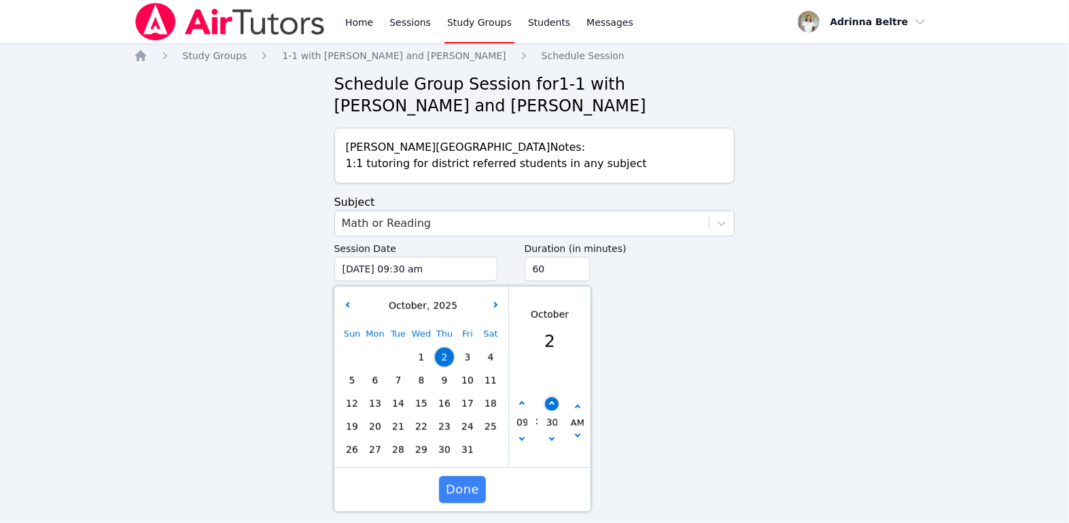
click at [550, 406] on button "button" at bounding box center [551, 405] width 14 height 14
type input "10/02/2025 09:35 am"
type input "35"
click at [554, 440] on button "button" at bounding box center [551, 441] width 14 height 14
type input "10/02/2025 09:30 am"
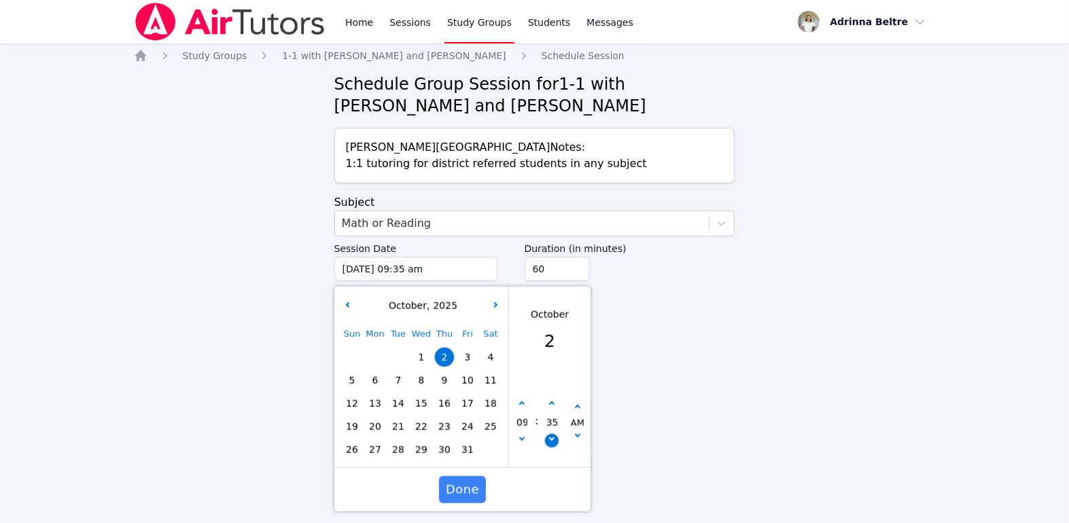
type input "30"
click at [574, 407] on icon "button" at bounding box center [576, 407] width 5 height 5
type input "10/02/2025 09:30 pm"
click at [459, 495] on span "Done" at bounding box center [461, 490] width 33 height 19
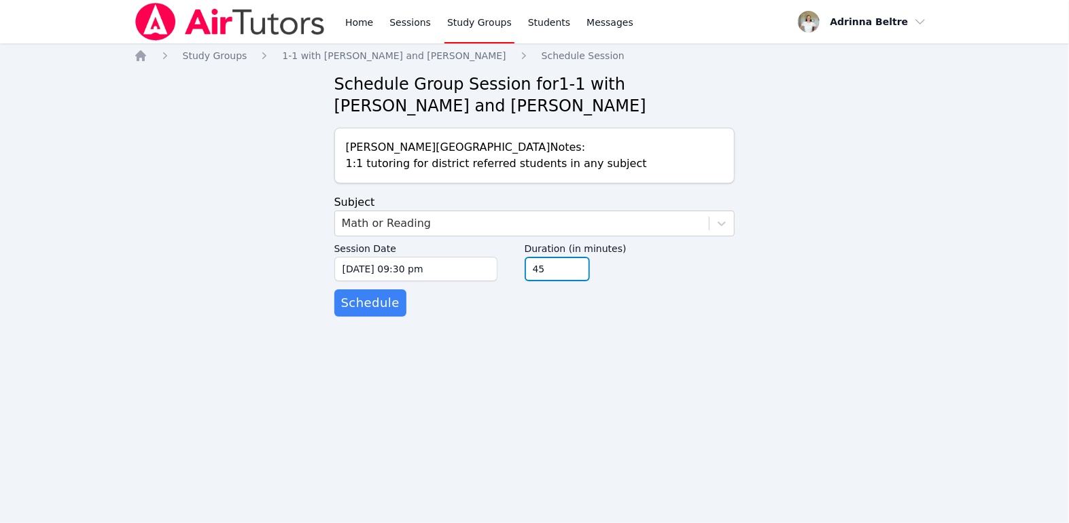
click at [575, 276] on input "45" at bounding box center [557, 269] width 65 height 24
click at [575, 276] on input "30" at bounding box center [557, 269] width 65 height 24
click at [574, 276] on input "15" at bounding box center [557, 269] width 65 height 24
type input "30"
click at [574, 263] on input "30" at bounding box center [557, 269] width 65 height 24
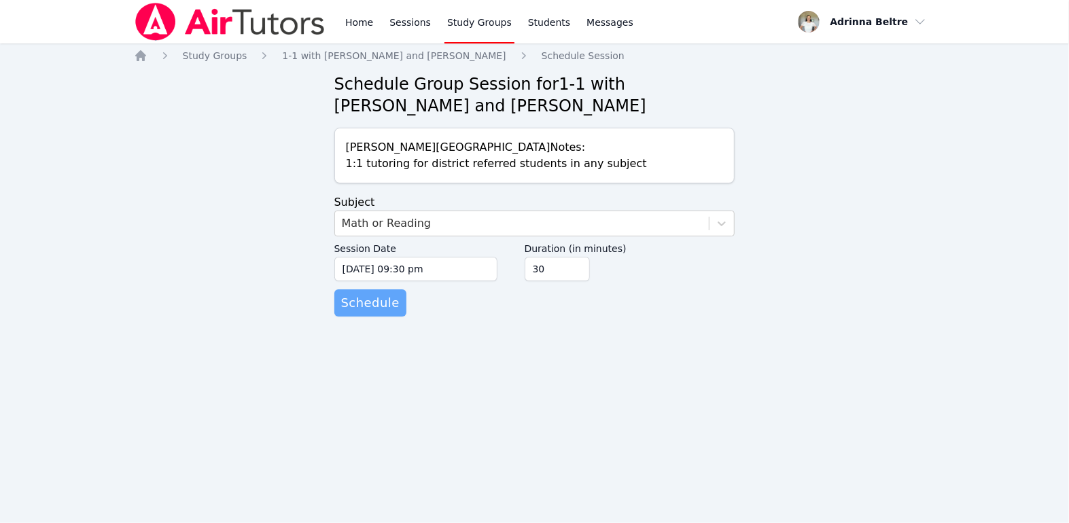
click at [368, 303] on span "Schedule" at bounding box center [370, 303] width 58 height 19
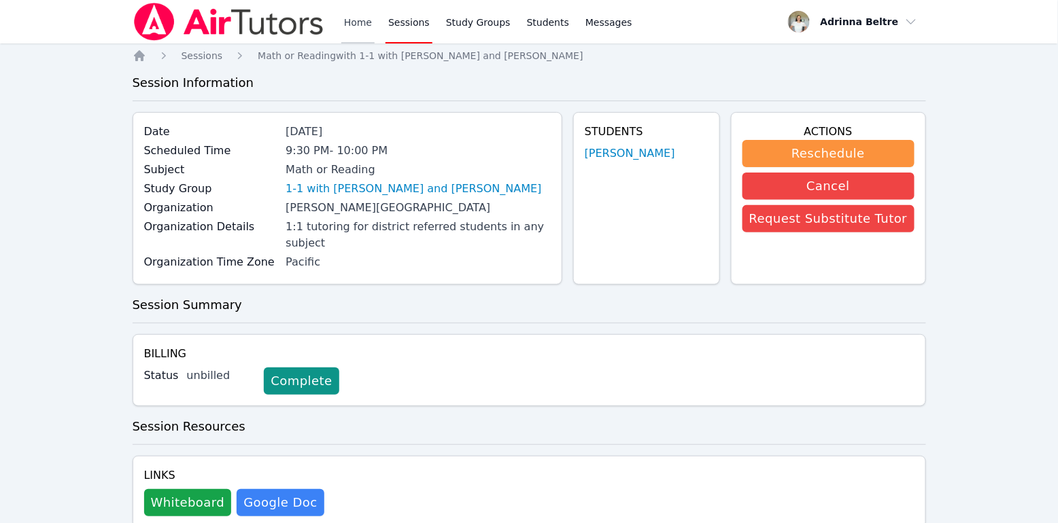
click at [355, 17] on link "Home" at bounding box center [357, 22] width 33 height 44
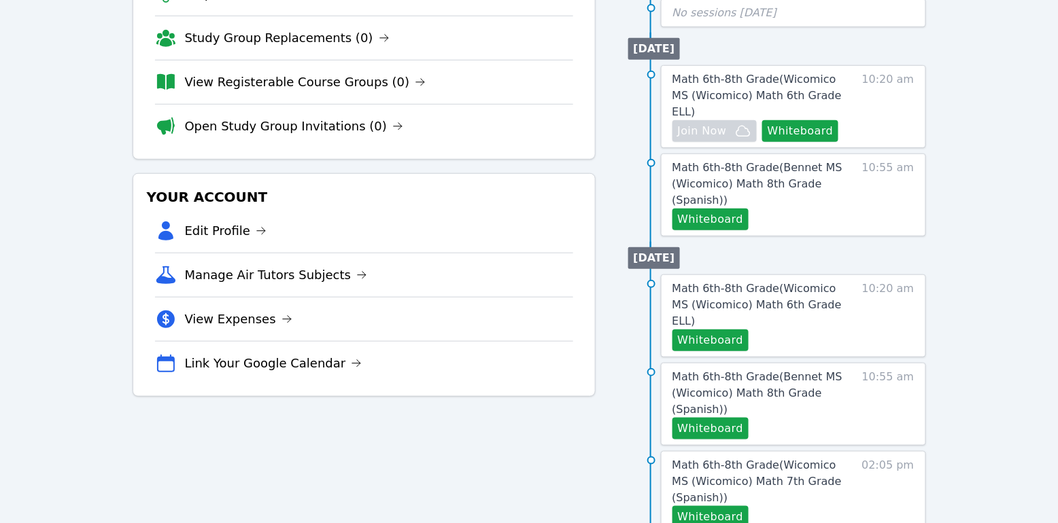
scroll to position [304, 0]
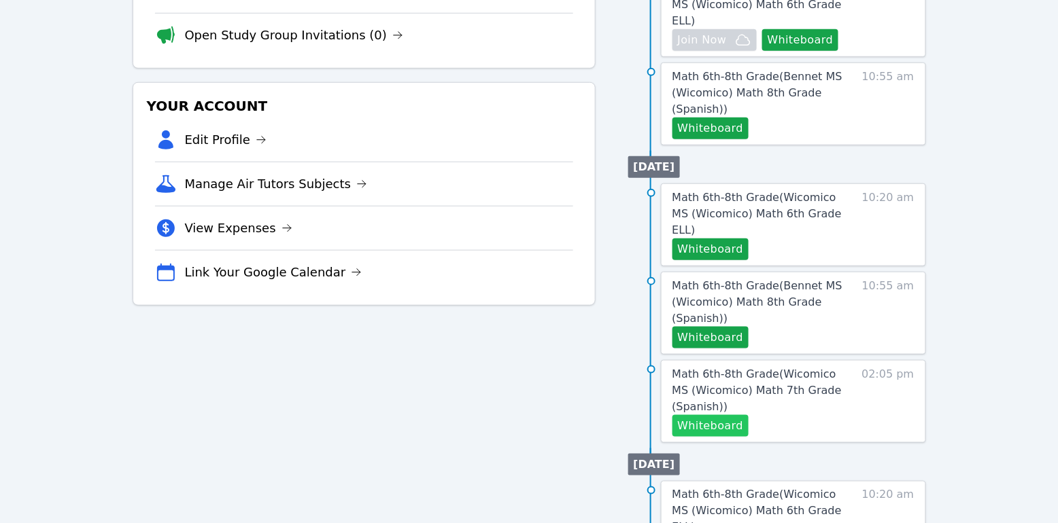
click at [736, 415] on button "Whiteboard" at bounding box center [710, 426] width 77 height 22
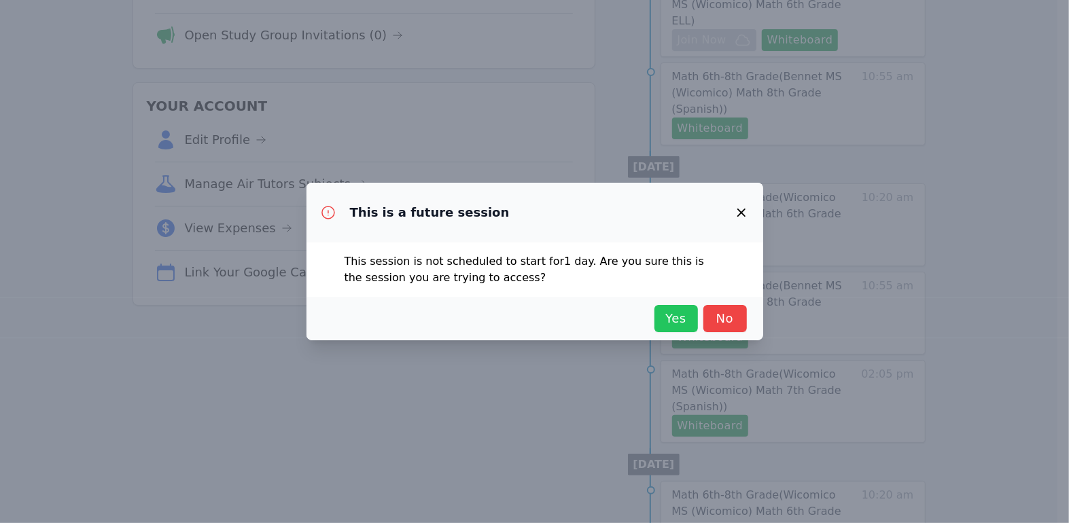
click at [687, 314] on span "Yes" at bounding box center [676, 318] width 30 height 19
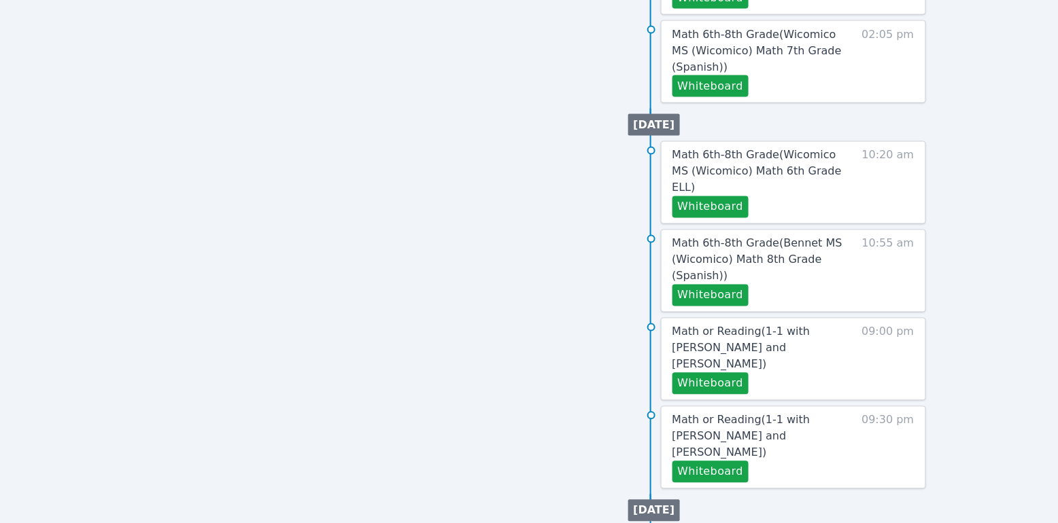
scroll to position [683, 0]
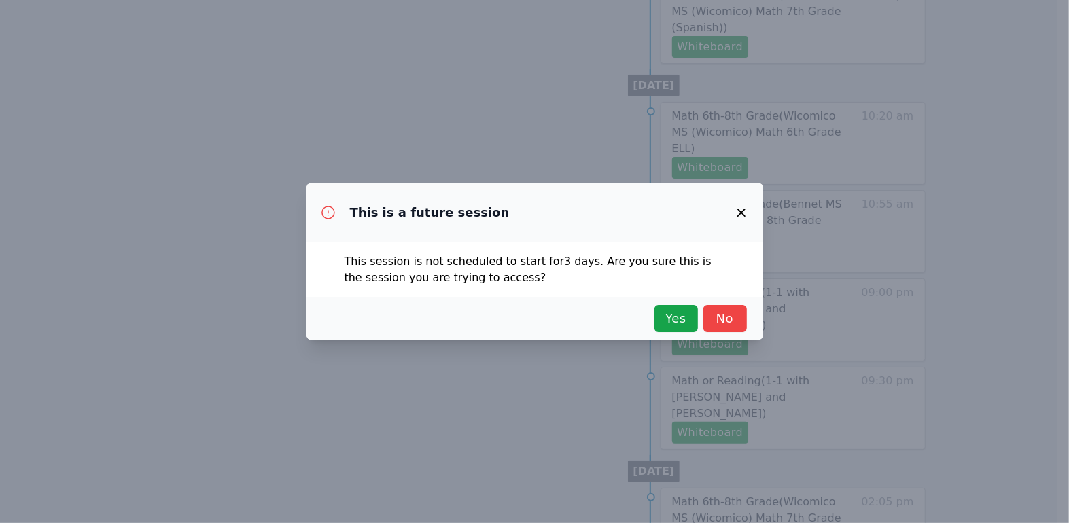
click at [682, 303] on div "Yes No" at bounding box center [535, 319] width 457 height 44
click at [675, 315] on span "Yes" at bounding box center [676, 318] width 30 height 19
